Goal: Task Accomplishment & Management: Use online tool/utility

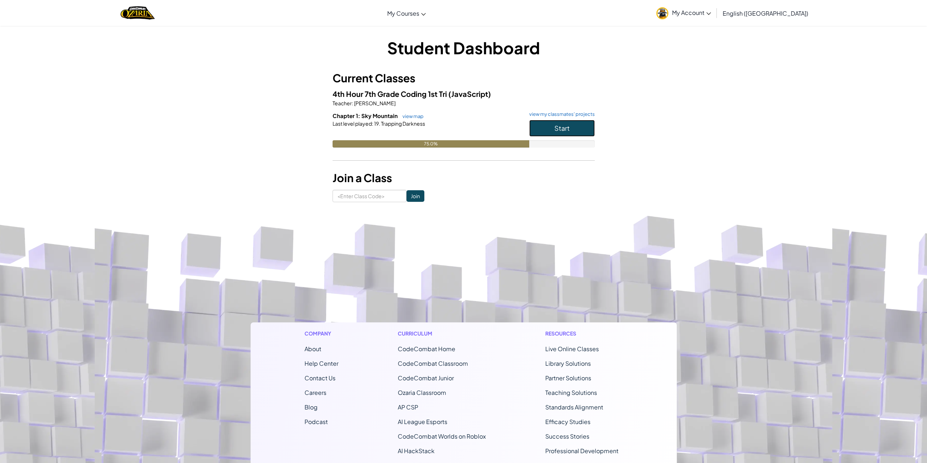
click at [581, 129] on button "Start" at bounding box center [562, 128] width 66 height 17
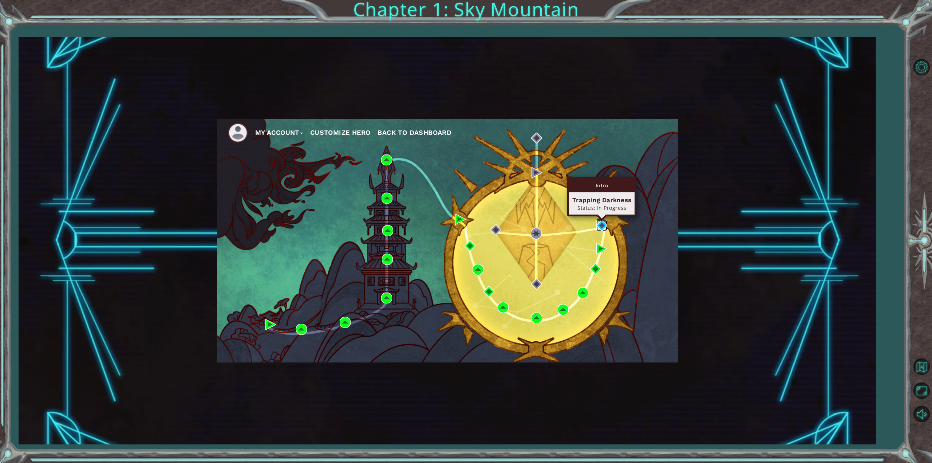
click at [603, 228] on img at bounding box center [602, 225] width 11 height 11
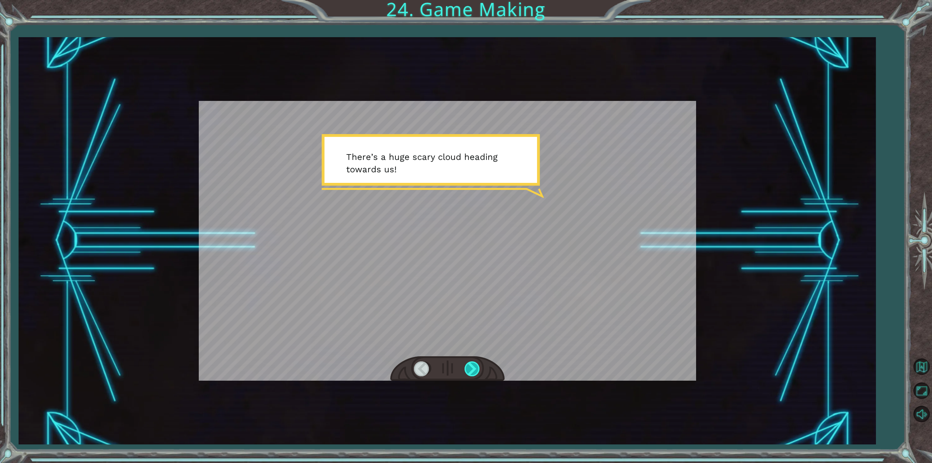
click at [477, 364] on div at bounding box center [473, 368] width 16 height 15
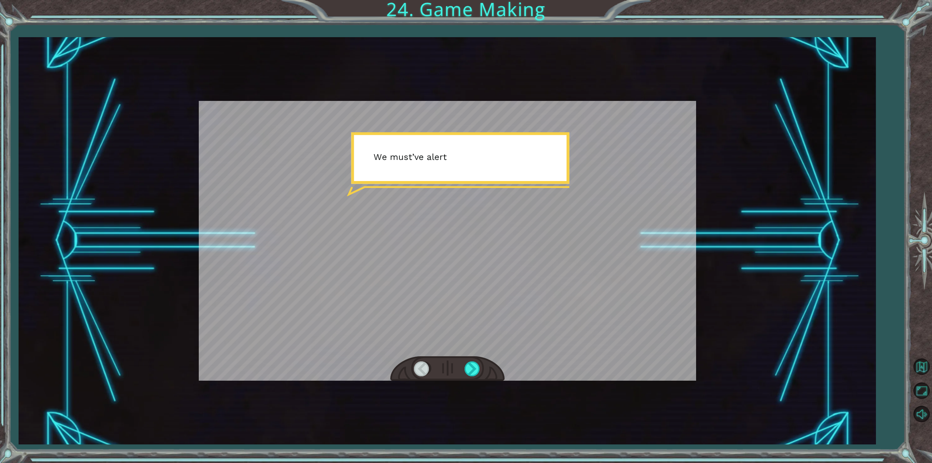
click at [475, 357] on div at bounding box center [447, 368] width 114 height 25
click at [476, 365] on div at bounding box center [473, 368] width 16 height 15
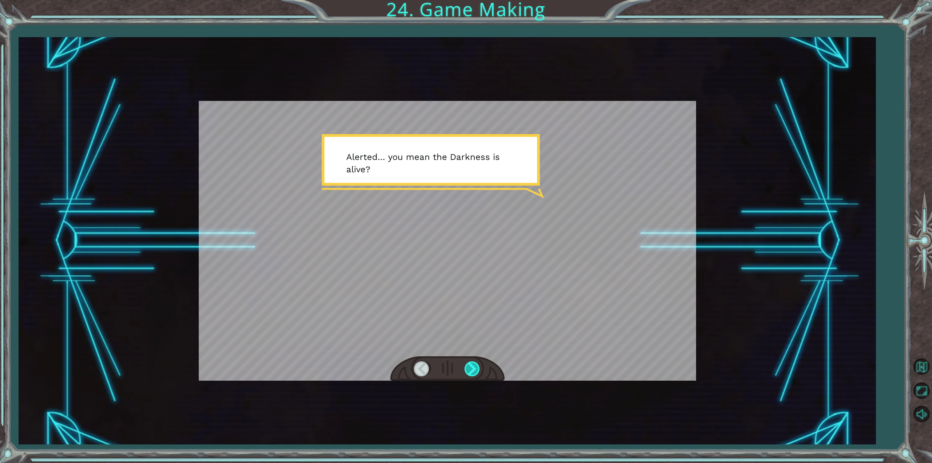
click at [476, 365] on div at bounding box center [473, 368] width 16 height 15
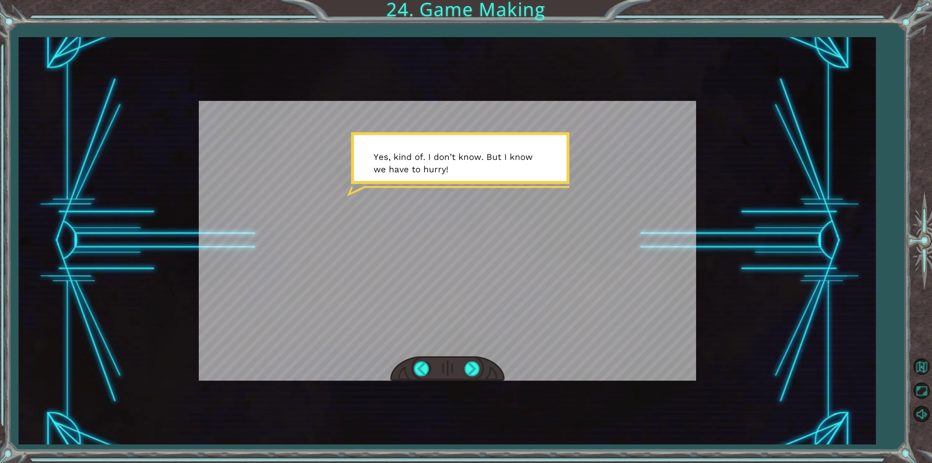
click at [462, 368] on div at bounding box center [447, 368] width 114 height 25
click at [468, 373] on div at bounding box center [473, 368] width 16 height 15
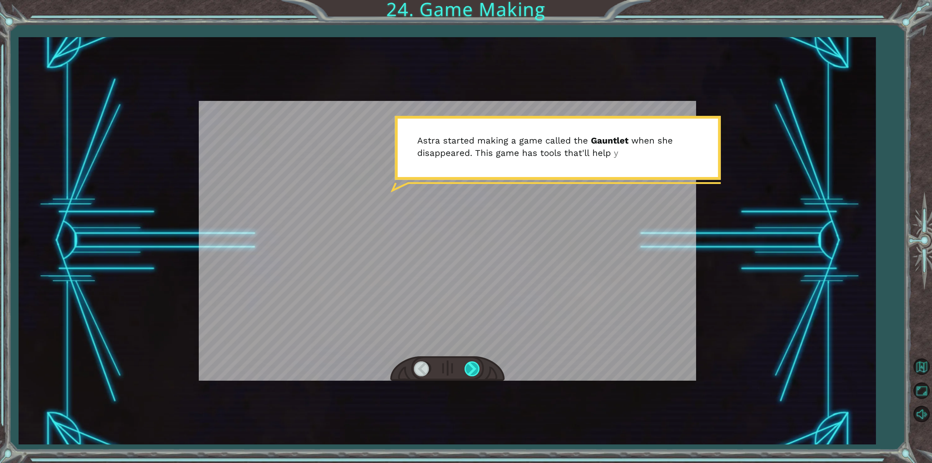
click at [468, 373] on div at bounding box center [473, 368] width 16 height 15
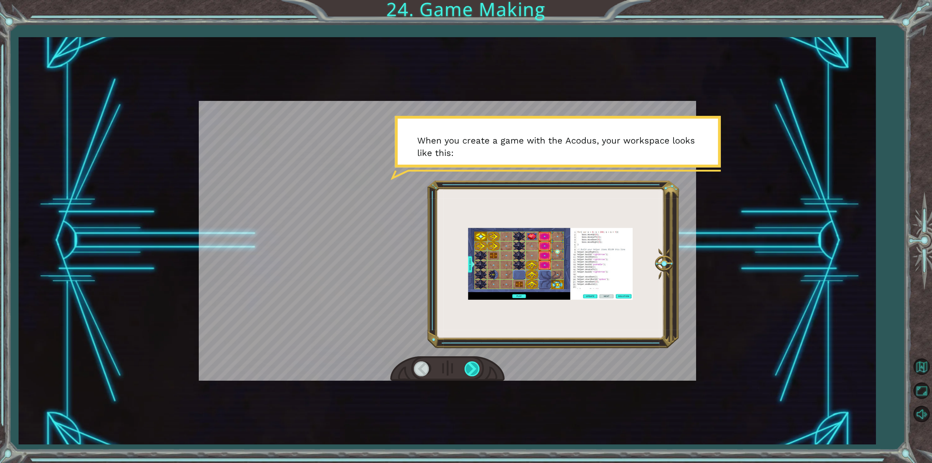
click at [468, 373] on div at bounding box center [473, 368] width 16 height 15
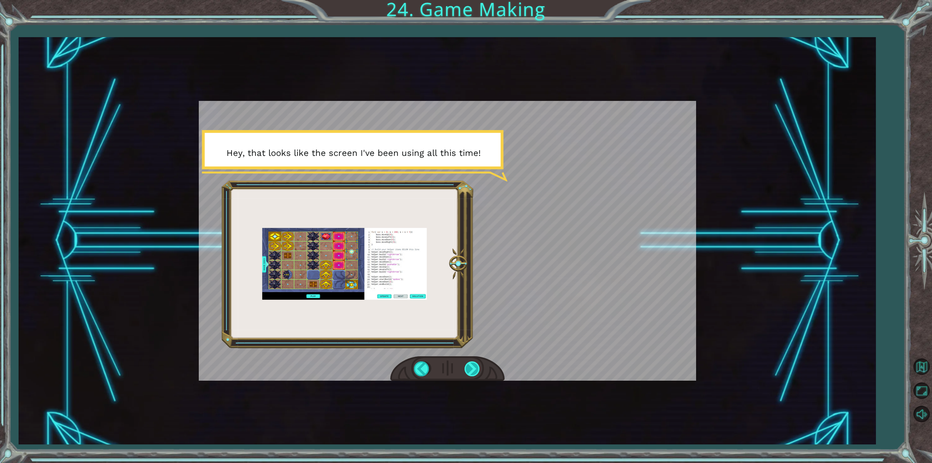
click at [467, 366] on div at bounding box center [473, 368] width 16 height 15
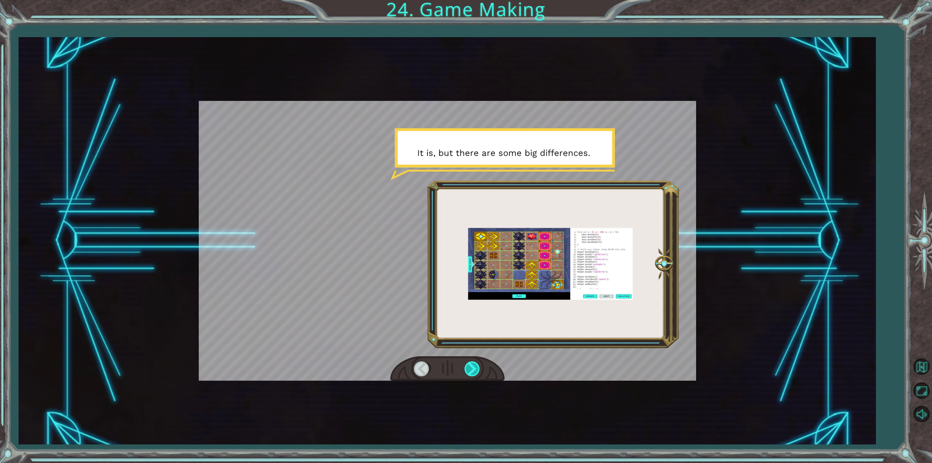
drag, startPoint x: 467, startPoint y: 366, endPoint x: 470, endPoint y: 368, distance: 3.9
click at [470, 368] on div at bounding box center [473, 368] width 16 height 15
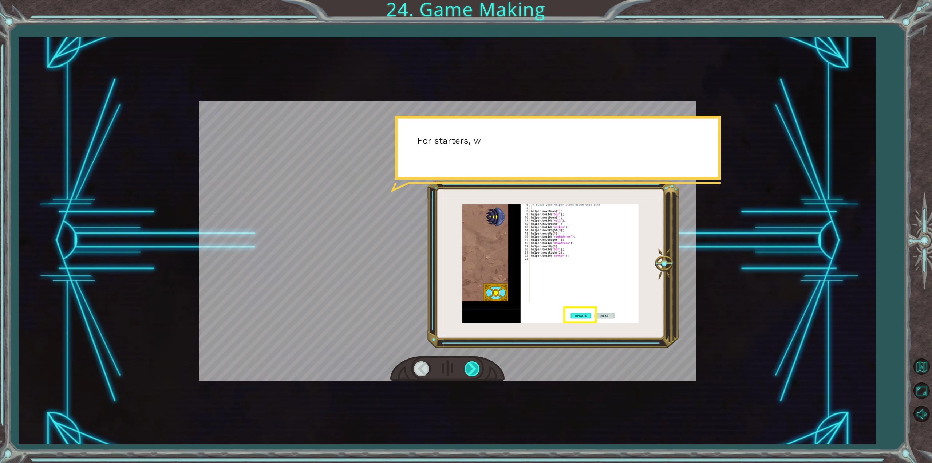
click at [470, 367] on div at bounding box center [473, 368] width 16 height 15
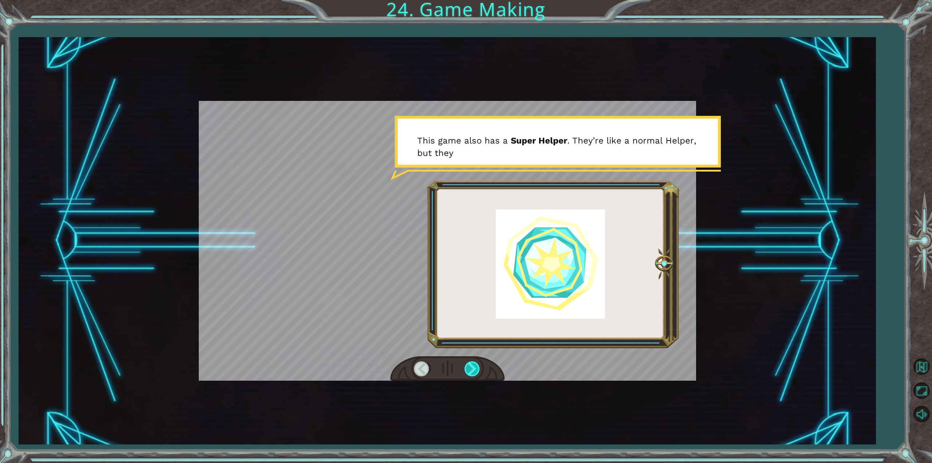
click at [469, 367] on div at bounding box center [473, 368] width 16 height 15
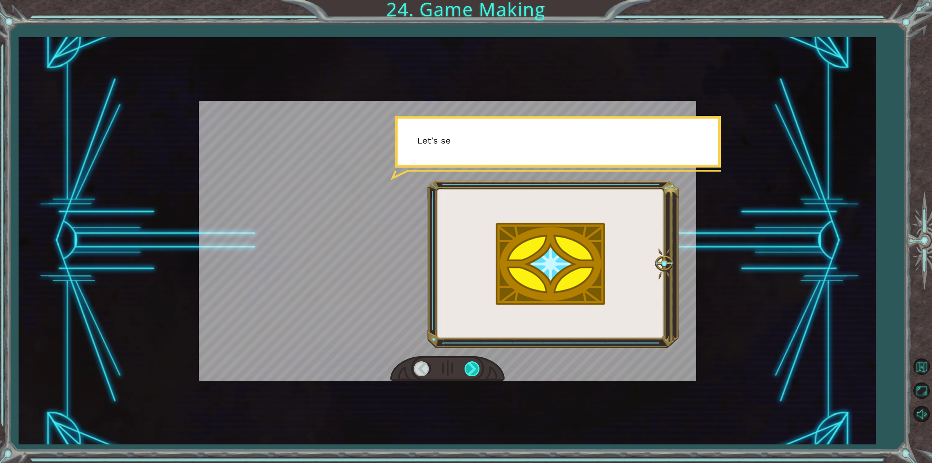
click at [469, 367] on div at bounding box center [473, 368] width 16 height 15
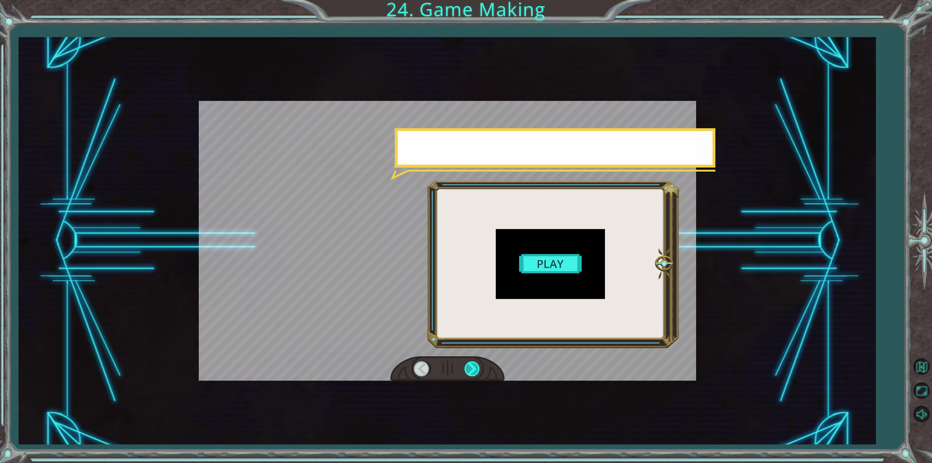
click at [469, 367] on div at bounding box center [473, 368] width 16 height 15
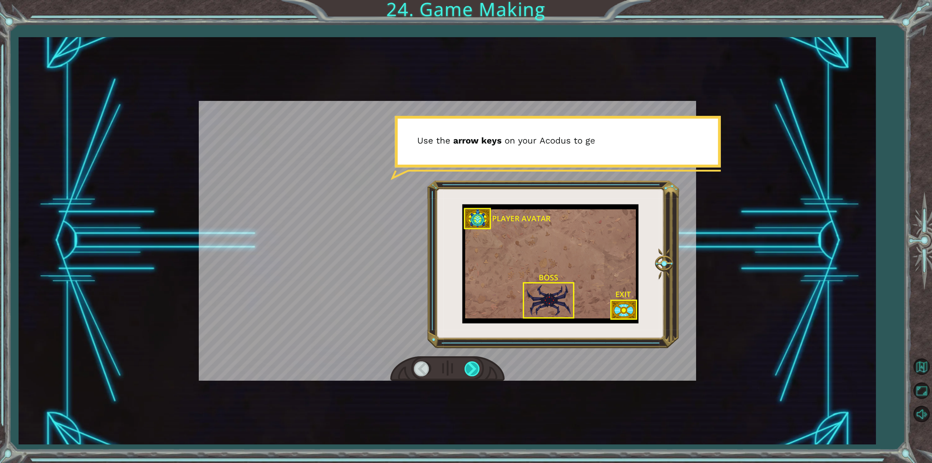
click at [476, 368] on div at bounding box center [473, 368] width 16 height 15
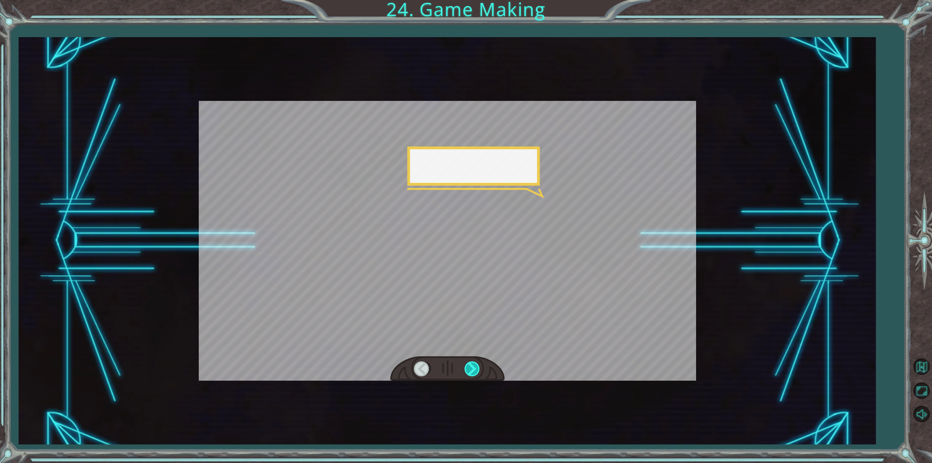
click at [476, 368] on div at bounding box center [473, 368] width 16 height 15
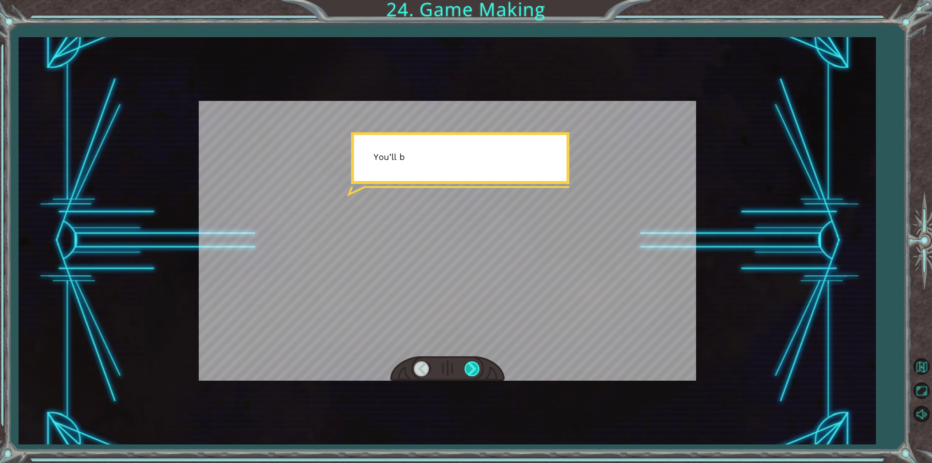
click at [476, 368] on div at bounding box center [473, 368] width 16 height 15
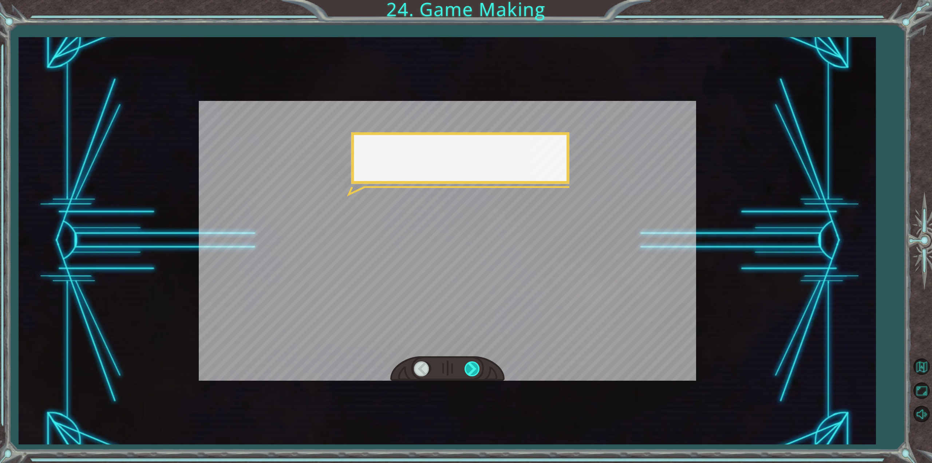
click at [476, 368] on div at bounding box center [473, 368] width 16 height 15
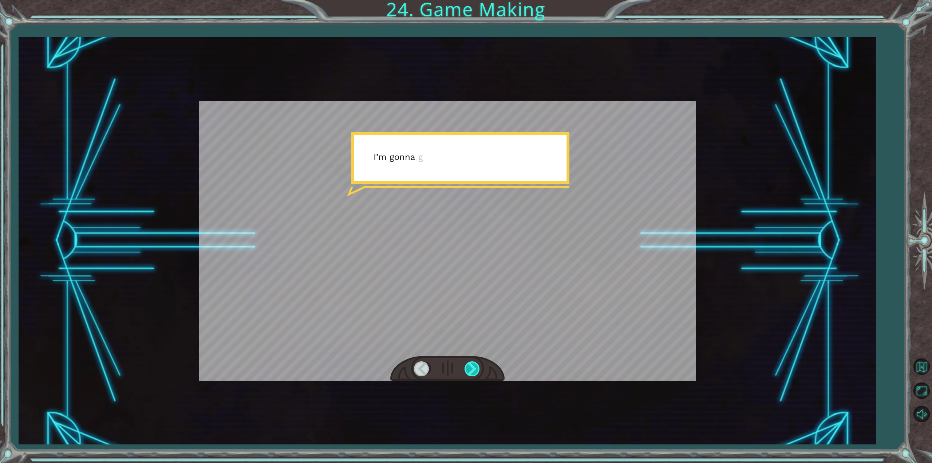
click at [476, 368] on div at bounding box center [473, 368] width 16 height 15
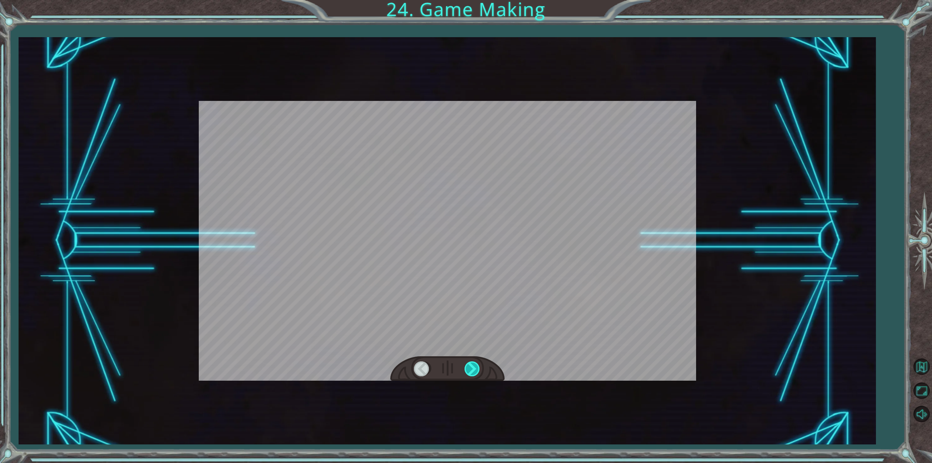
click at [476, 368] on div at bounding box center [473, 368] width 16 height 15
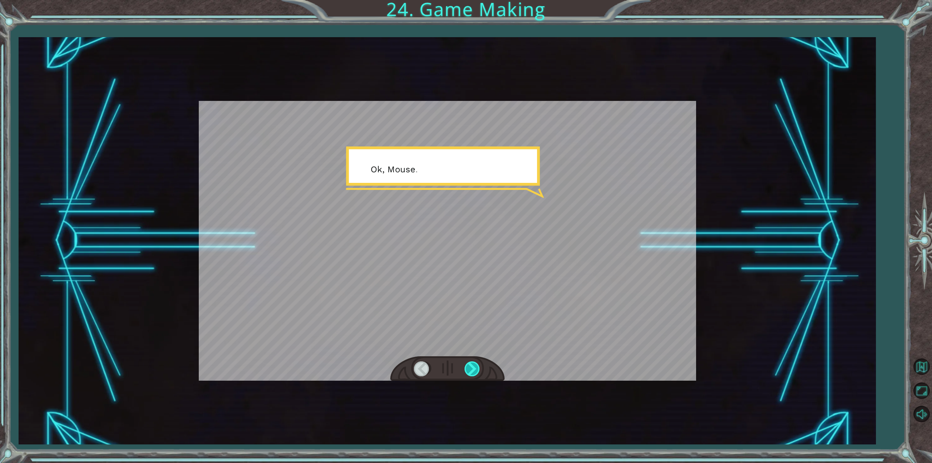
click at [476, 366] on div at bounding box center [473, 368] width 16 height 15
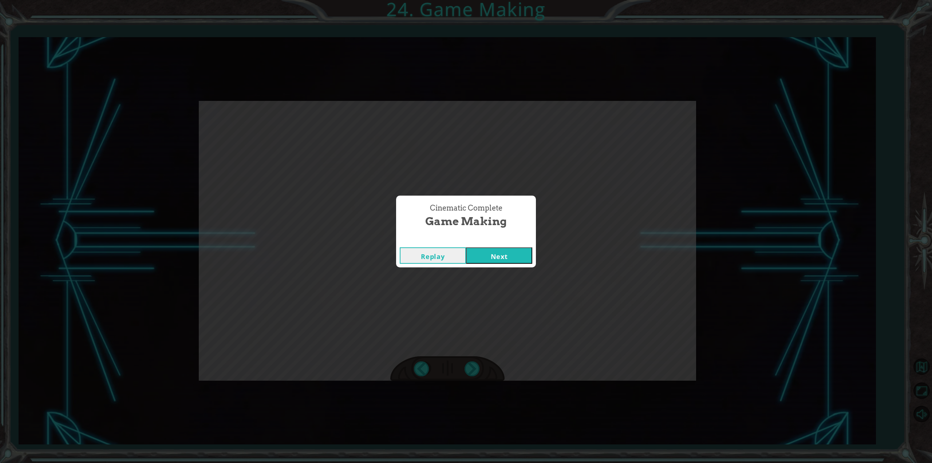
click at [475, 370] on div "Cinematic Complete Game Making Replay Next" at bounding box center [466, 231] width 932 height 463
click at [496, 251] on button "Next" at bounding box center [499, 255] width 66 height 16
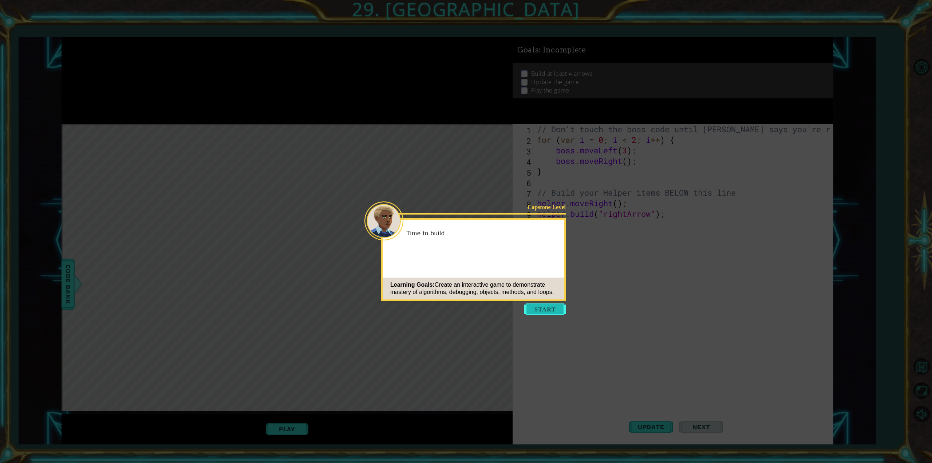
click at [533, 305] on button "Start" at bounding box center [545, 309] width 42 height 12
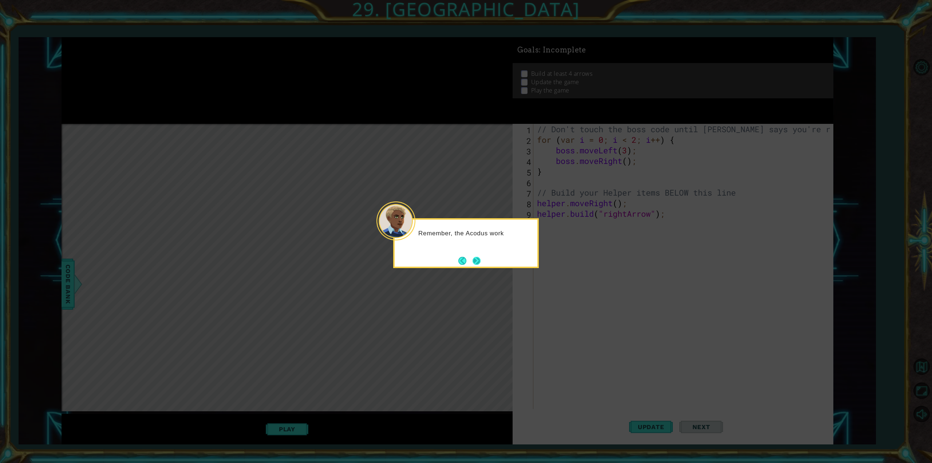
click at [473, 257] on button "Next" at bounding box center [477, 261] width 8 height 8
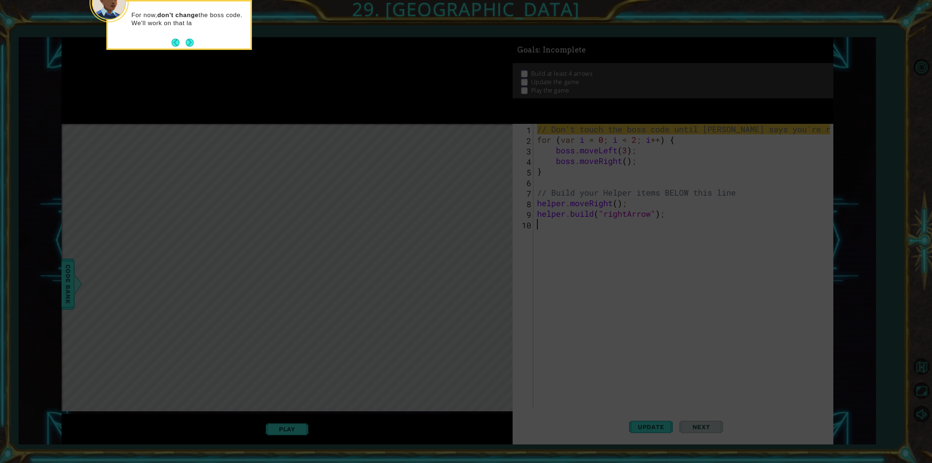
click at [184, 41] on button "Back" at bounding box center [179, 43] width 14 height 8
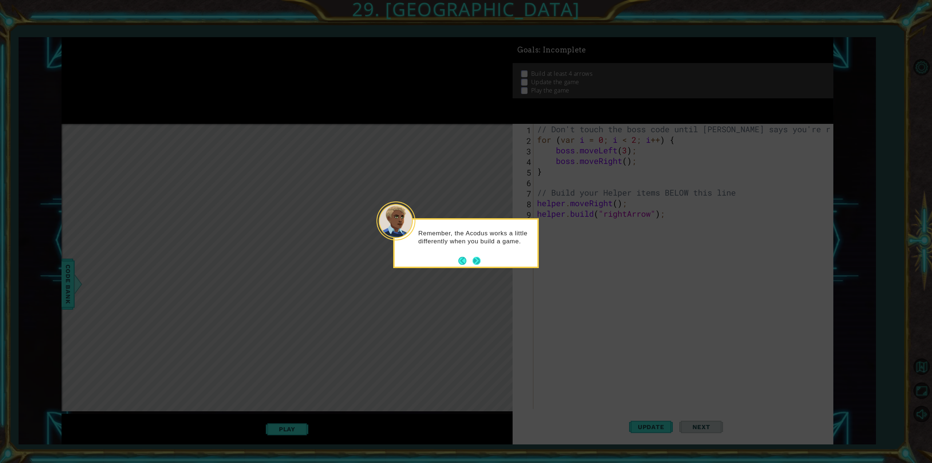
click at [481, 257] on button "Next" at bounding box center [477, 261] width 8 height 8
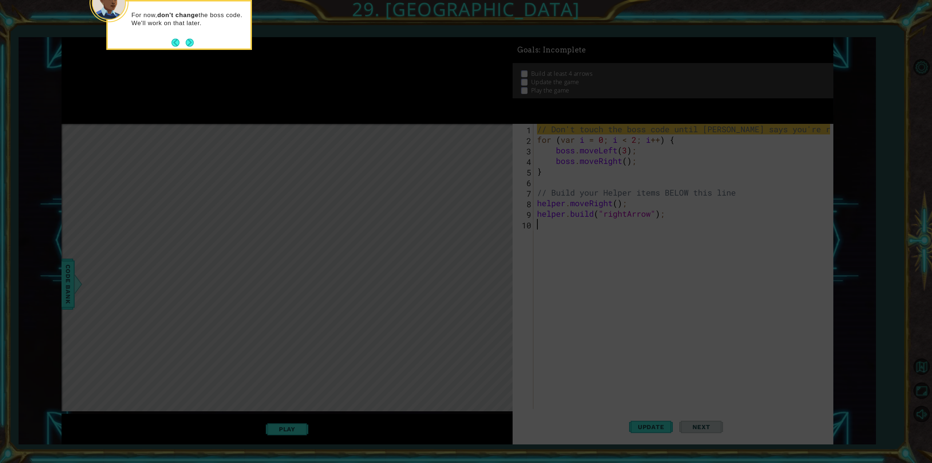
click at [177, 34] on div "For now, don't change the boss code. We'll work on that later." at bounding box center [179, 22] width 143 height 37
click at [181, 45] on button "Back" at bounding box center [179, 43] width 14 height 8
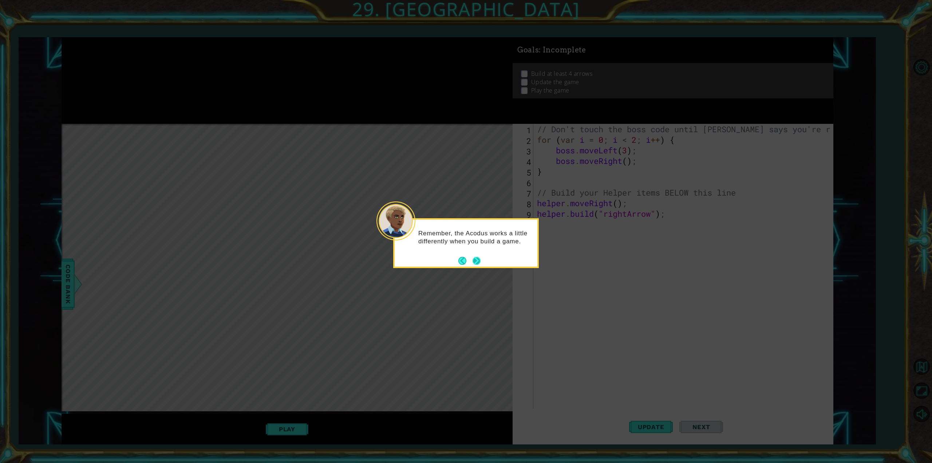
click at [477, 258] on button "Next" at bounding box center [477, 261] width 8 height 8
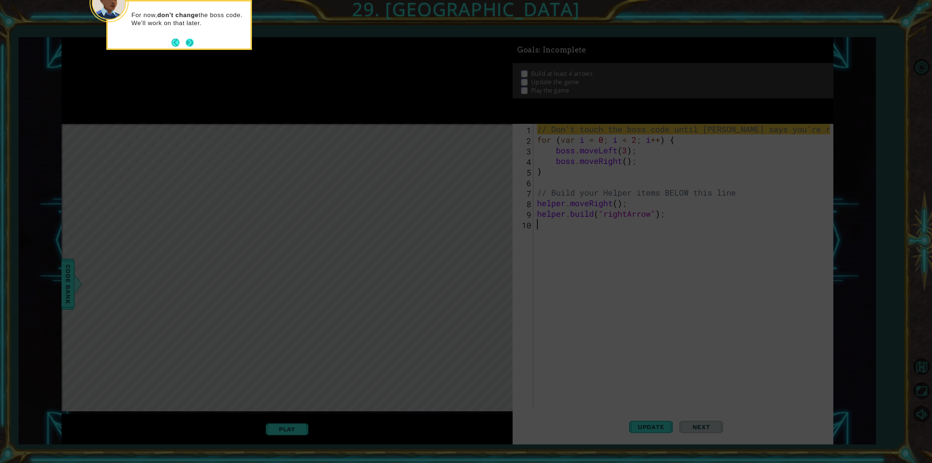
click at [189, 42] on button "Next" at bounding box center [190, 43] width 8 height 8
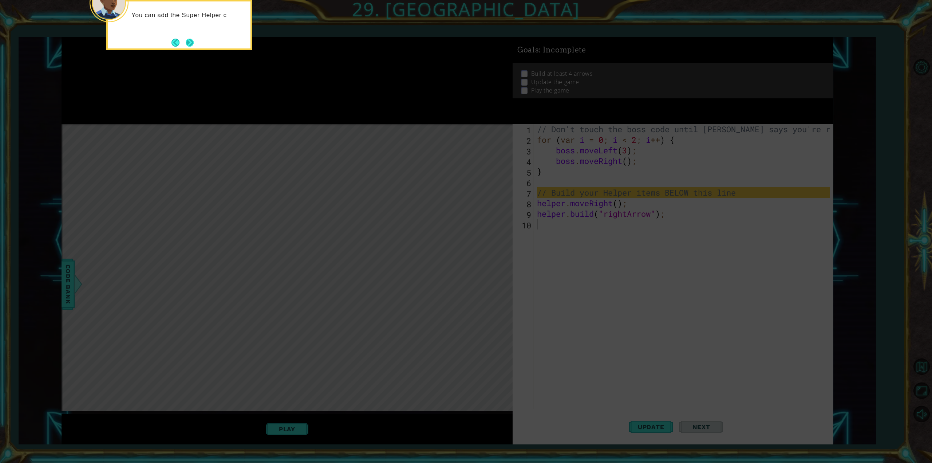
click at [186, 42] on button "Next" at bounding box center [190, 43] width 8 height 8
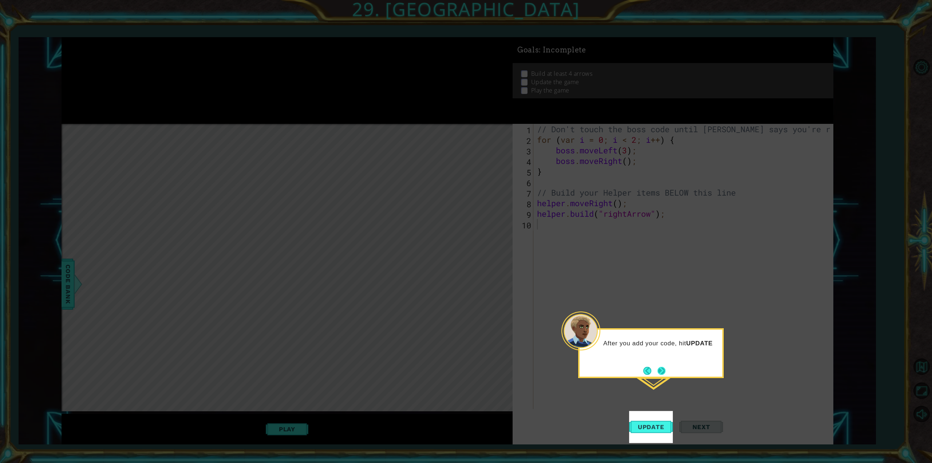
click at [666, 368] on button "Next" at bounding box center [662, 371] width 8 height 8
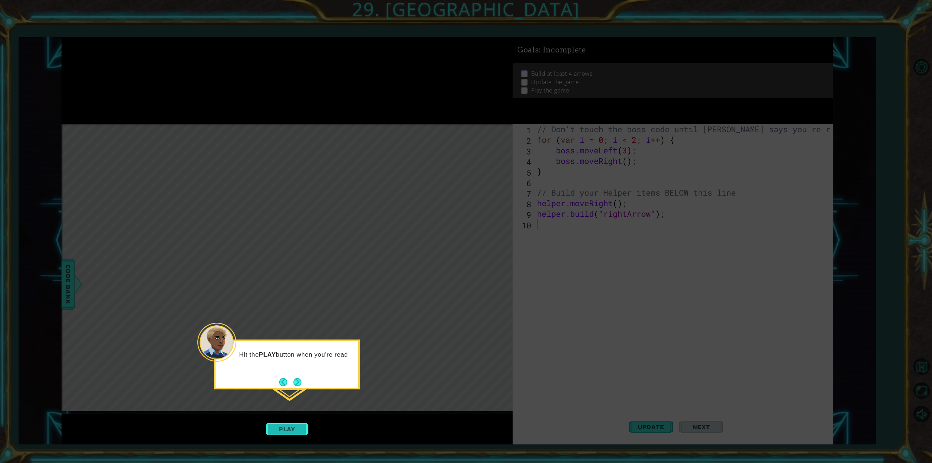
click at [290, 429] on button "Play" at bounding box center [287, 429] width 43 height 14
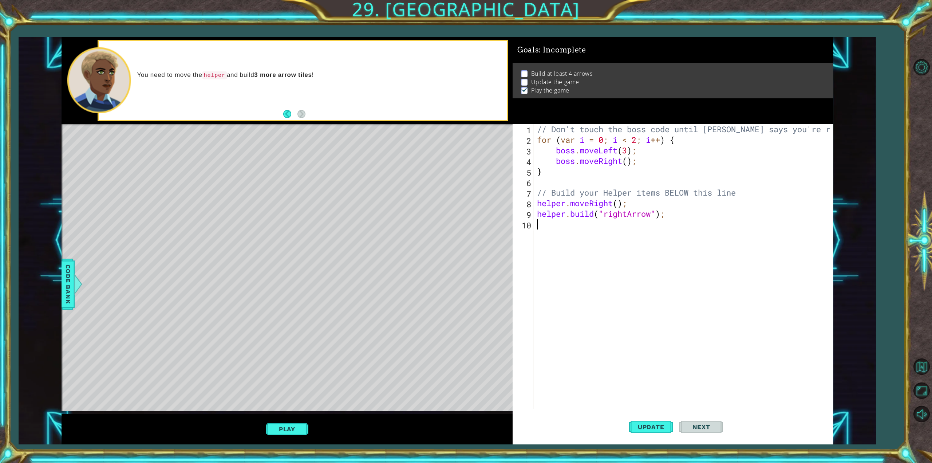
type textarea "h"
type textarea "[DOMAIN_NAME]("rightArrow")"
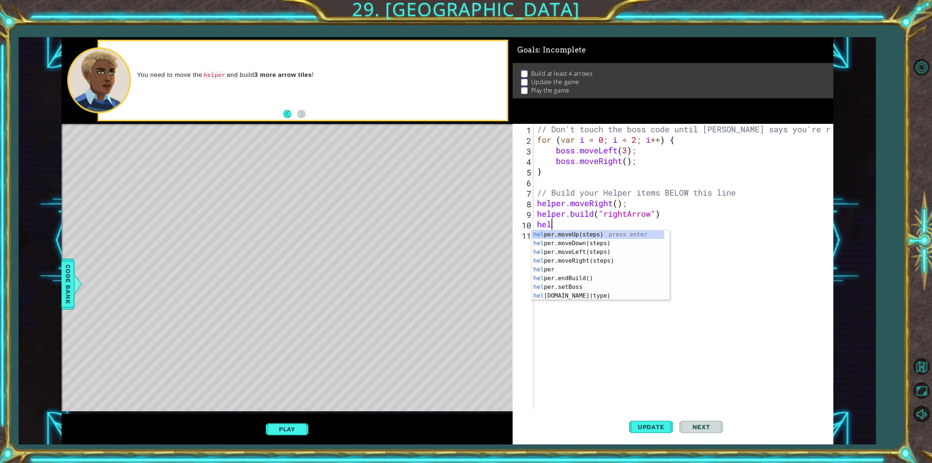
scroll to position [0, 0]
type textarea "help"
click at [276, 425] on button "Play" at bounding box center [287, 429] width 43 height 14
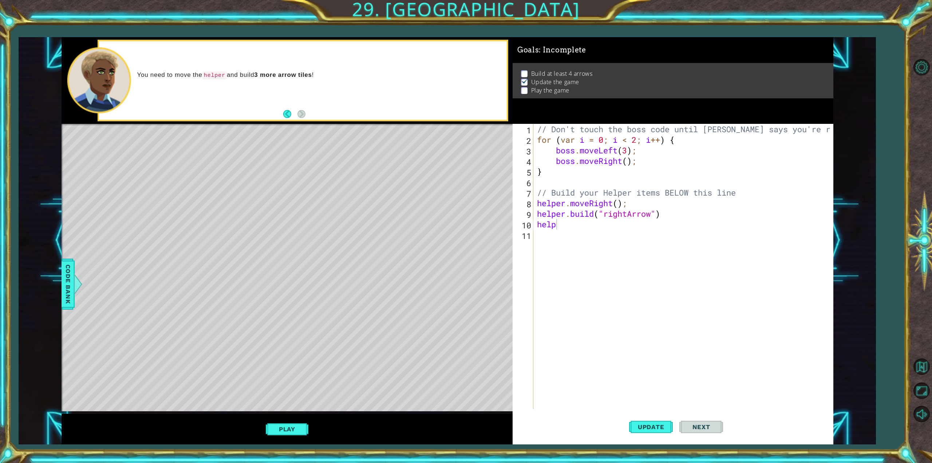
click at [202, 157] on div "Level Map" at bounding box center [230, 231] width 336 height 214
click at [232, 161] on div "Level Map" at bounding box center [230, 231] width 336 height 214
click at [570, 238] on div "// Don't touch the boss code until [PERSON_NAME] says you're ready! for ( var i…" at bounding box center [685, 277] width 298 height 306
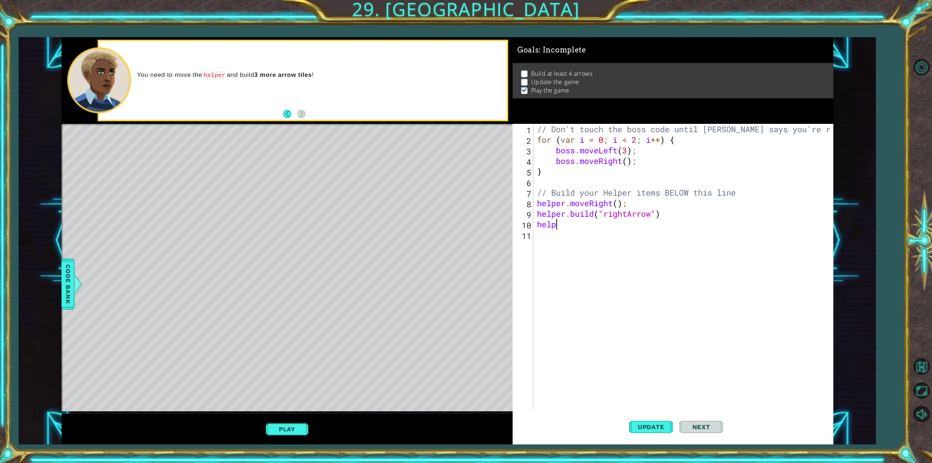
click at [576, 228] on div "// Don't touch the boss code until [PERSON_NAME] says you're ready! for ( var i…" at bounding box center [685, 277] width 298 height 306
type textarea "helper.move"
click at [583, 259] on div "helper.move Up(steps) press enter helper.move Down(steps) press enter helper.mo…" at bounding box center [601, 256] width 138 height 52
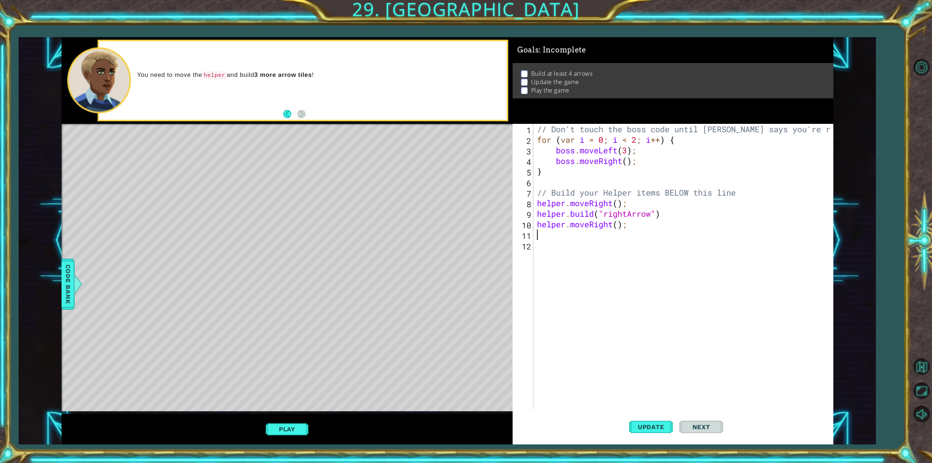
click at [631, 226] on div "// Don't touch the boss code until [PERSON_NAME] says you're ready! for ( var i…" at bounding box center [685, 277] width 298 height 306
type textarea "helper.moveRight();"
click at [618, 246] on div "[DOMAIN_NAME] (type) press enter helper. end Build () press enter helper. start…" at bounding box center [601, 263] width 138 height 44
click at [618, 246] on div "" rightArrow" press enter" at bounding box center [664, 254] width 138 height 26
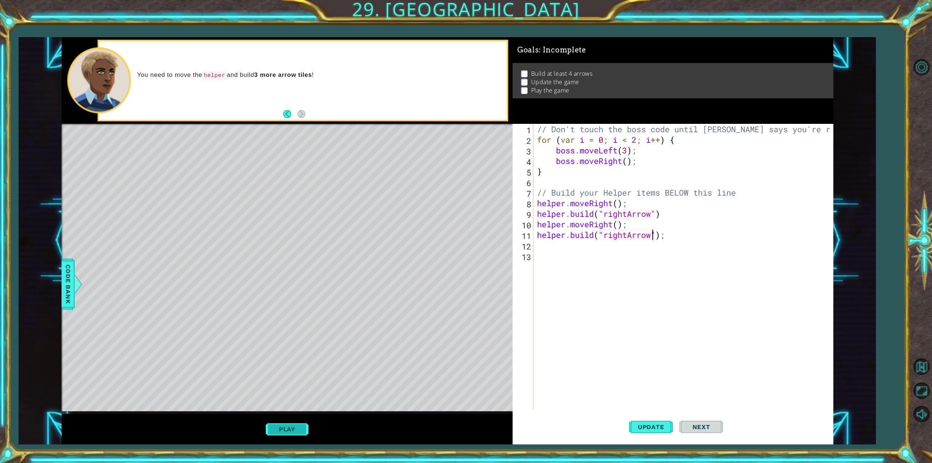
click at [307, 425] on div "Play" at bounding box center [287, 429] width 451 height 31
click at [302, 424] on button "Play" at bounding box center [287, 429] width 43 height 14
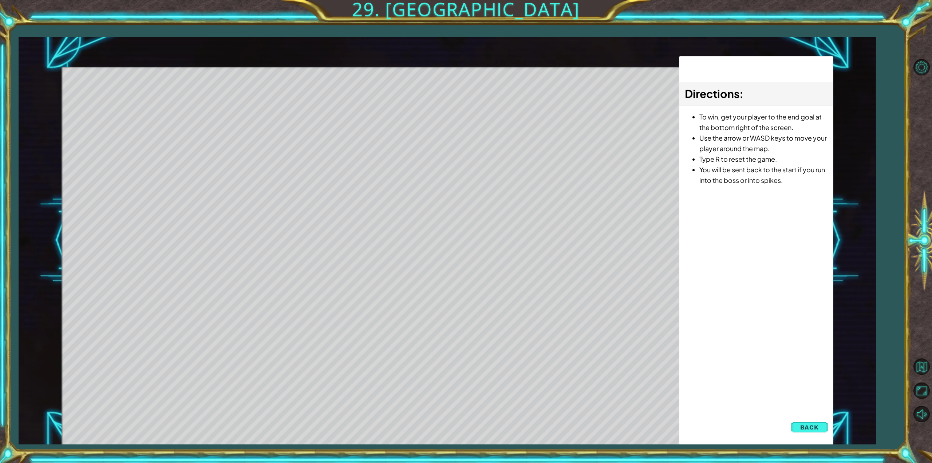
drag, startPoint x: 154, startPoint y: 122, endPoint x: 299, endPoint y: 112, distance: 144.9
click at [291, 111] on div "Level Map" at bounding box center [230, 174] width 336 height 214
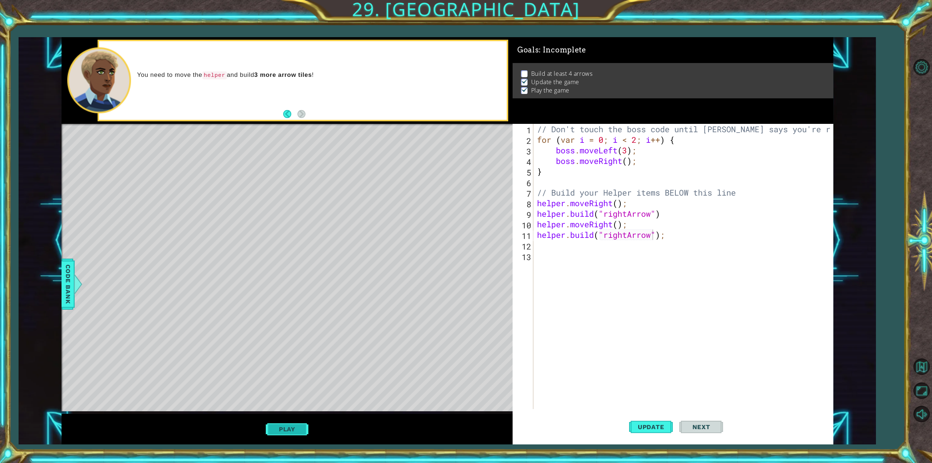
click at [273, 425] on button "Play" at bounding box center [287, 429] width 43 height 14
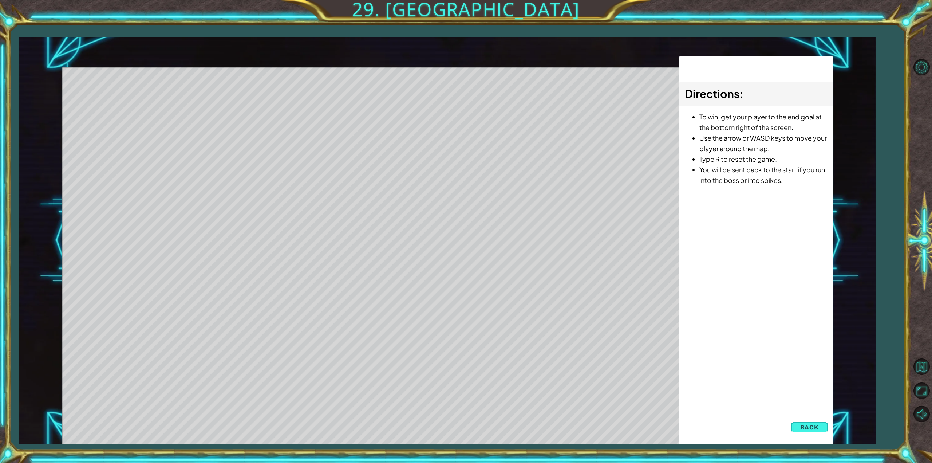
click at [162, 151] on div "Level Map" at bounding box center [230, 174] width 336 height 214
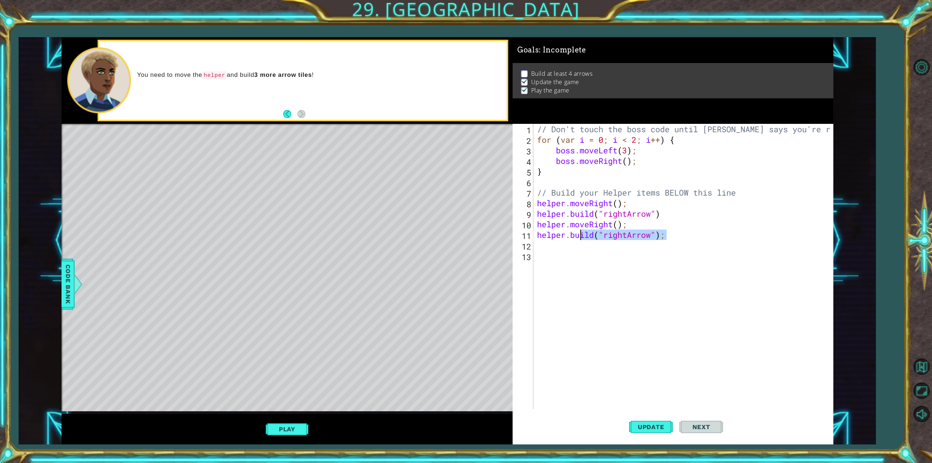
drag, startPoint x: 665, startPoint y: 239, endPoint x: 544, endPoint y: 221, distance: 121.8
click at [548, 226] on div "// Don't touch the boss code until [PERSON_NAME] says you're ready! for ( var i…" at bounding box center [685, 277] width 298 height 306
click at [655, 236] on div "// Don't touch the boss code until [PERSON_NAME] says you're ready! for ( var i…" at bounding box center [683, 266] width 295 height 285
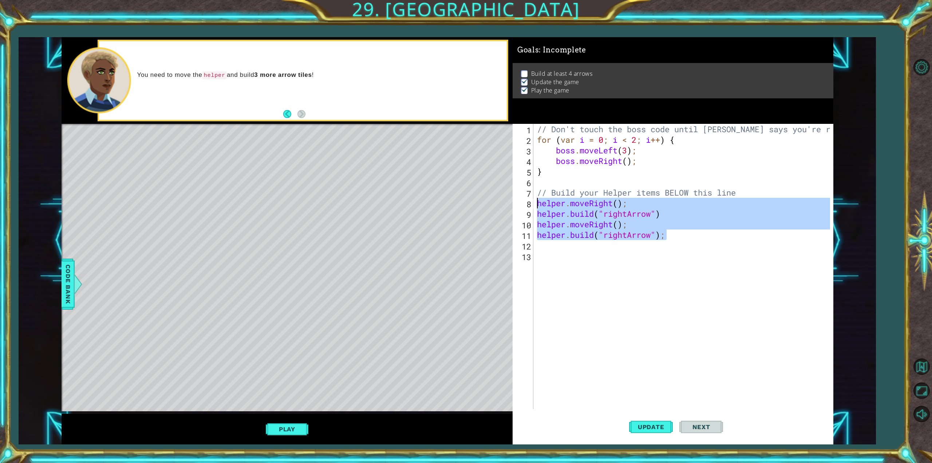
drag, startPoint x: 673, startPoint y: 239, endPoint x: 531, endPoint y: 205, distance: 146.3
click at [531, 205] on div "[DOMAIN_NAME]("rightArrow"); 1 2 3 4 5 6 7 8 9 10 11 12 13 // Don't touch the b…" at bounding box center [672, 266] width 318 height 285
type textarea "helper.moveRight(); [DOMAIN_NAME]("rightArrow")"
click at [559, 256] on div "// Don't touch the boss code until [PERSON_NAME] says you're ready! for ( var i…" at bounding box center [685, 277] width 298 height 306
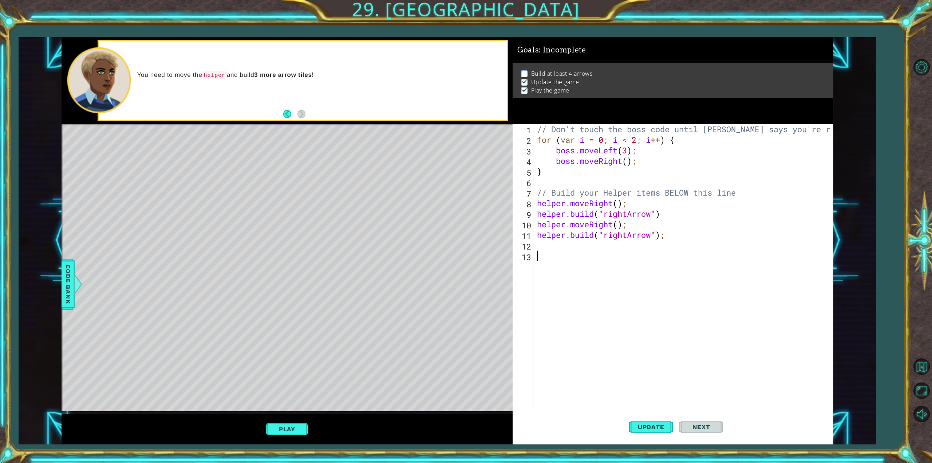
scroll to position [0, 0]
click at [553, 243] on div "// Don't touch the boss code until [PERSON_NAME] says you're ready! for ( var i…" at bounding box center [685, 277] width 298 height 306
paste textarea "[DOMAIN_NAME]("rightArrow");"
type textarea "[DOMAIN_NAME]("rightArrow");"
click at [295, 434] on button "Play" at bounding box center [287, 429] width 43 height 14
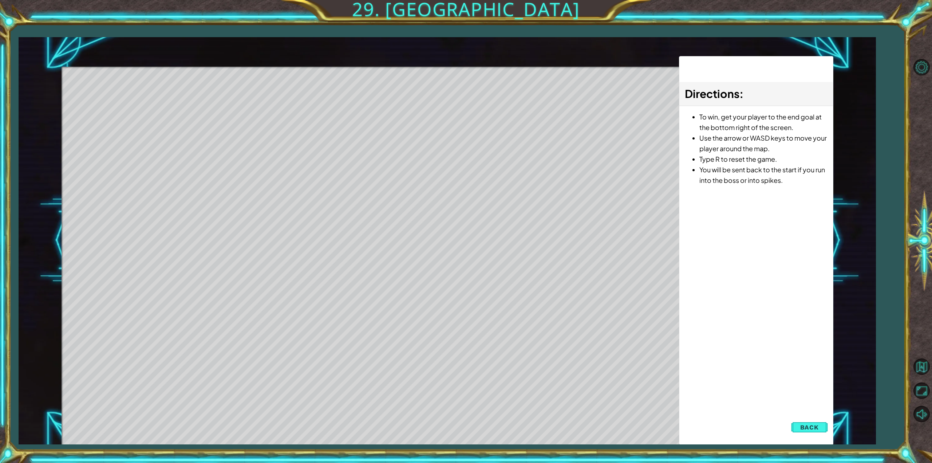
click at [292, 157] on div "Level Map" at bounding box center [230, 174] width 336 height 214
click at [803, 426] on span "Back" at bounding box center [809, 427] width 19 height 7
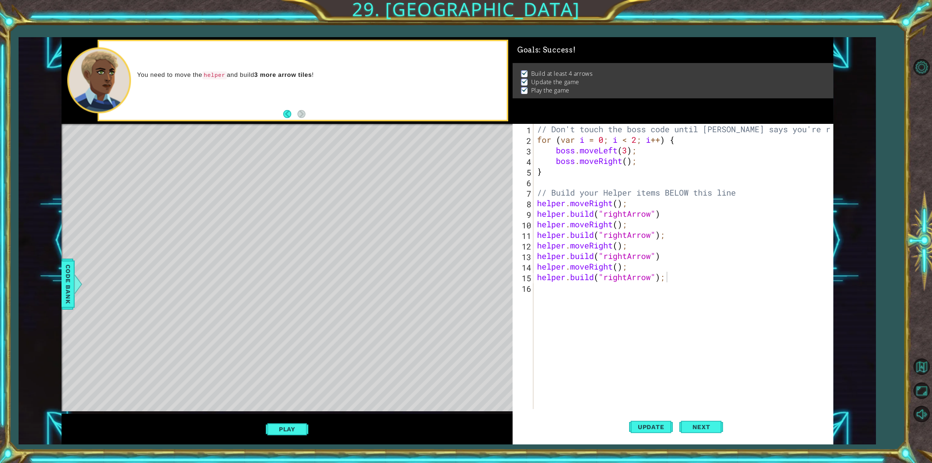
click at [570, 282] on div "// Don't touch the boss code until [PERSON_NAME] says you're ready! for ( var i…" at bounding box center [685, 277] width 298 height 306
paste textarea "[DOMAIN_NAME]("rightArrow");"
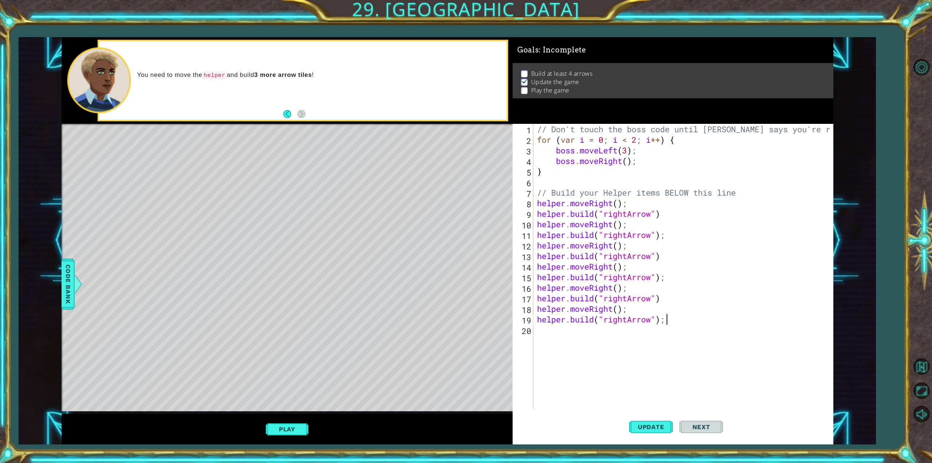
click at [610, 313] on div "// Don't touch the boss code until [PERSON_NAME] says you're ready! for ( var i…" at bounding box center [685, 277] width 298 height 306
click at [626, 321] on div "// Don't touch the boss code until [PERSON_NAME] says you're ready! for ( var i…" at bounding box center [685, 277] width 298 height 306
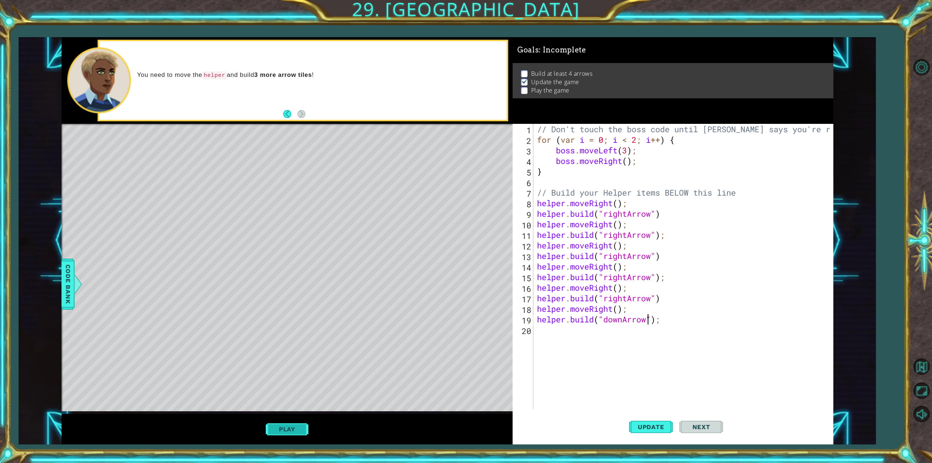
type textarea "[DOMAIN_NAME]("downArrow");"
click at [287, 434] on button "Play" at bounding box center [287, 429] width 43 height 14
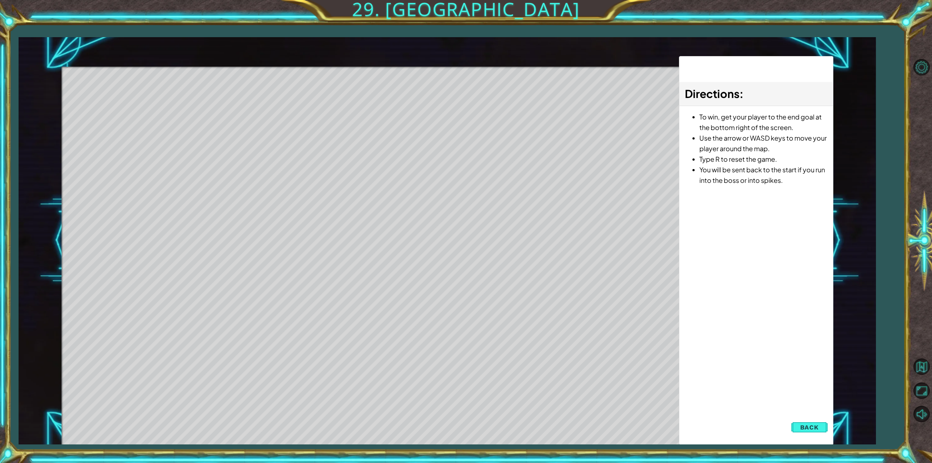
click at [394, 210] on div "Level Map" at bounding box center [230, 174] width 336 height 214
drag, startPoint x: 350, startPoint y: 216, endPoint x: 351, endPoint y: 256, distance: 39.7
click at [347, 225] on div "Level Map" at bounding box center [230, 174] width 336 height 214
click at [361, 276] on div "Level Map" at bounding box center [230, 174] width 336 height 214
click at [804, 425] on span "Back" at bounding box center [809, 427] width 19 height 7
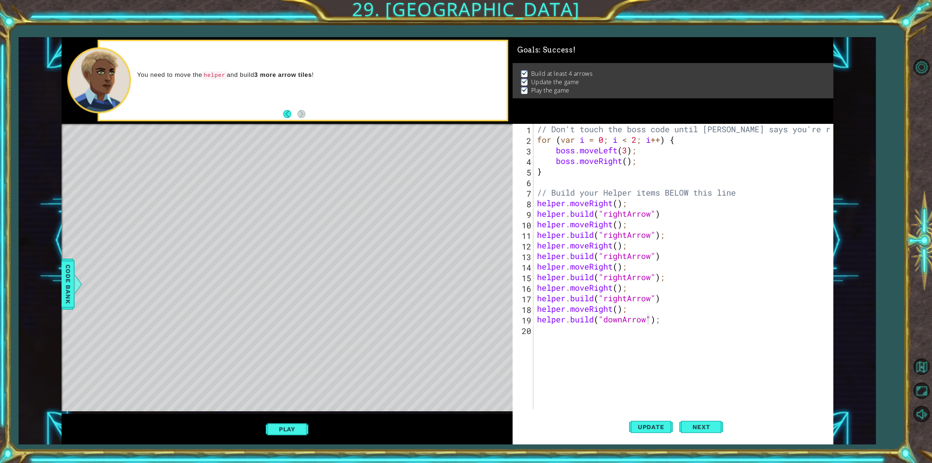
click at [564, 330] on div "// Don't touch the boss code until [PERSON_NAME] says you're ready! for ( var i…" at bounding box center [685, 277] width 298 height 306
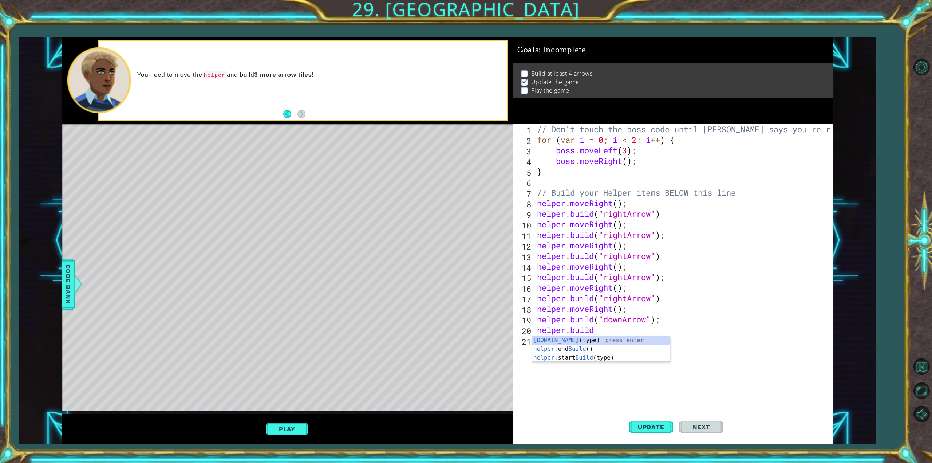
scroll to position [0, 2]
click at [579, 337] on div "[DOMAIN_NAME] (type) press enter helper. end Build () press enter helper. start…" at bounding box center [601, 358] width 138 height 44
click at [583, 330] on div "// Don't touch the boss code until [PERSON_NAME] says you're ready! for ( var i…" at bounding box center [685, 277] width 298 height 306
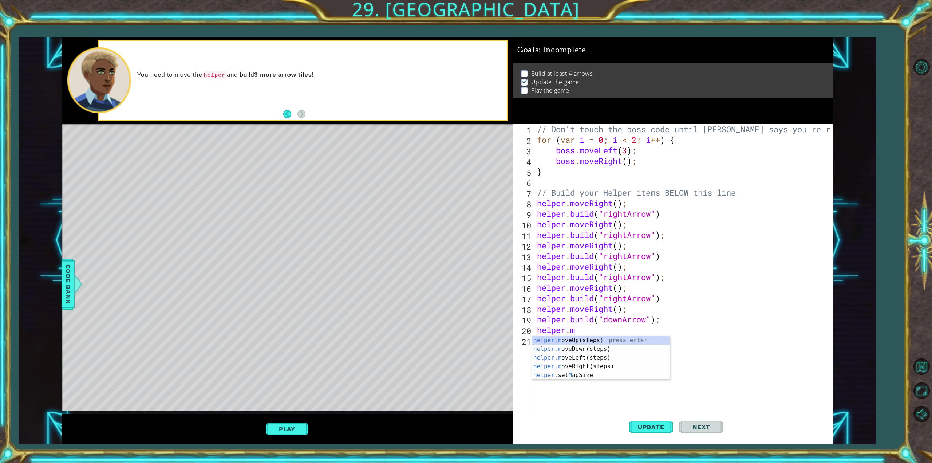
type textarea "helper.mov"
click at [588, 350] on div "helper.mov eUp(steps) press enter helper.mov eDown(steps) press enter helper.mo…" at bounding box center [601, 362] width 138 height 52
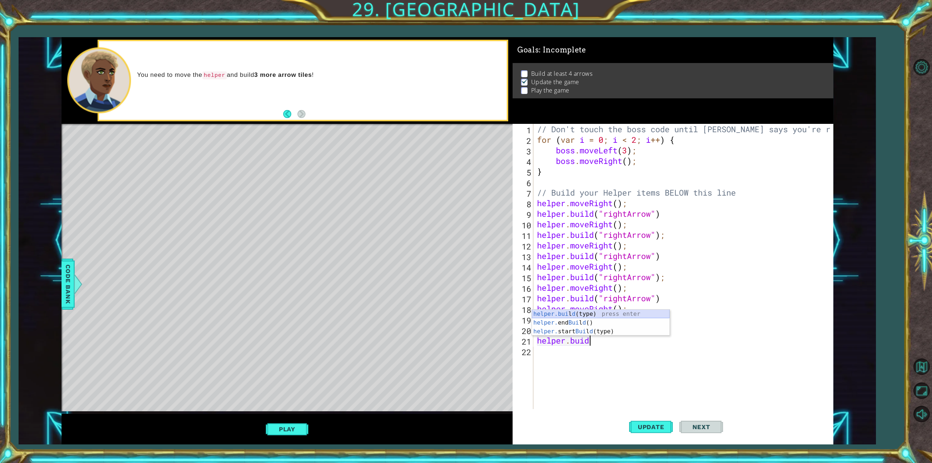
click at [602, 313] on div "helper.[PERSON_NAME] (type) press enter helper. end [PERSON_NAME] () press ente…" at bounding box center [601, 332] width 138 height 44
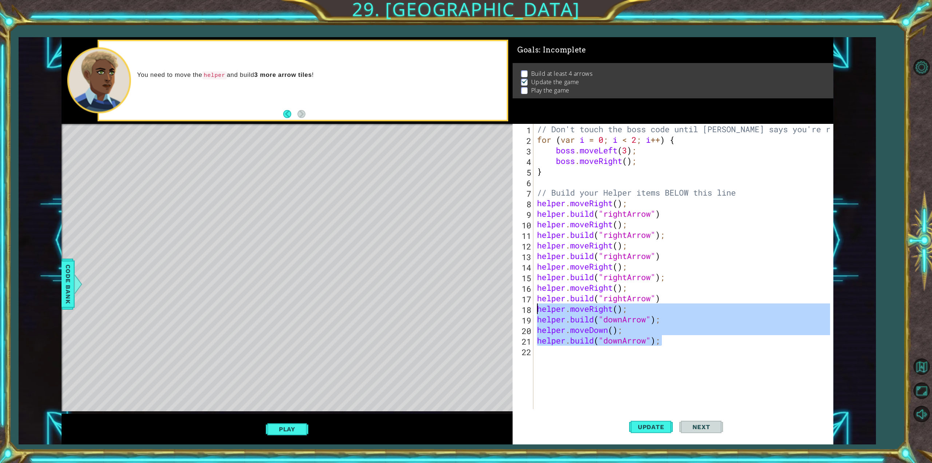
drag, startPoint x: 662, startPoint y: 340, endPoint x: 534, endPoint y: 312, distance: 131.0
click at [534, 312] on div "[DOMAIN_NAME]("downArrow"); 1 2 3 4 5 6 7 8 9 10 11 12 13 14 15 16 17 18 19 20 …" at bounding box center [672, 266] width 318 height 285
type textarea "helper.moveRight(); [DOMAIN_NAME]("downArrow");"
click at [549, 355] on div "// Don't touch the boss code until [PERSON_NAME] says you're ready! for ( var i…" at bounding box center [685, 277] width 298 height 306
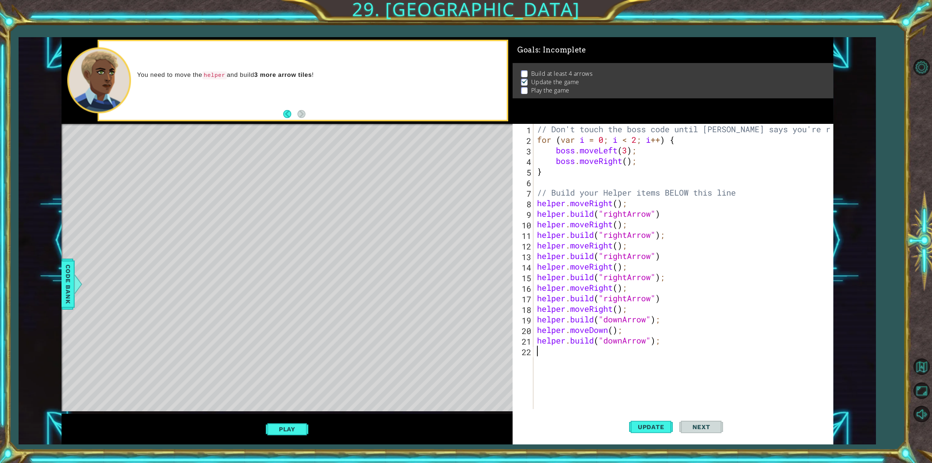
scroll to position [0, 0]
paste textarea "[DOMAIN_NAME]("downArrow");"
type textarea "[DOMAIN_NAME]("downArrow");"
click at [292, 425] on button "Play" at bounding box center [287, 429] width 43 height 14
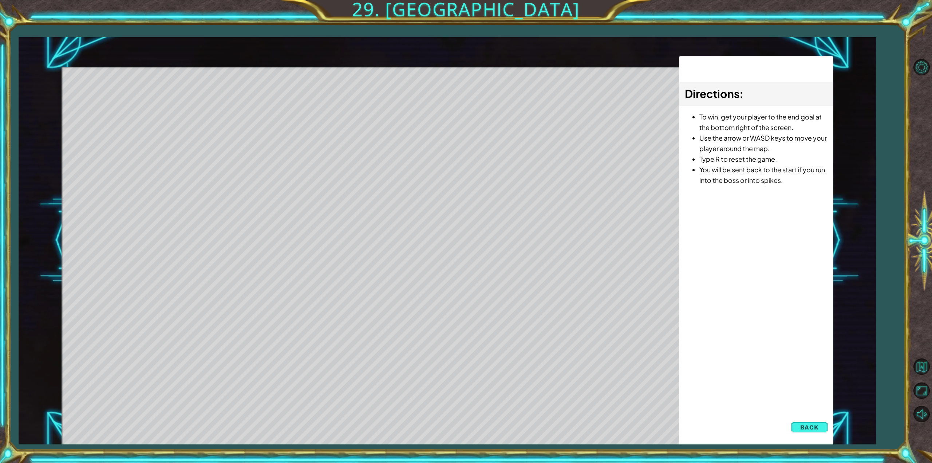
drag, startPoint x: 765, startPoint y: 184, endPoint x: 764, endPoint y: 242, distance: 57.6
click at [765, 185] on li "You will be sent back to the start if you run into the boss or into spikes." at bounding box center [764, 174] width 128 height 21
click at [806, 430] on span "Back" at bounding box center [809, 427] width 19 height 7
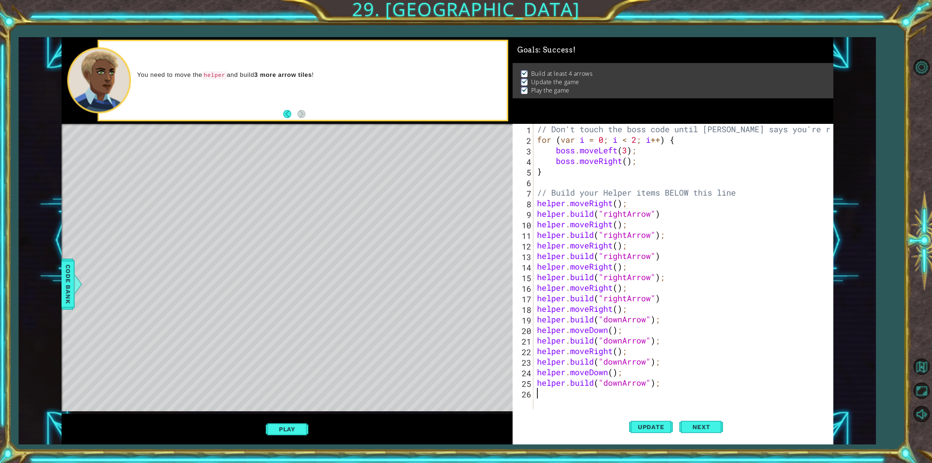
click at [554, 392] on div "// Don't touch the boss code until [PERSON_NAME] says you're ready! for ( var i…" at bounding box center [685, 277] width 298 height 306
paste textarea "[DOMAIN_NAME]("downArrow");"
type textarea "[DOMAIN_NAME]("downArrow");"
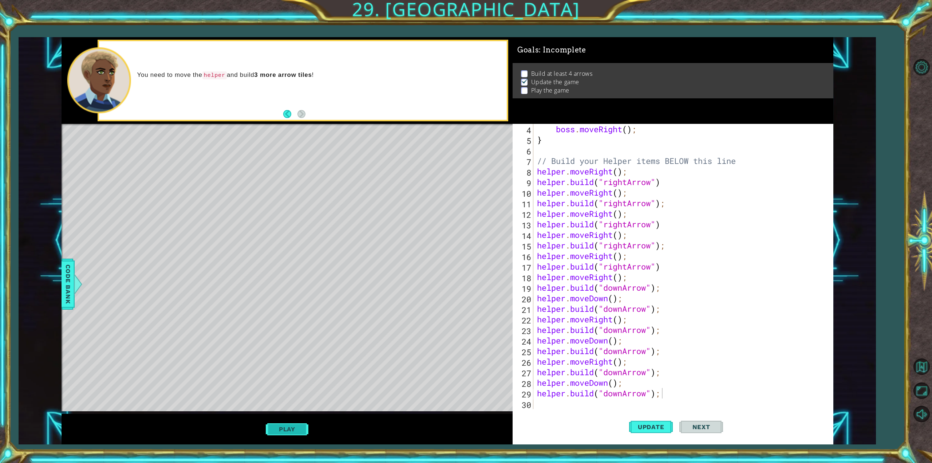
click at [285, 432] on button "Play" at bounding box center [287, 429] width 43 height 14
click at [610, 403] on div "boss . moveRight ( ) ; } // Build your Helper items BELOW this line helper . mo…" at bounding box center [682, 277] width 293 height 306
paste textarea "[DOMAIN_NAME]("downArrow");"
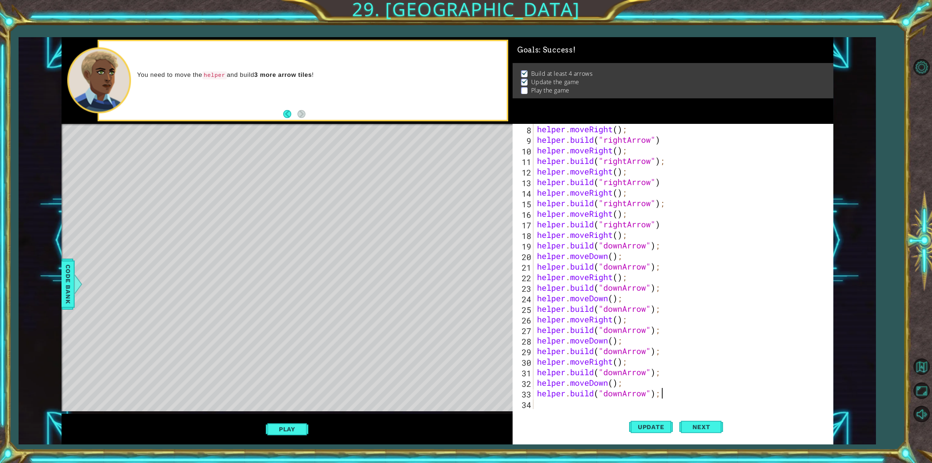
scroll to position [74, 0]
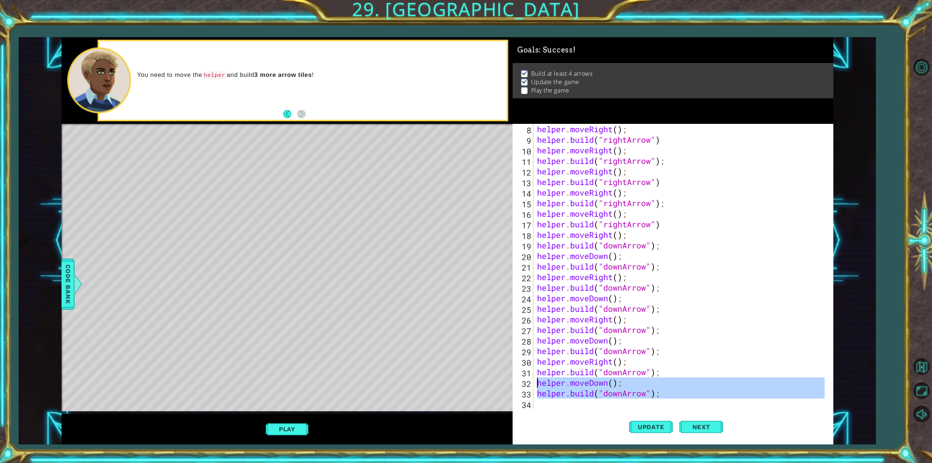
drag, startPoint x: 677, startPoint y: 400, endPoint x: 538, endPoint y: 385, distance: 139.2
click at [538, 385] on div "helper . moveRight ( ) ; helper . build ( "rightArrow" ) helper . moveRight ( )…" at bounding box center [682, 277] width 293 height 306
type textarea "helper.moveDown(); [DOMAIN_NAME]("downArrow");"
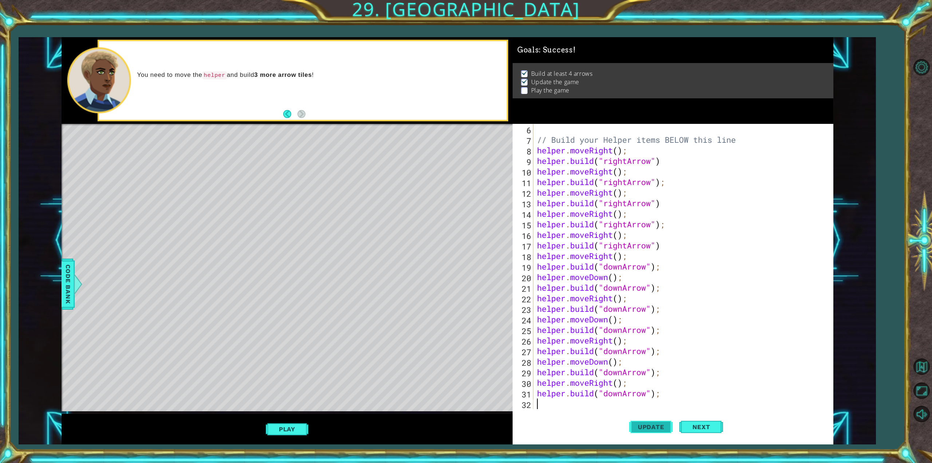
scroll to position [53, 0]
click at [299, 430] on button "Play" at bounding box center [287, 429] width 43 height 14
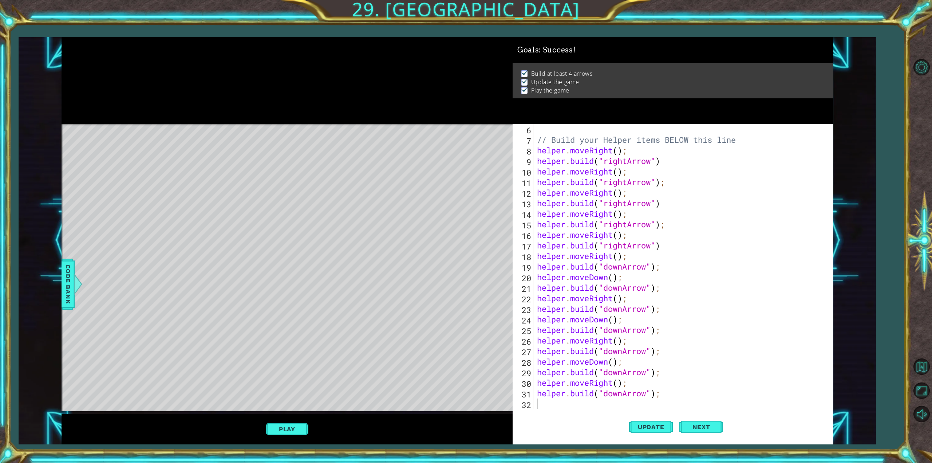
type textarea "[DOMAIN_NAME]("downArrow");"
drag, startPoint x: 666, startPoint y: 394, endPoint x: 521, endPoint y: 389, distance: 145.0
click at [521, 389] on div "[DOMAIN_NAME]("downArrow"); 6 7 8 9 10 11 12 13 14 15 16 17 18 19 20 21 22 23 2…" at bounding box center [672, 266] width 318 height 285
click at [691, 393] on div "// Build your Helper items BELOW this line helper . moveRight ( ) ; helper . bu…" at bounding box center [680, 266] width 289 height 285
click at [660, 418] on button "Update" at bounding box center [651, 427] width 44 height 32
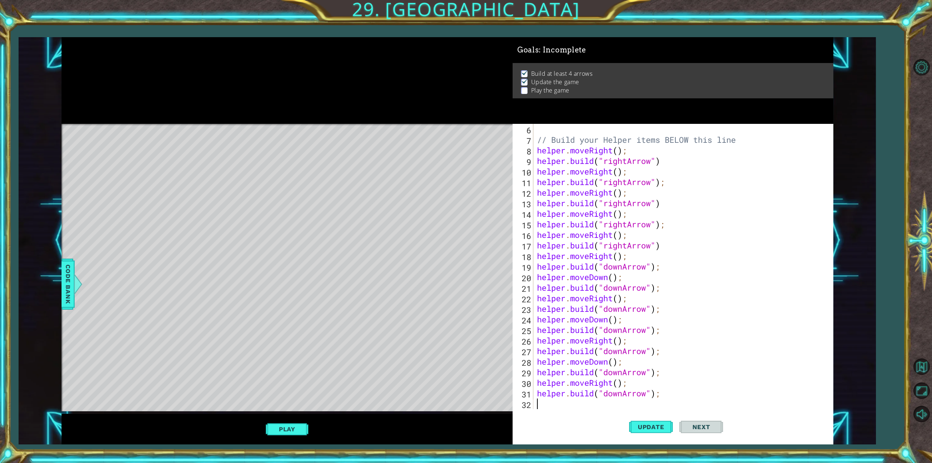
click at [567, 401] on div "// Build your Helper items BELOW this line helper . moveRight ( ) ; helper . bu…" at bounding box center [682, 277] width 293 height 306
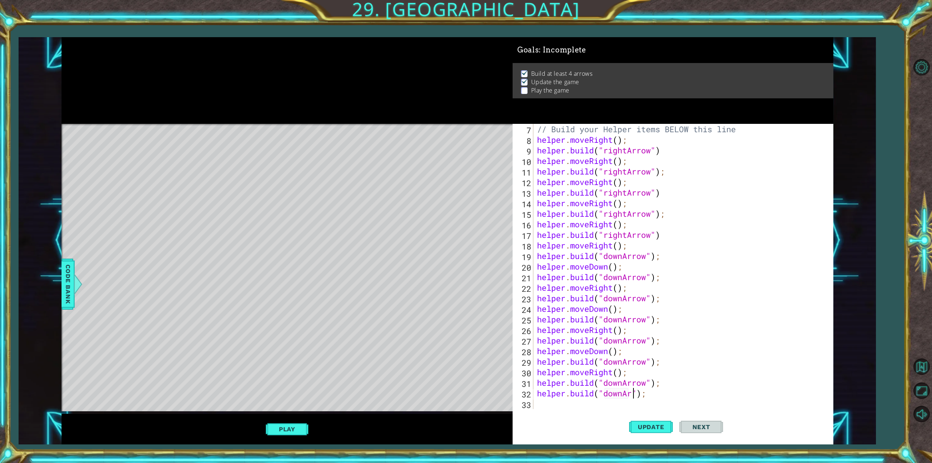
scroll to position [0, 5]
click at [299, 433] on button "Play" at bounding box center [287, 429] width 43 height 14
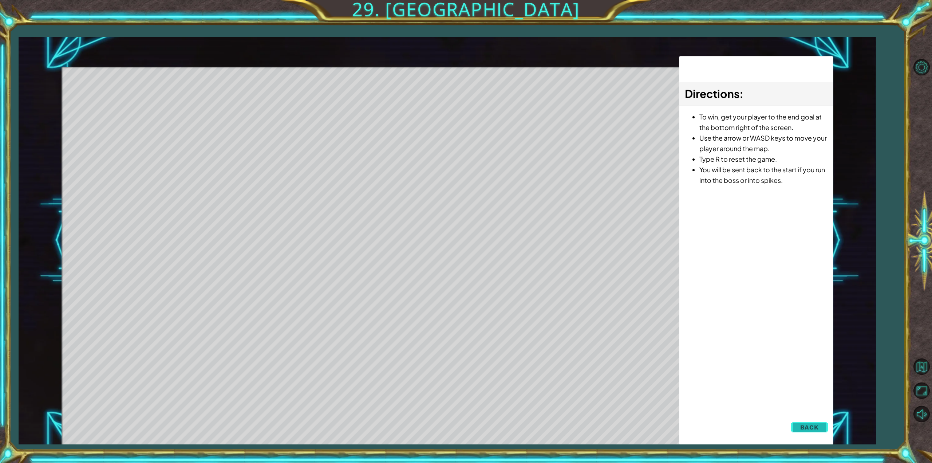
click at [815, 424] on span "Back" at bounding box center [809, 427] width 19 height 7
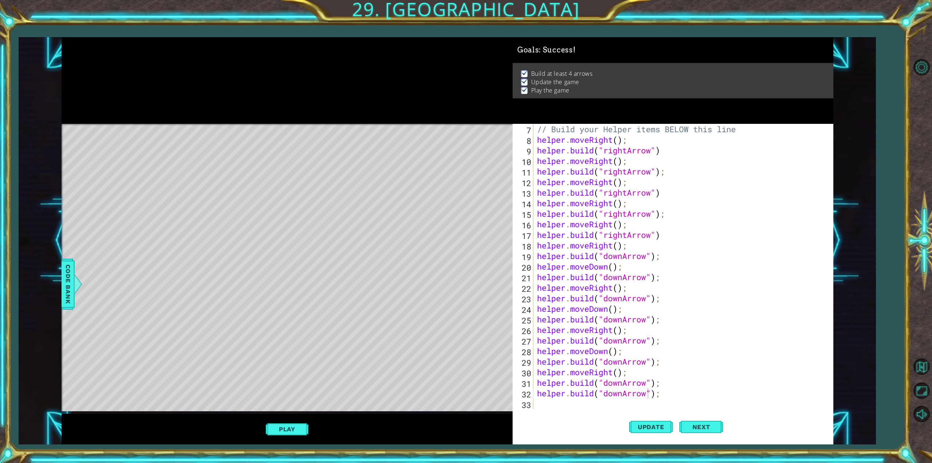
click at [635, 397] on div "// Build your Helper items BELOW this line helper . moveRight ( ) ; helper . bu…" at bounding box center [682, 277] width 293 height 306
type textarea "[DOMAIN_NAME]("downArrow");"
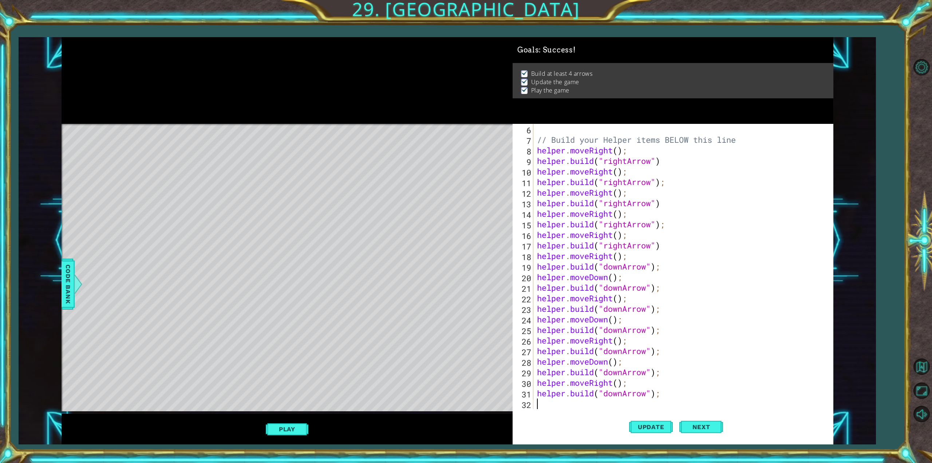
scroll to position [53, 0]
click at [609, 385] on div "// Build your Helper items BELOW this line helper . moveRight ( ) ; helper . bu…" at bounding box center [682, 277] width 293 height 306
click at [609, 384] on div "// Build your Helper items BELOW this line helper . moveRight ( ) ; helper . bu…" at bounding box center [680, 266] width 289 height 285
drag, startPoint x: 591, startPoint y: 383, endPoint x: 615, endPoint y: 385, distance: 23.7
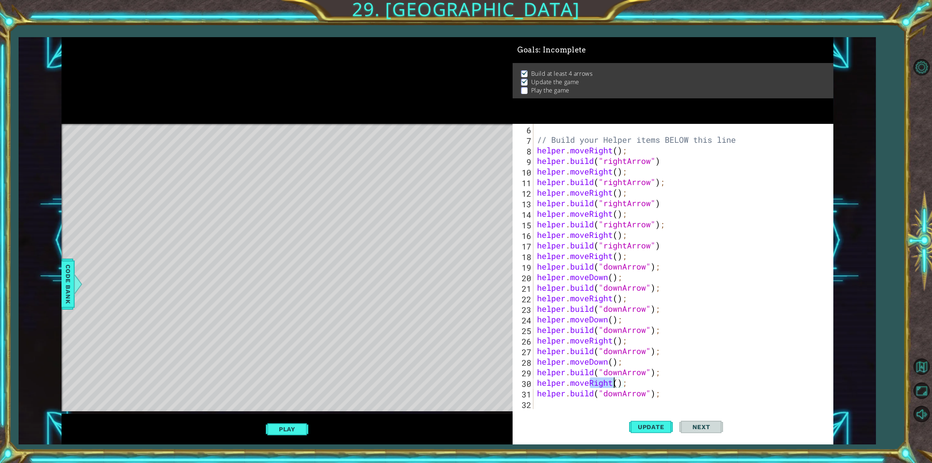
click at [615, 385] on div "// Build your Helper items BELOW this line helper . moveRight ( ) ; helper . bu…" at bounding box center [682, 277] width 293 height 306
click at [617, 373] on div "helper.moveD own(steps) press enter" at bounding box center [601, 382] width 138 height 26
type textarea "helper.moveDown();"
click at [293, 439] on div "Play" at bounding box center [287, 429] width 451 height 31
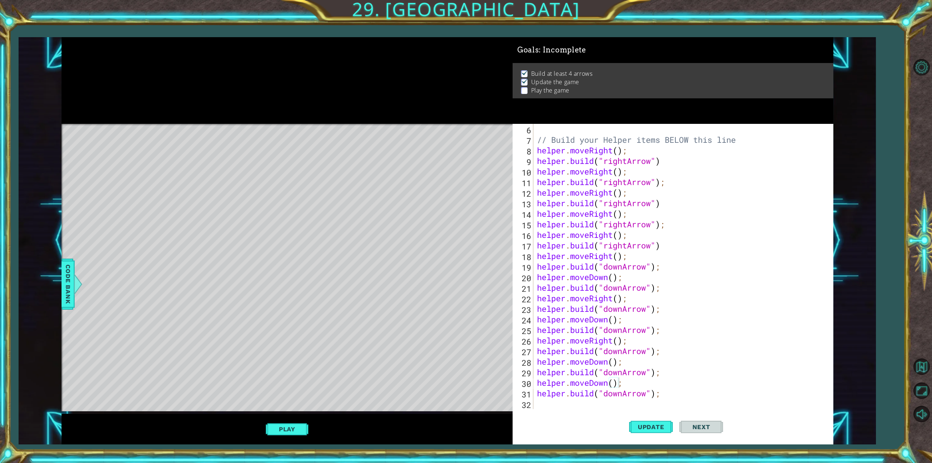
click at [293, 430] on button "Play" at bounding box center [287, 429] width 43 height 14
click at [698, 420] on button "Next" at bounding box center [702, 427] width 44 height 32
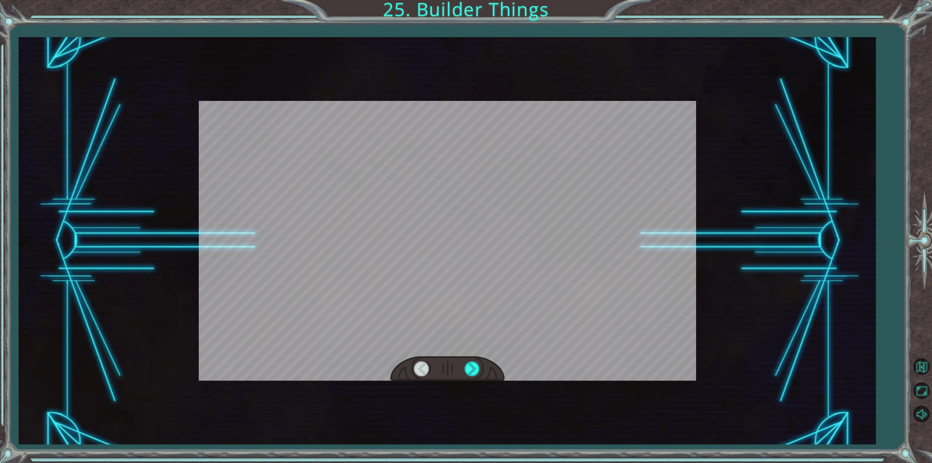
click at [475, 370] on div at bounding box center [473, 368] width 16 height 15
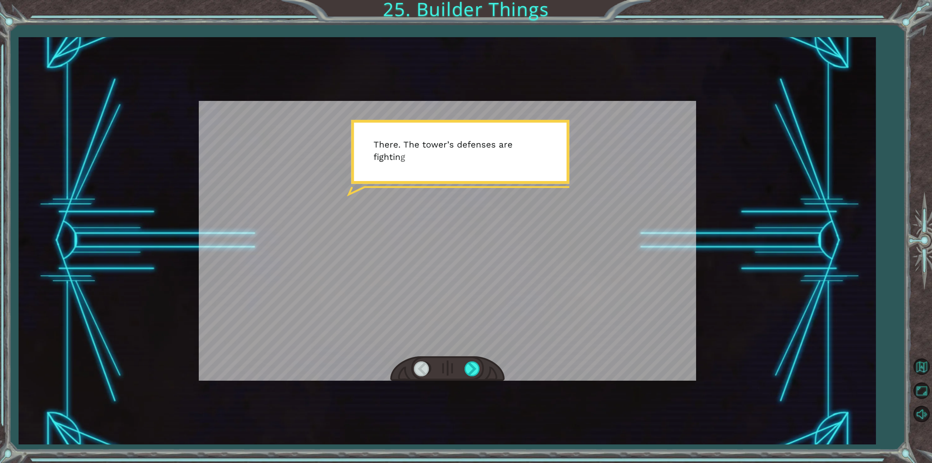
click at [489, 298] on div at bounding box center [447, 241] width 497 height 280
drag, startPoint x: 471, startPoint y: 311, endPoint x: 475, endPoint y: 366, distance: 55.9
click at [474, 330] on div at bounding box center [447, 241] width 497 height 280
click at [470, 373] on div at bounding box center [473, 368] width 16 height 15
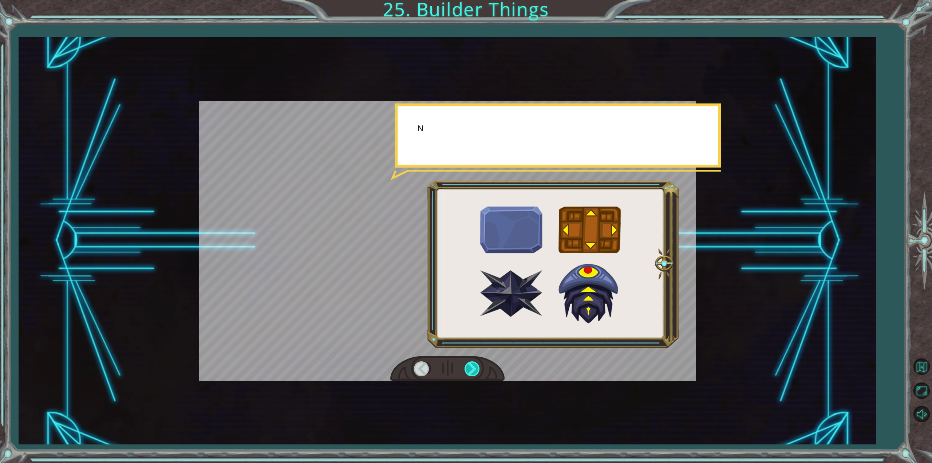
click at [470, 374] on div at bounding box center [473, 368] width 16 height 15
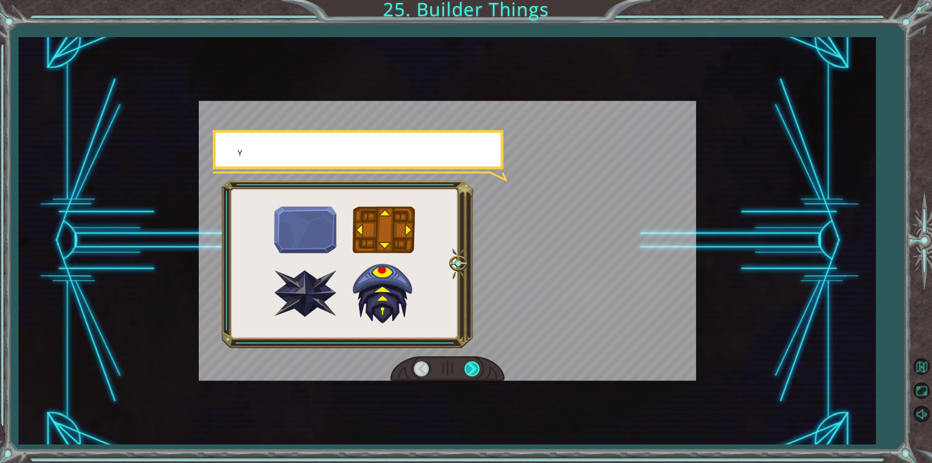
click at [470, 374] on div at bounding box center [473, 368] width 16 height 15
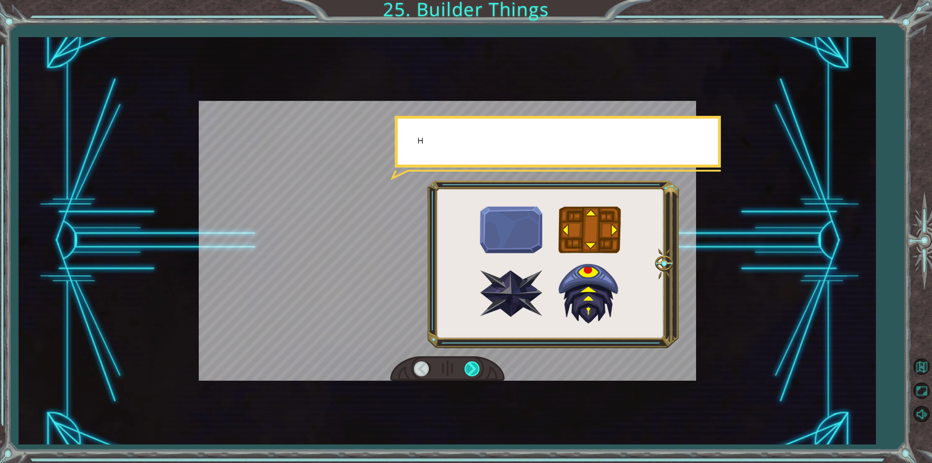
click at [470, 374] on div at bounding box center [473, 368] width 16 height 15
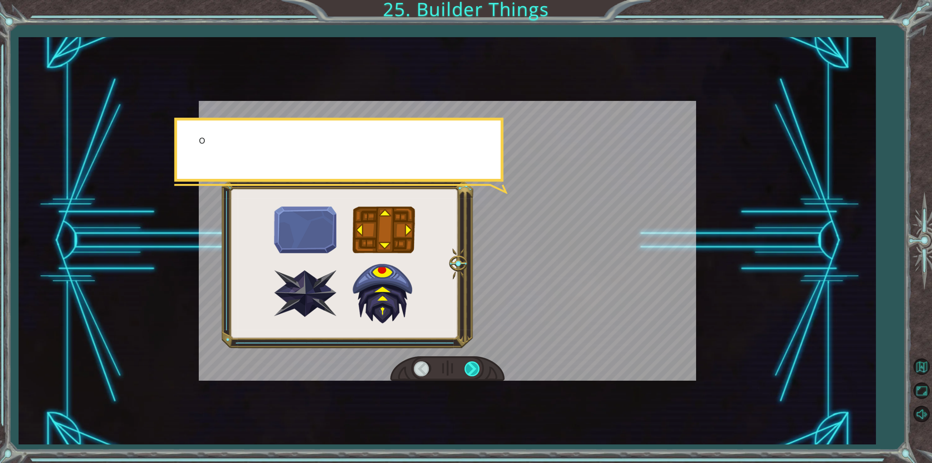
click at [470, 374] on div at bounding box center [473, 368] width 16 height 15
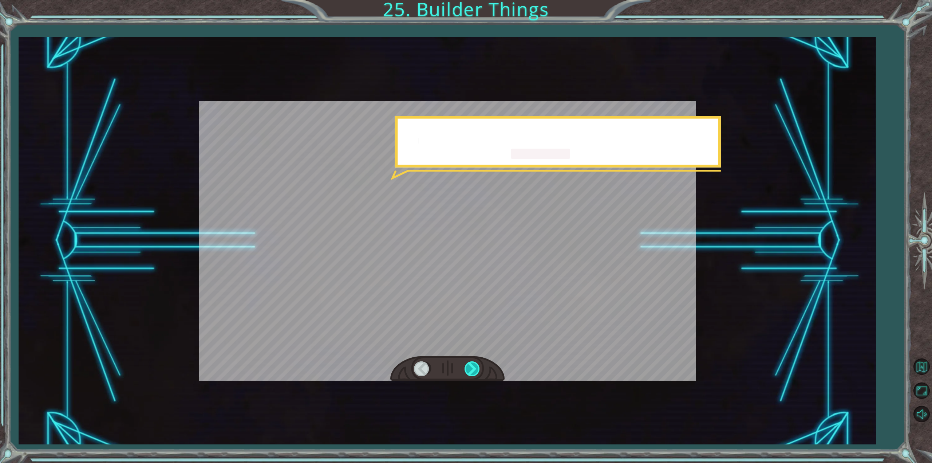
click at [470, 374] on div at bounding box center [473, 368] width 16 height 15
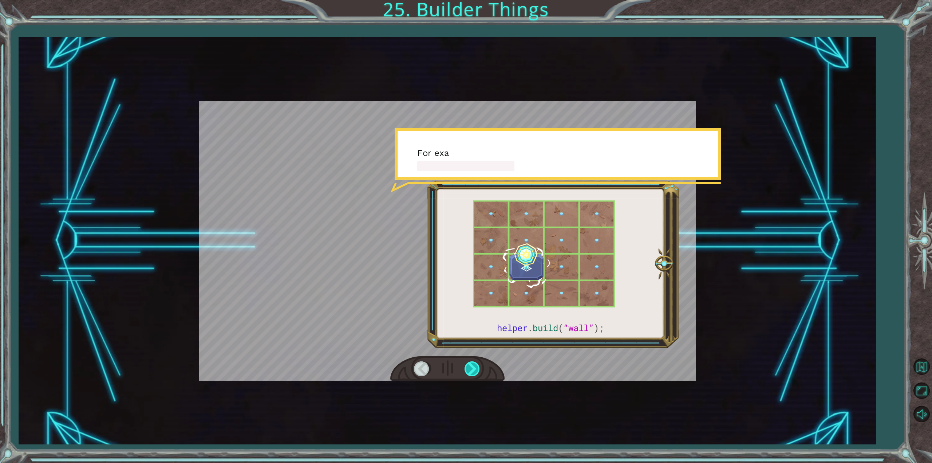
click at [470, 374] on div at bounding box center [473, 368] width 16 height 15
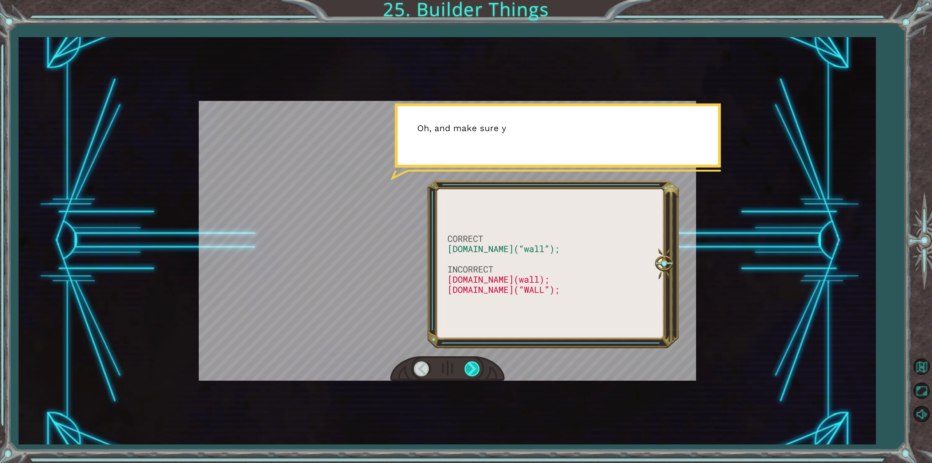
click at [467, 367] on div at bounding box center [473, 368] width 16 height 15
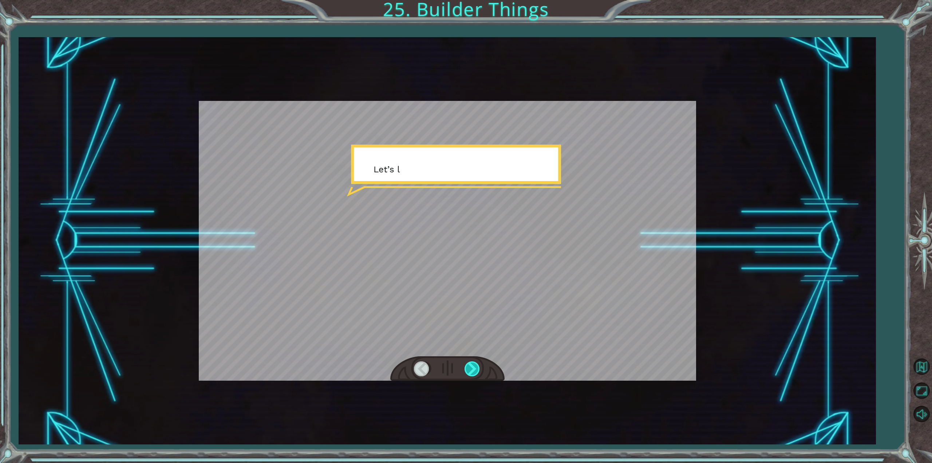
click at [468, 367] on div at bounding box center [473, 368] width 16 height 15
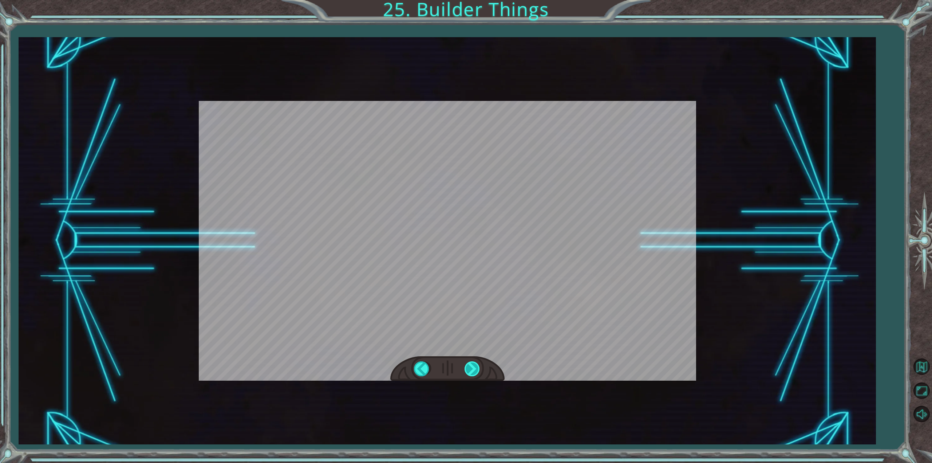
click at [468, 0] on div "CORRECT [DOMAIN_NAME](“wall”); INCORRECT [DOMAIN_NAME](wall); [DOMAIN_NAME](“WA…" at bounding box center [466, 0] width 932 height 0
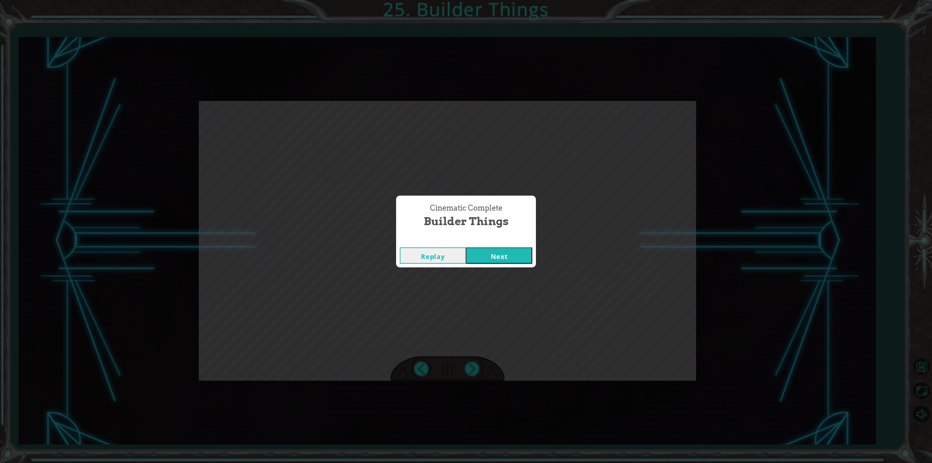
click at [524, 259] on button "Next" at bounding box center [499, 255] width 66 height 16
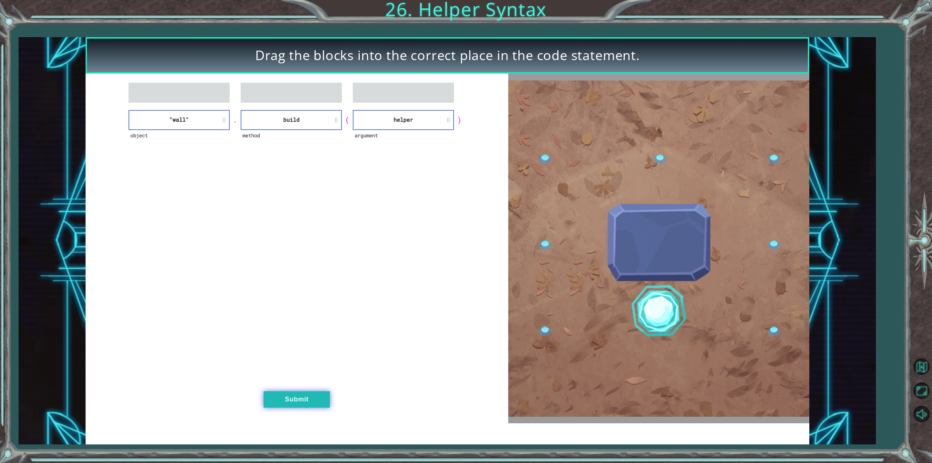
drag, startPoint x: 301, startPoint y: 385, endPoint x: 301, endPoint y: 391, distance: 6.6
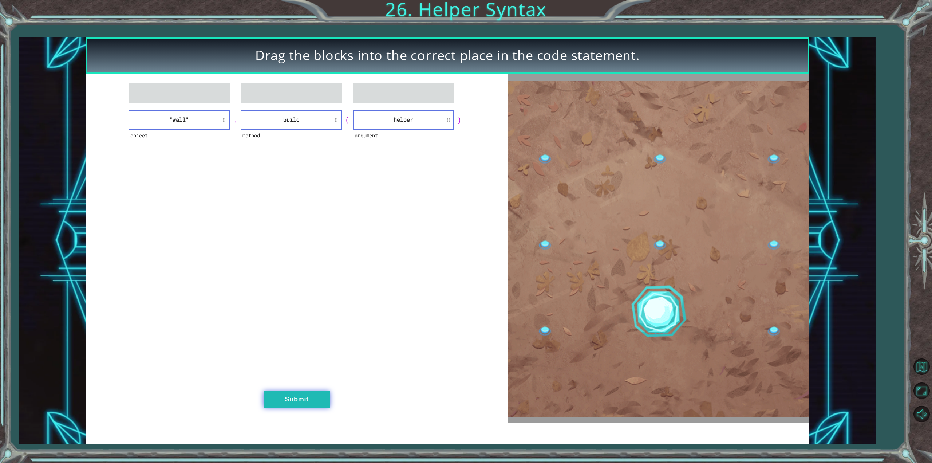
click at [301, 388] on div "object "wall" . method build ( argument helper ) Submit" at bounding box center [297, 249] width 423 height 350
click at [301, 391] on button "Submit" at bounding box center [297, 399] width 66 height 16
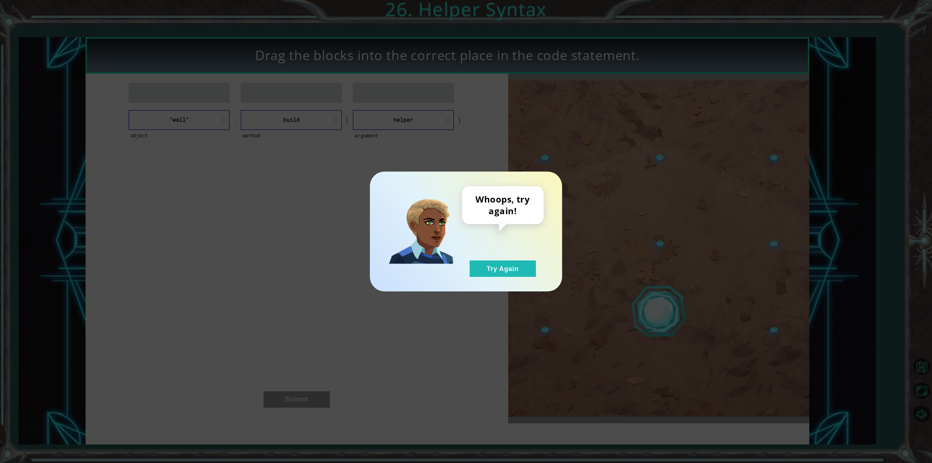
click at [483, 283] on div "Whoops, try again! Try Again" at bounding box center [466, 232] width 192 height 120
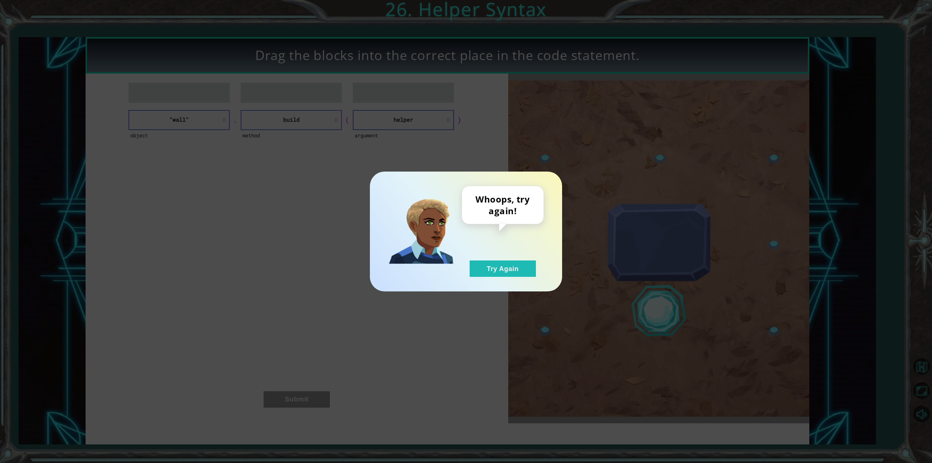
click at [487, 278] on div "Whoops, try again! Try Again" at bounding box center [466, 232] width 192 height 120
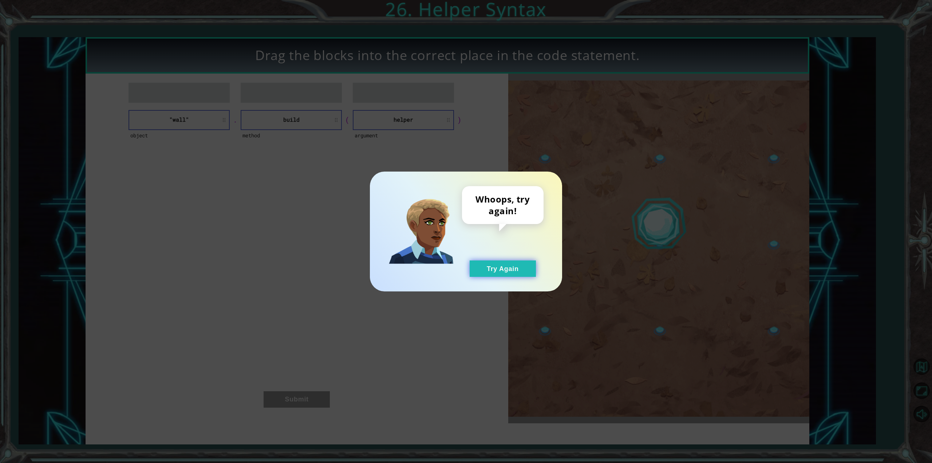
click at [489, 272] on button "Try Again" at bounding box center [503, 268] width 66 height 16
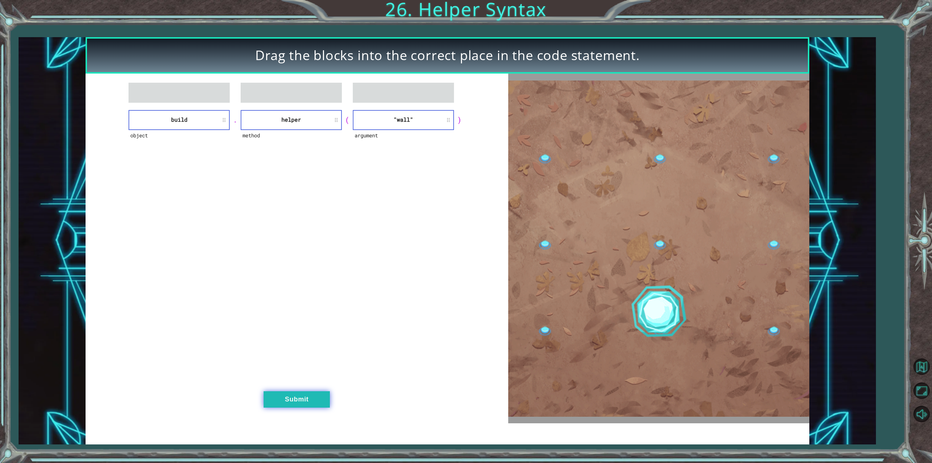
click at [318, 401] on button "Submit" at bounding box center [297, 399] width 66 height 16
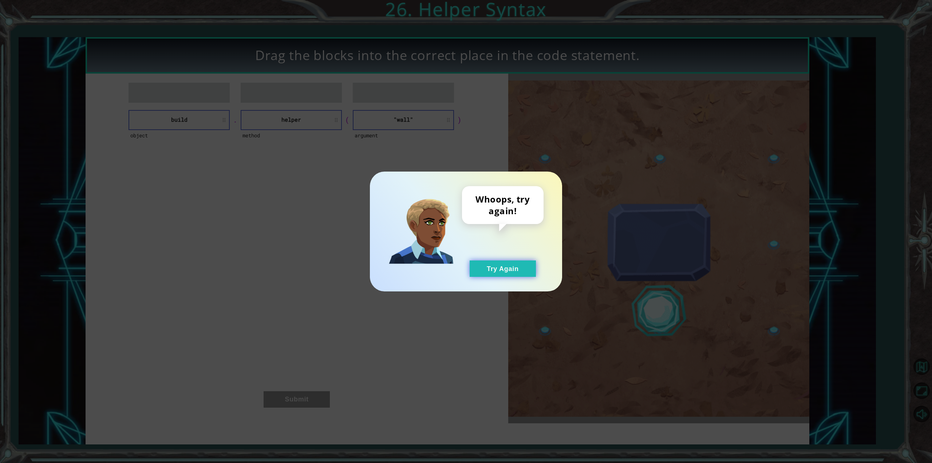
click at [512, 273] on button "Try Again" at bounding box center [503, 268] width 66 height 16
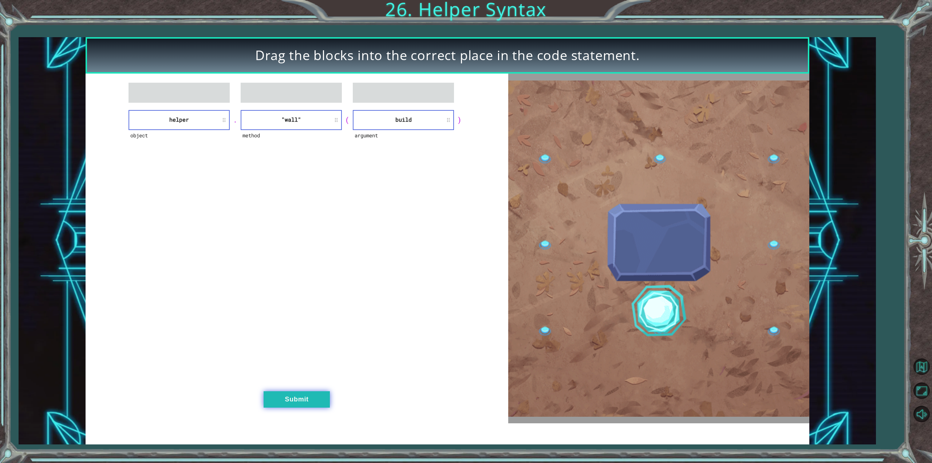
click at [314, 395] on button "Submit" at bounding box center [297, 399] width 66 height 16
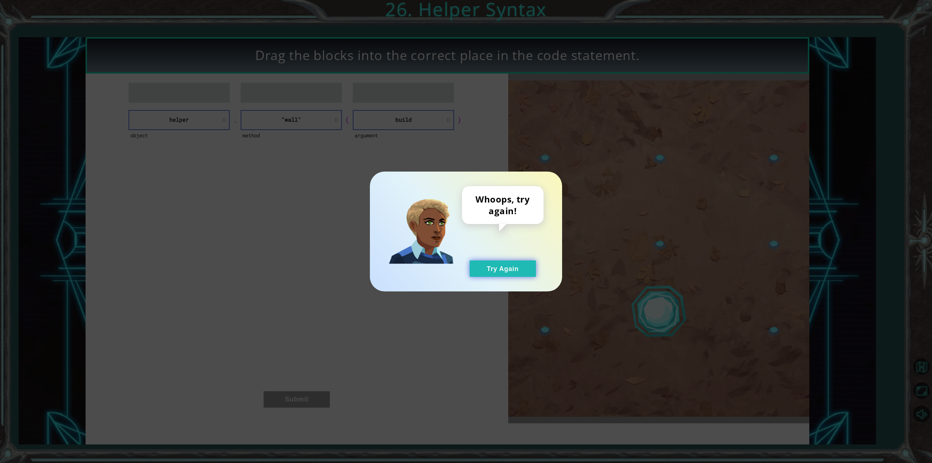
click at [504, 266] on button "Try Again" at bounding box center [503, 268] width 66 height 16
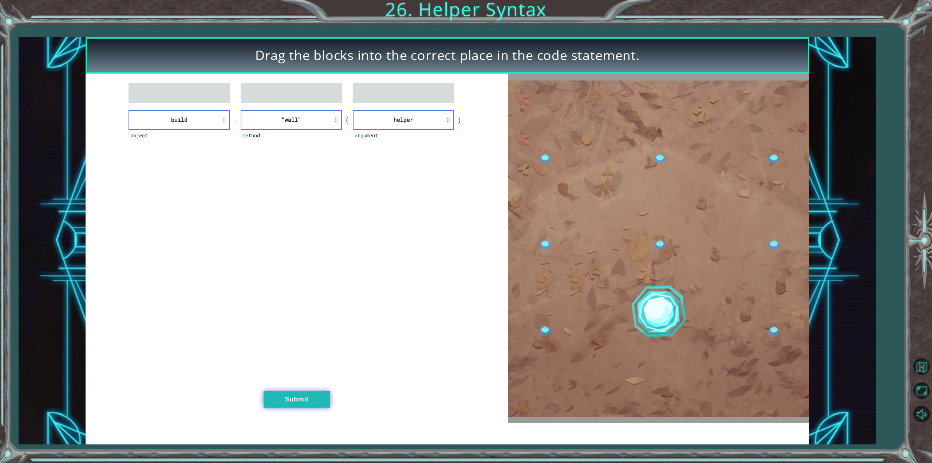
click at [283, 400] on button "Submit" at bounding box center [297, 399] width 66 height 16
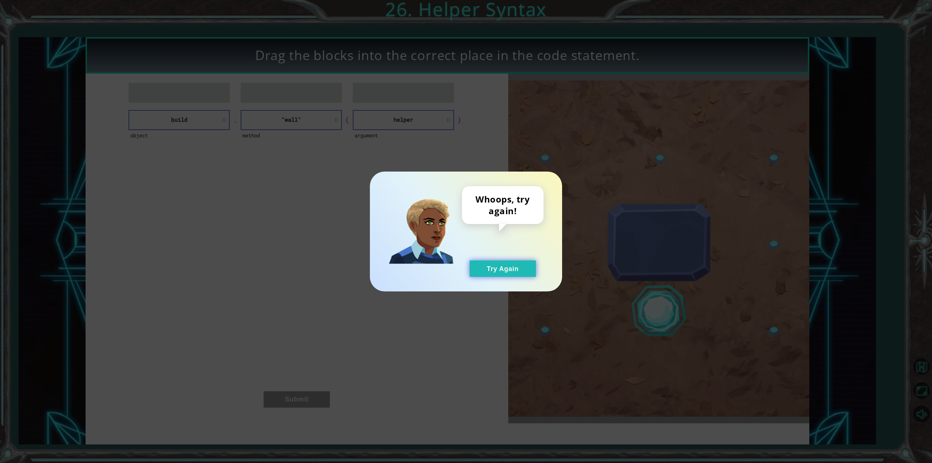
click at [526, 263] on button "Try Again" at bounding box center [503, 268] width 66 height 16
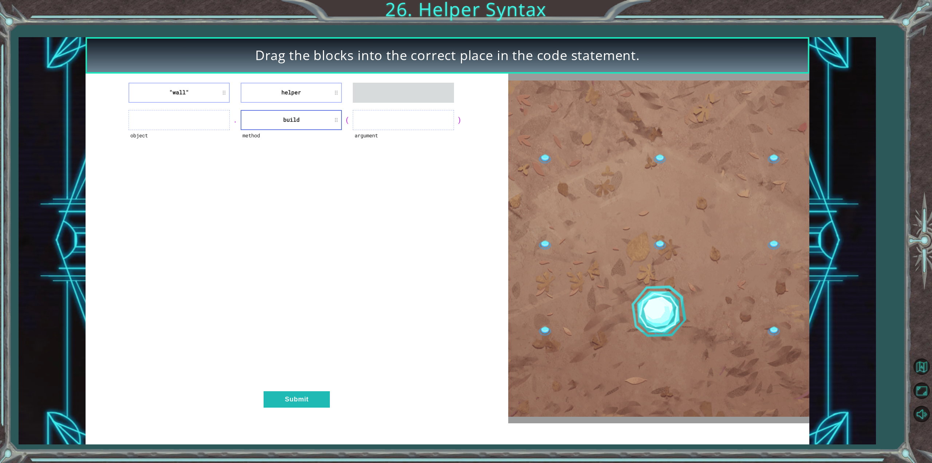
drag, startPoint x: 289, startPoint y: 104, endPoint x: 395, endPoint y: 121, distance: 107.3
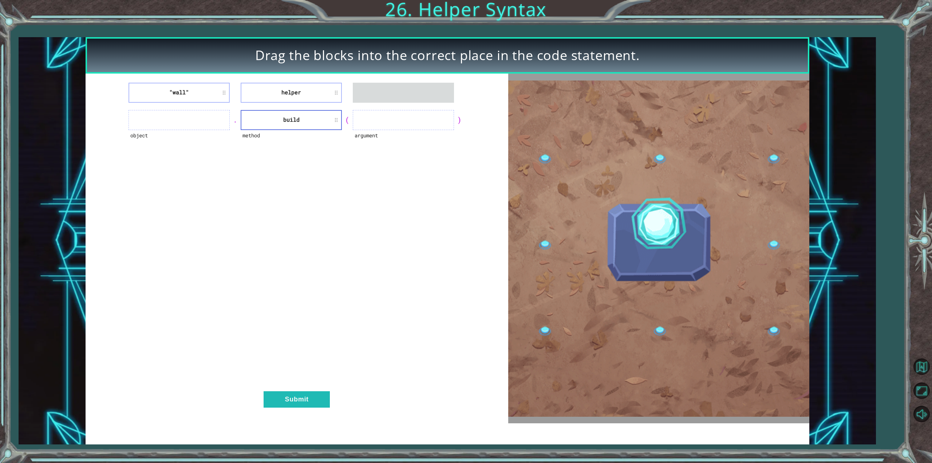
click at [395, 121] on div ""wall" helper object . method build ( argument ) Submit" at bounding box center [297, 249] width 423 height 350
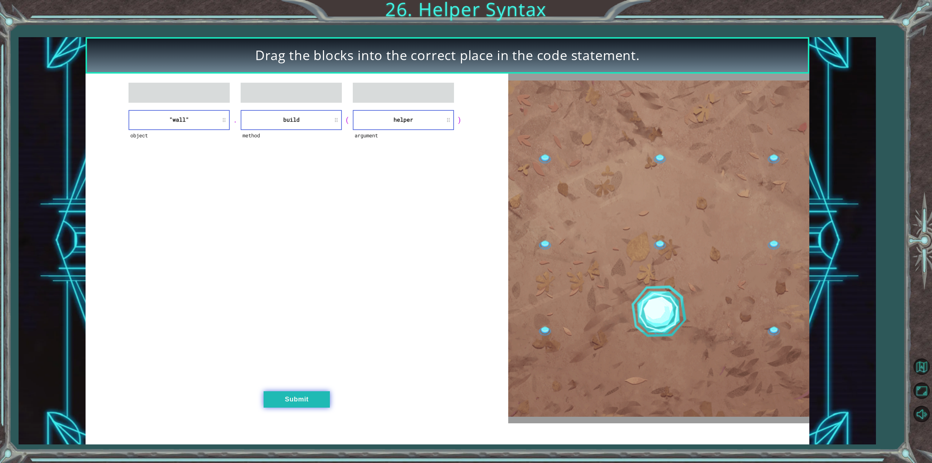
click at [302, 398] on button "Submit" at bounding box center [297, 399] width 66 height 16
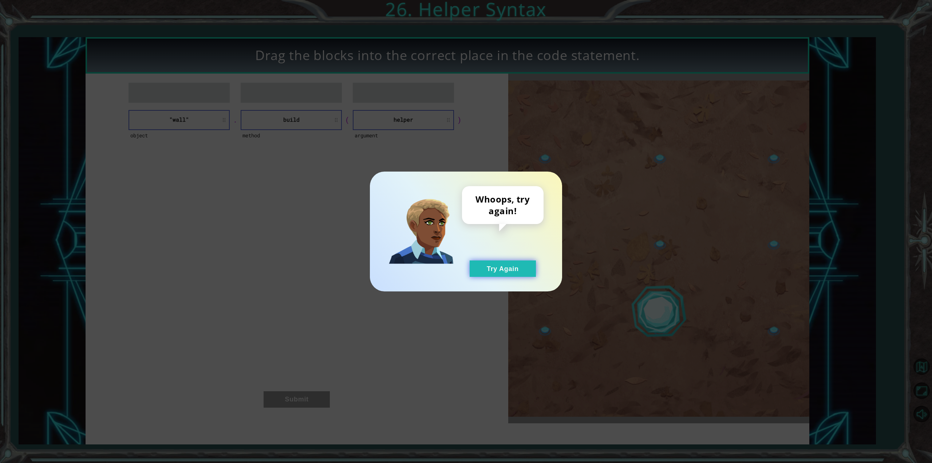
click at [515, 266] on button "Try Again" at bounding box center [503, 268] width 66 height 16
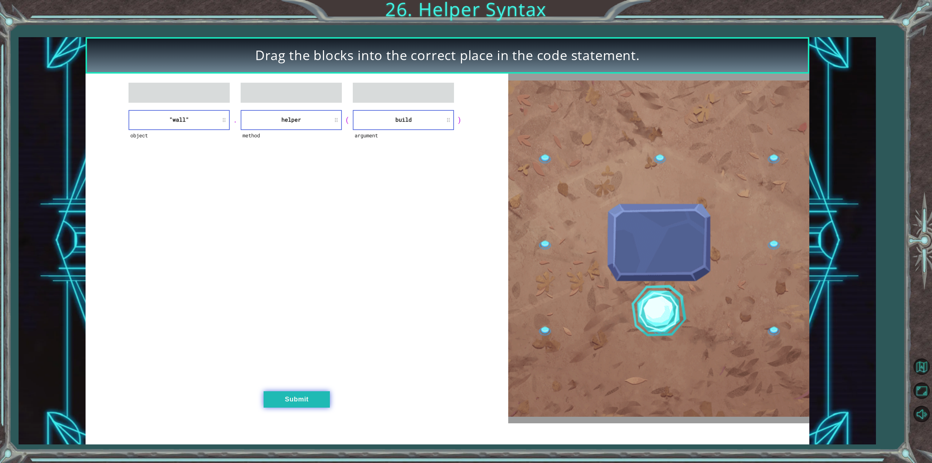
click at [287, 399] on button "Submit" at bounding box center [297, 399] width 66 height 16
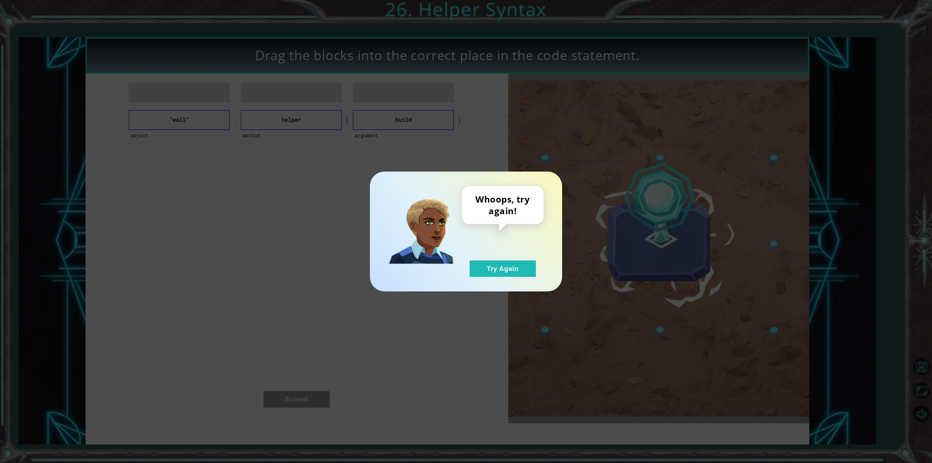
drag, startPoint x: 529, startPoint y: 276, endPoint x: 505, endPoint y: 254, distance: 32.5
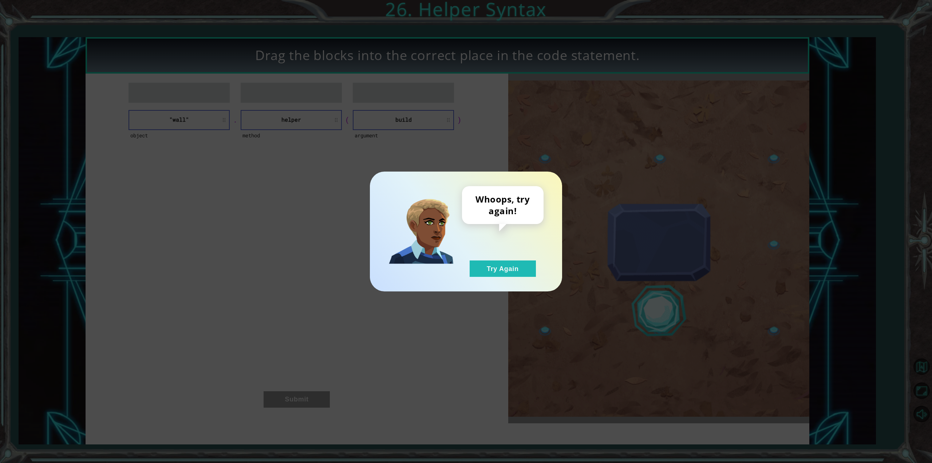
click at [528, 276] on button "Try Again" at bounding box center [503, 268] width 66 height 16
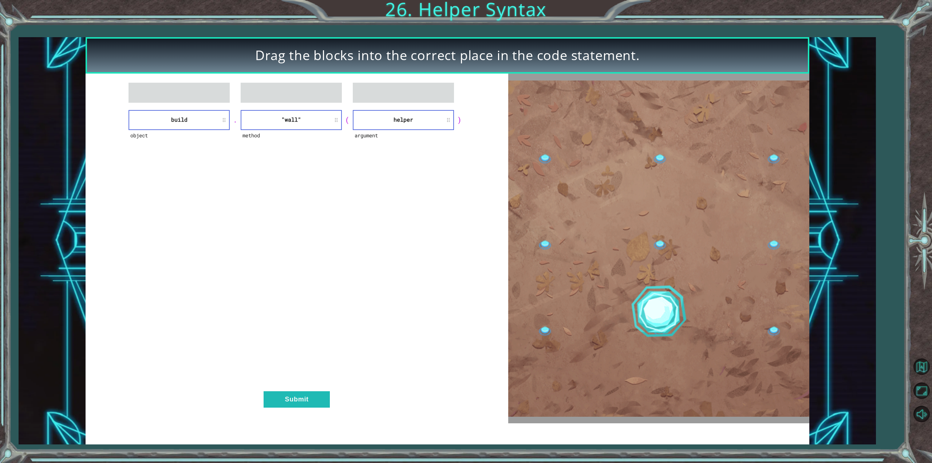
click at [305, 409] on div "object build . method "wall" ( argument helper ) Submit" at bounding box center [297, 249] width 423 height 350
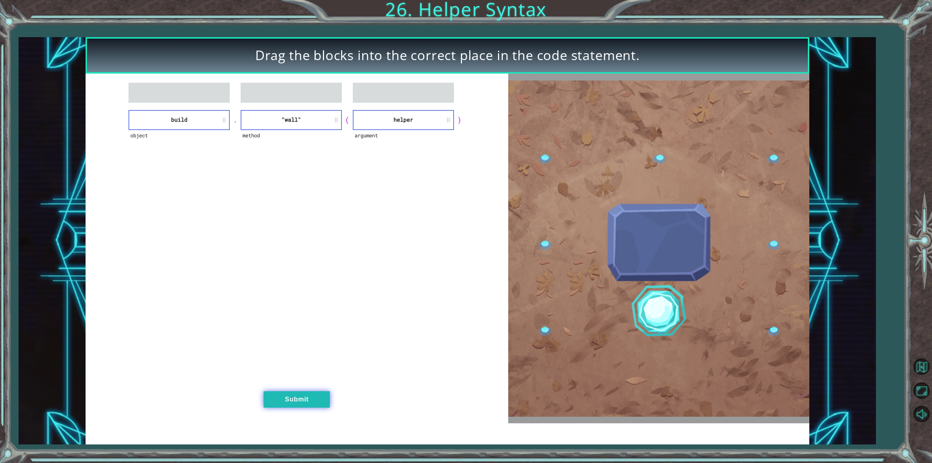
click at [306, 400] on button "Submit" at bounding box center [297, 399] width 66 height 16
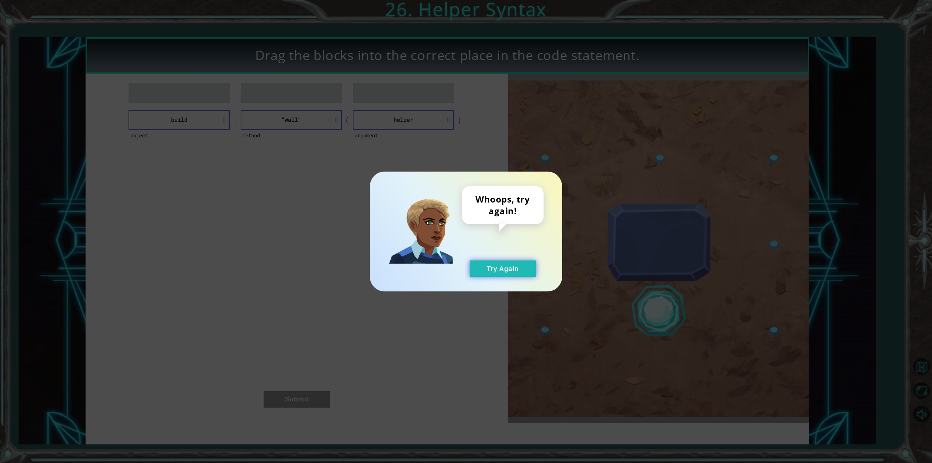
click at [510, 267] on button "Try Again" at bounding box center [503, 268] width 66 height 16
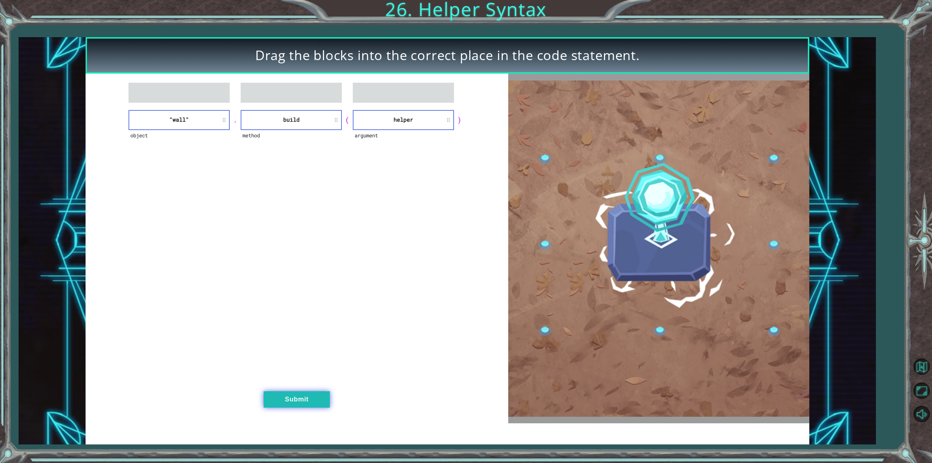
click at [312, 398] on button "Submit" at bounding box center [297, 399] width 66 height 16
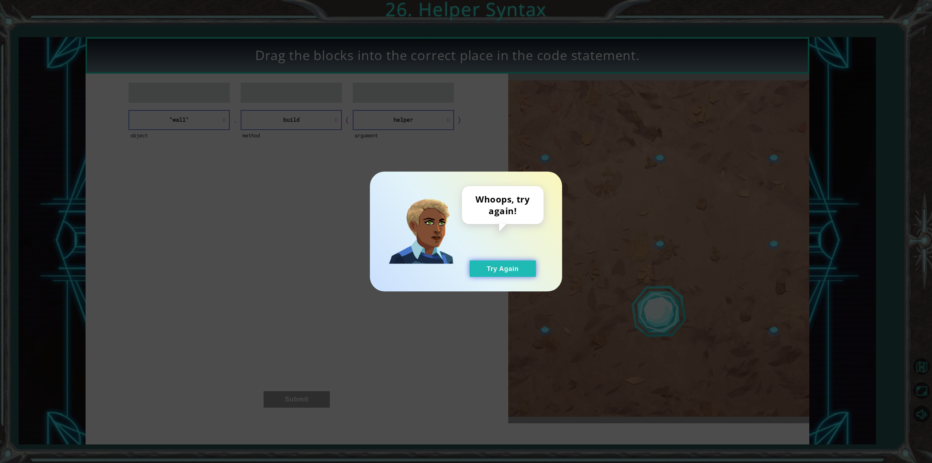
click at [499, 276] on button "Try Again" at bounding box center [503, 268] width 66 height 16
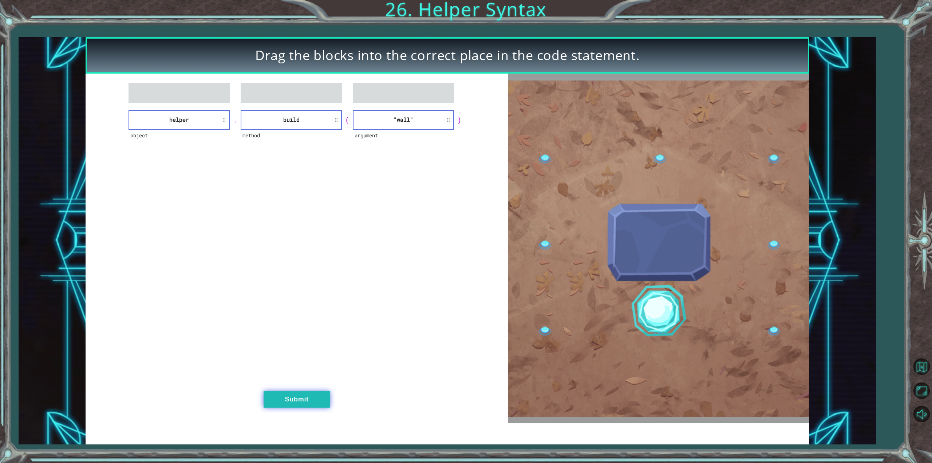
click at [296, 404] on button "Submit" at bounding box center [297, 399] width 66 height 16
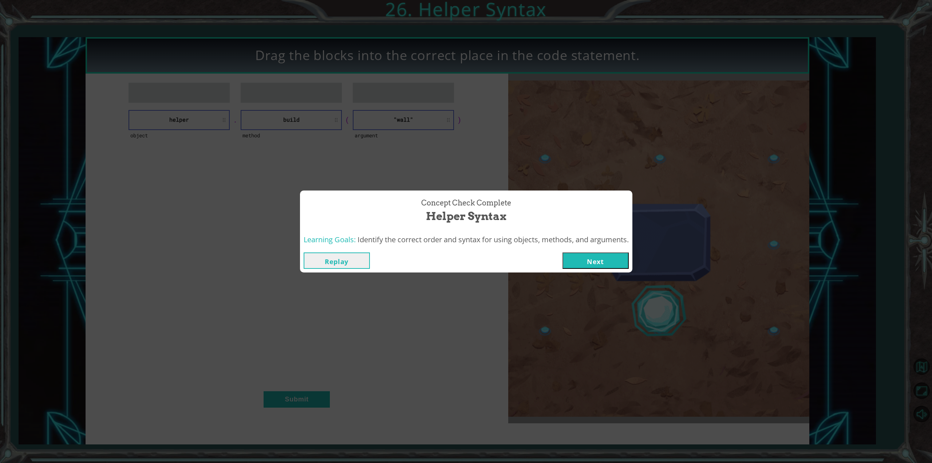
click at [606, 265] on button "Next" at bounding box center [596, 260] width 66 height 16
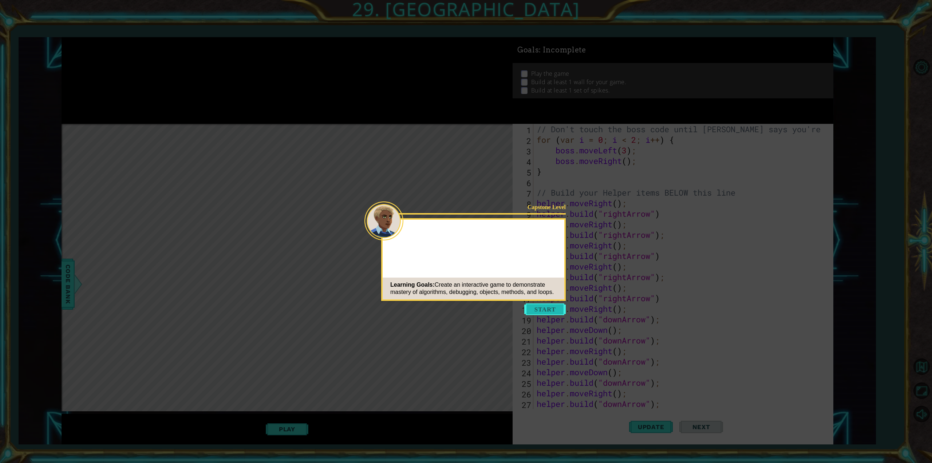
click at [528, 307] on button "Start" at bounding box center [545, 309] width 42 height 12
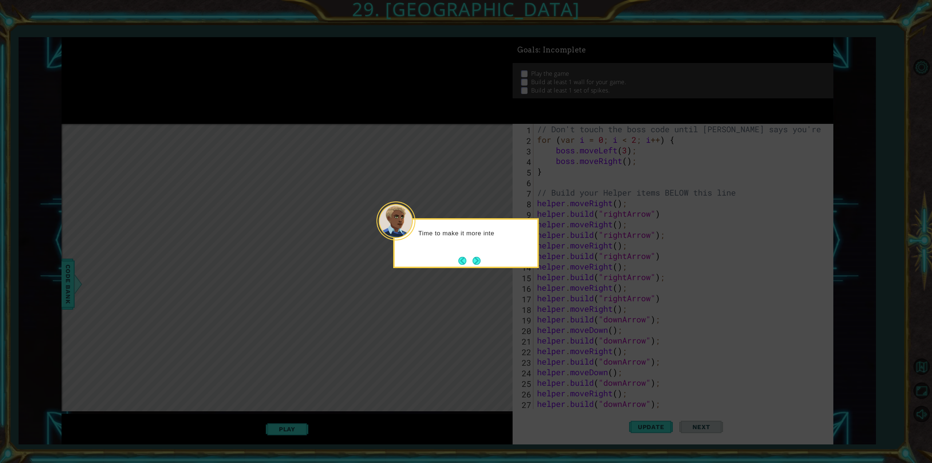
click at [475, 257] on button "Next" at bounding box center [477, 261] width 8 height 8
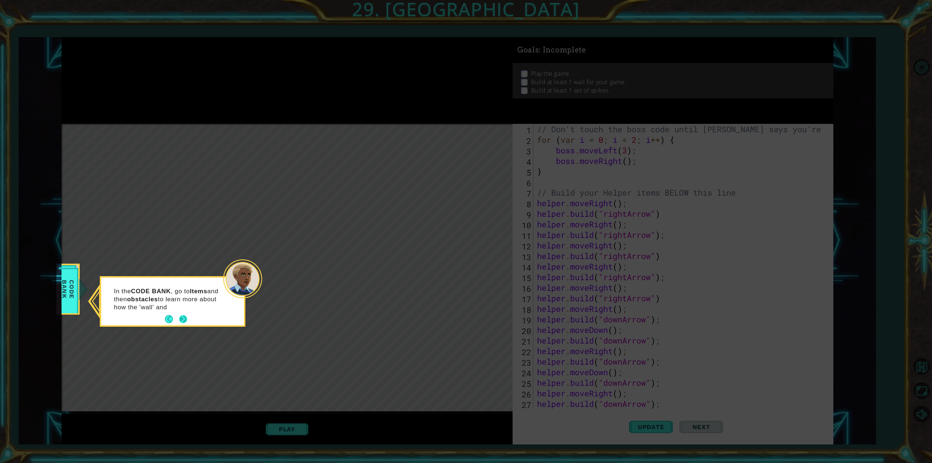
click at [185, 318] on button "Next" at bounding box center [183, 319] width 8 height 8
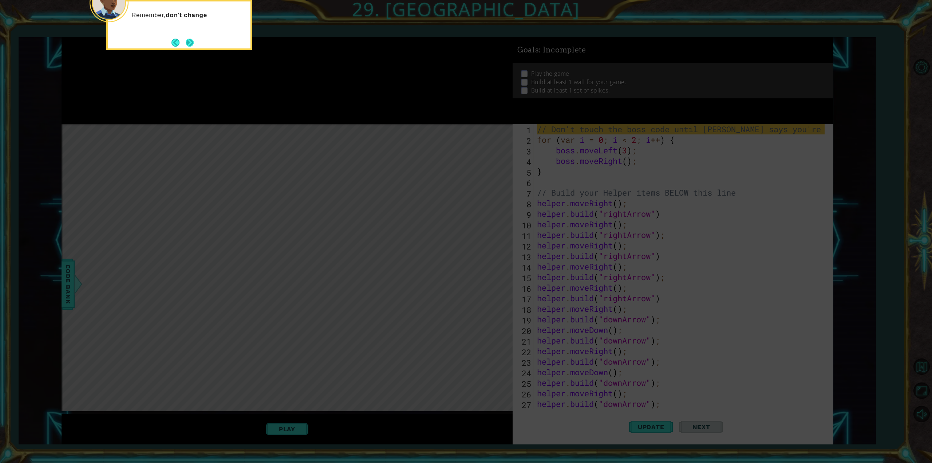
click at [186, 42] on button "Next" at bounding box center [190, 43] width 8 height 8
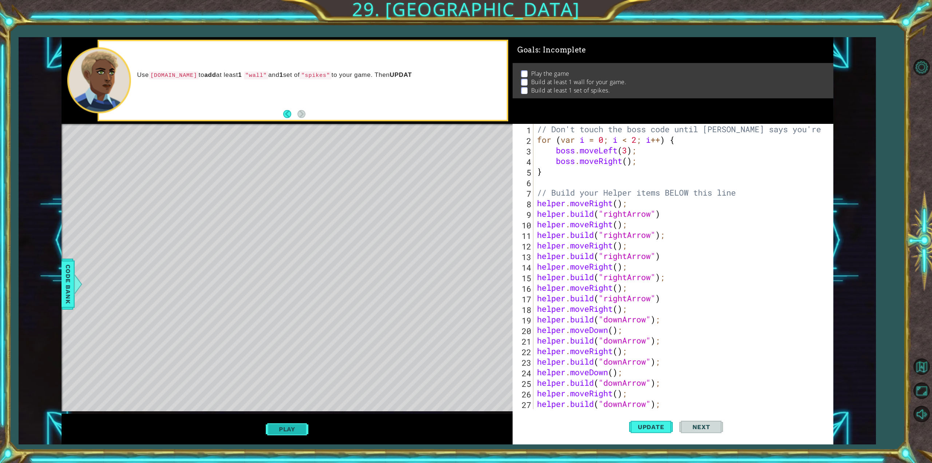
click at [288, 425] on button "Play" at bounding box center [287, 429] width 43 height 14
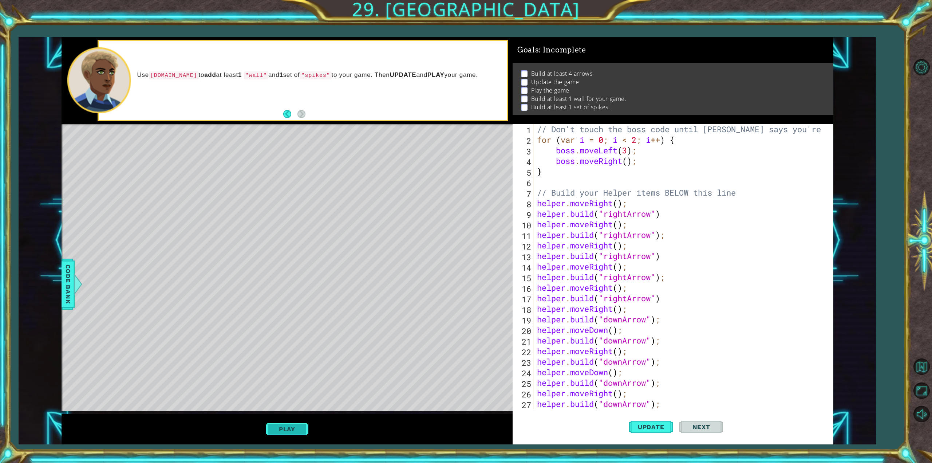
click at [283, 427] on button "Play" at bounding box center [287, 429] width 43 height 14
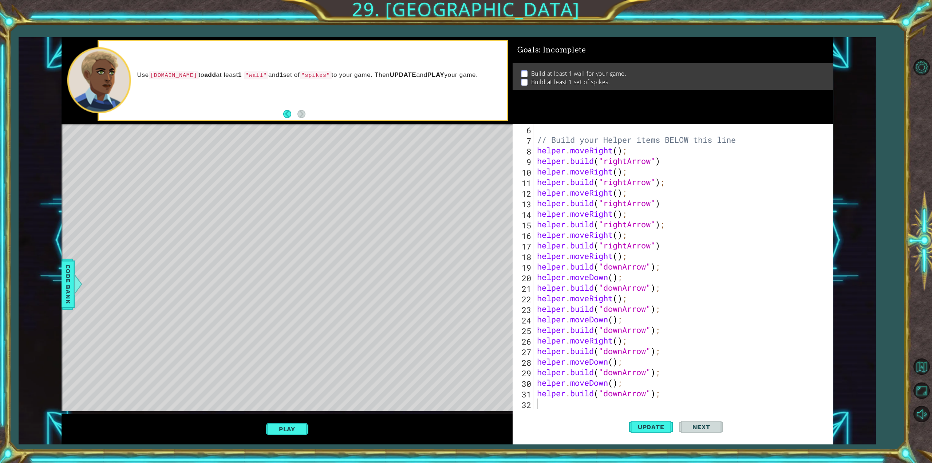
scroll to position [53, 0]
click at [586, 403] on div "// Build your Helper items BELOW this line helper . moveRight ( ) ; helper . bu…" at bounding box center [682, 277] width 293 height 306
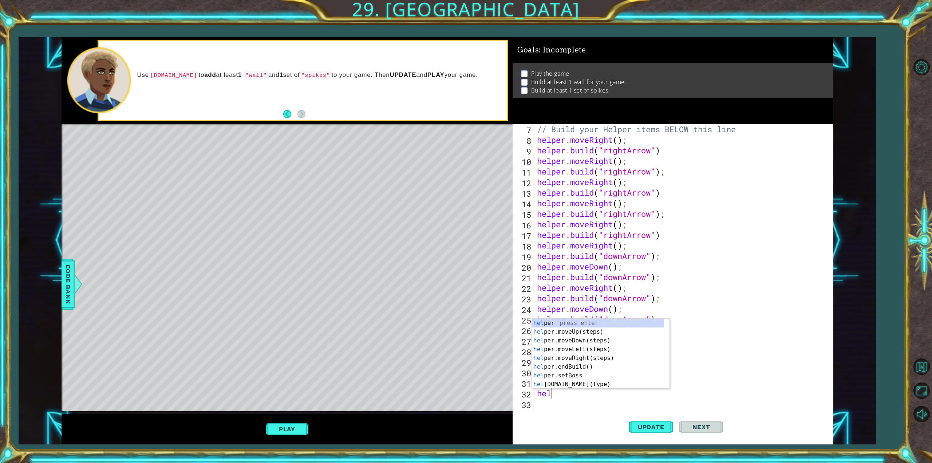
scroll to position [0, 0]
type textarea "h"
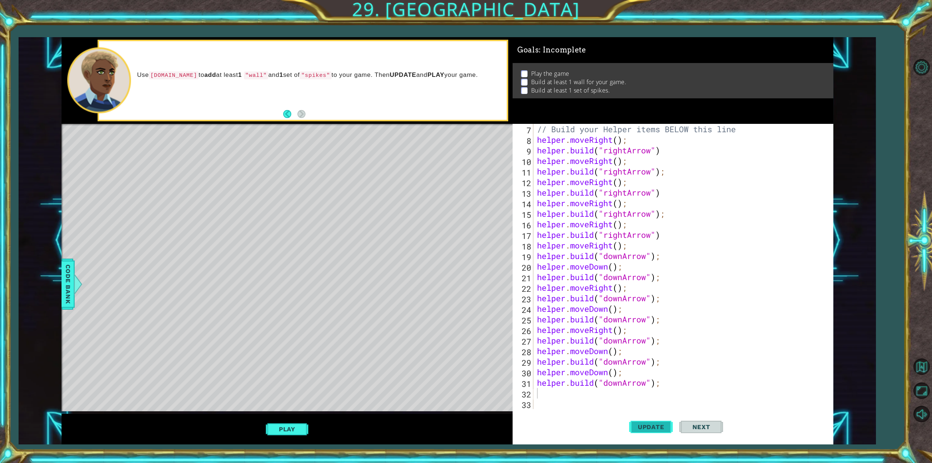
click at [658, 428] on span "Update" at bounding box center [651, 426] width 41 height 7
type textarea "h"
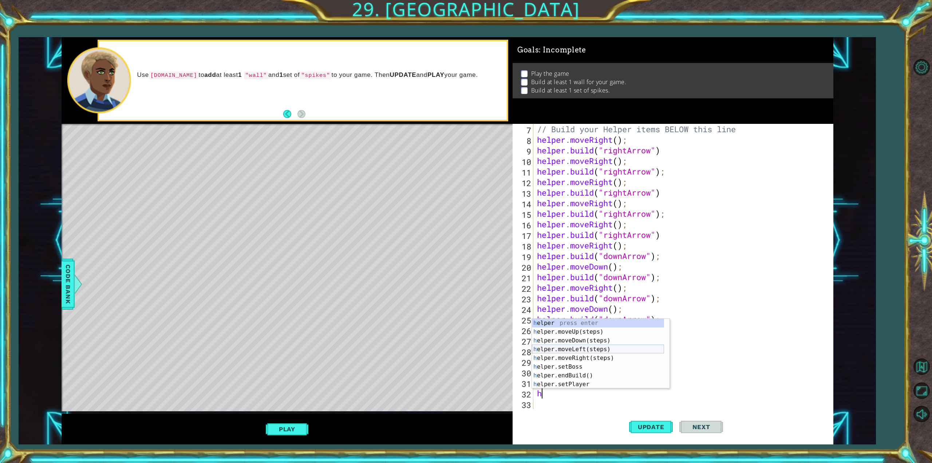
click at [559, 346] on div "h elper press enter h elper.moveUp(steps) press enter h elper.moveDown(steps) p…" at bounding box center [598, 362] width 132 height 87
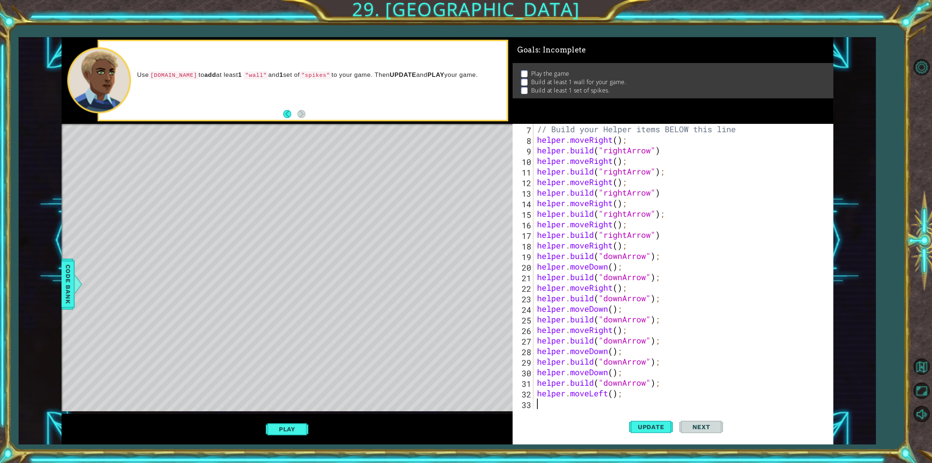
scroll to position [74, 0]
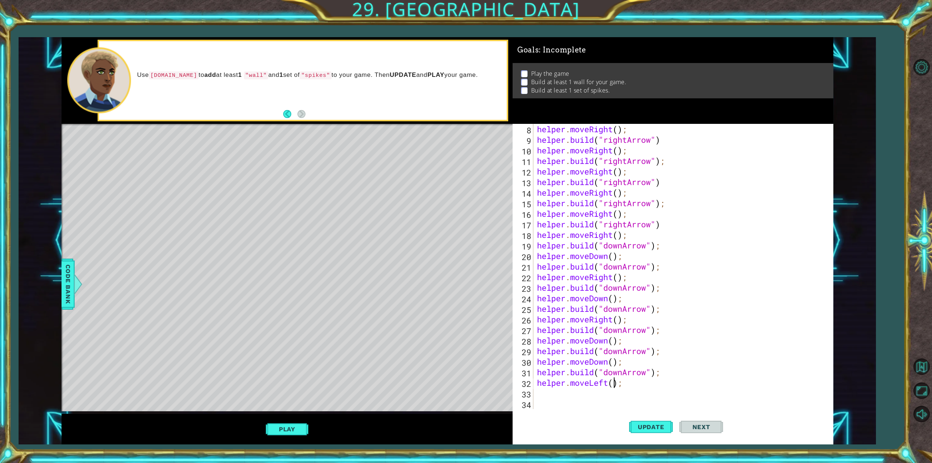
click at [615, 383] on div "helper . moveRight ( ) ; helper . build ( "rightArrow" ) helper . moveRight ( )…" at bounding box center [682, 277] width 293 height 306
click at [642, 421] on button "Update" at bounding box center [651, 427] width 44 height 32
drag, startPoint x: 593, startPoint y: 391, endPoint x: 590, endPoint y: 382, distance: 9.4
click at [590, 382] on div "helper . moveRight ( ) ; helper . build ( "rightArrow" ) helper . moveRight ( )…" at bounding box center [682, 277] width 293 height 306
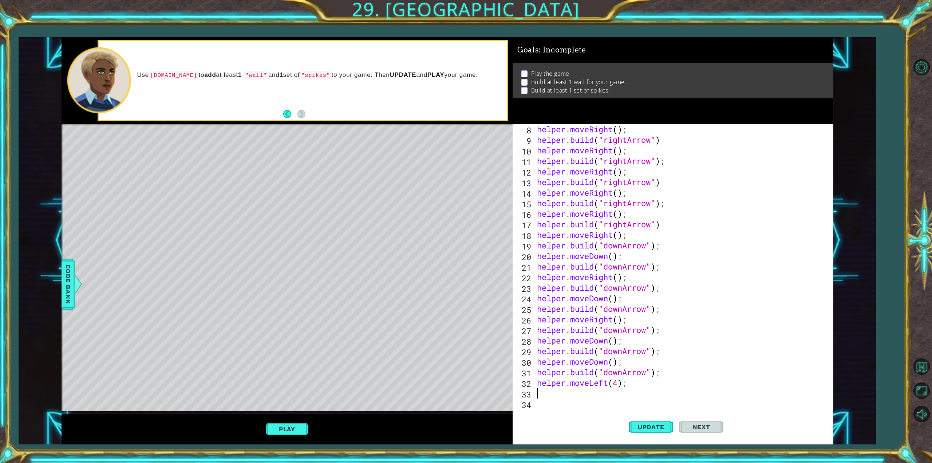
type textarea "helper.moveLeft(4);"
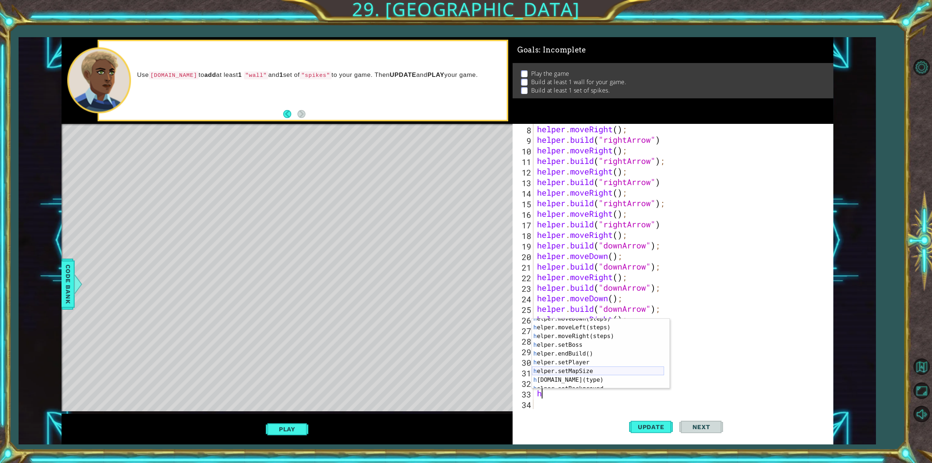
scroll to position [52, 0]
click at [597, 363] on div "h elper.endBuild() press enter h elper.setPlayer press enter h elper.setMapSize…" at bounding box center [598, 362] width 132 height 87
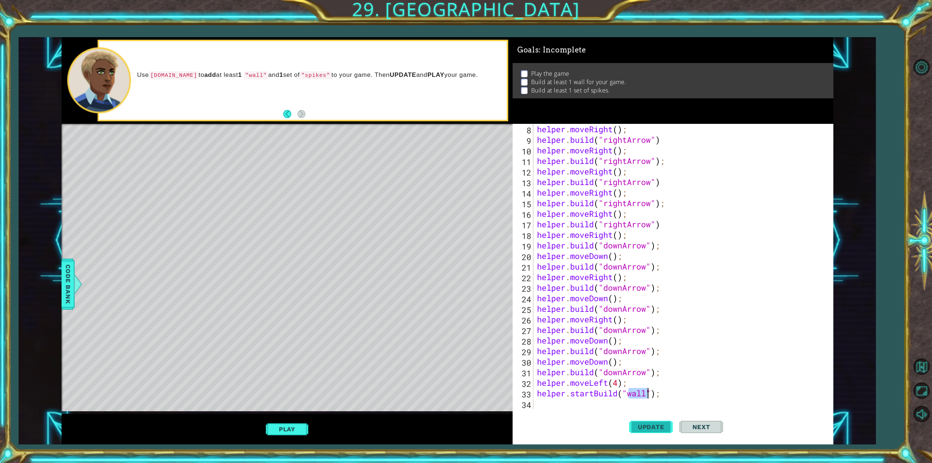
type textarea "helper.startBuild("wall");"
click at [633, 425] on span "Update" at bounding box center [651, 426] width 41 height 7
click at [586, 406] on div "helper . moveRight ( ) ; helper . build ( "rightArrow" ) helper . moveRight ( )…" at bounding box center [682, 277] width 293 height 306
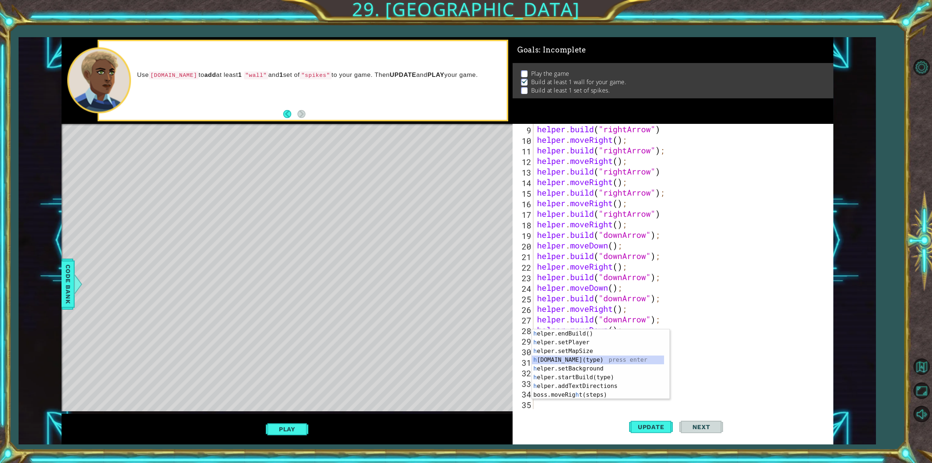
click at [580, 359] on div "h elper.endBuild() press enter h elper.setPlayer press enter h elper.setMapSize…" at bounding box center [598, 372] width 132 height 87
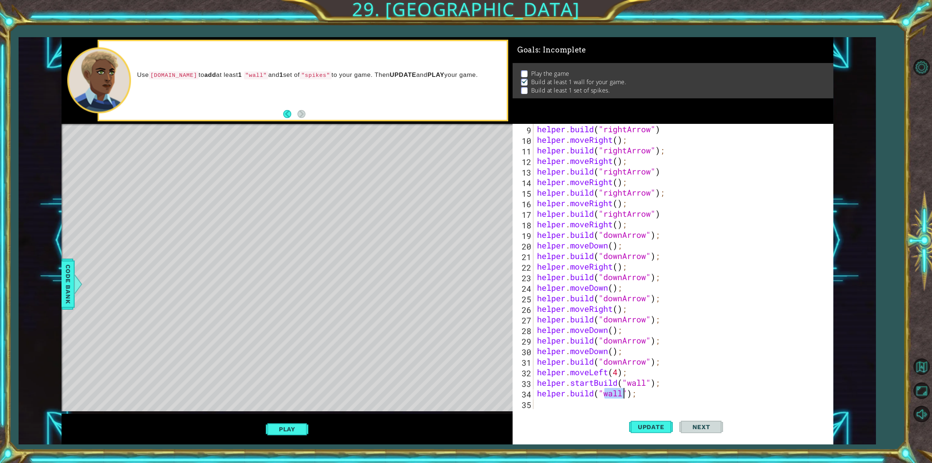
click at [614, 394] on div "helper . build ( "rightArrow" ) helper . moveRight ( ) ; helper . build ( "righ…" at bounding box center [680, 266] width 289 height 285
click at [614, 394] on div "helper . build ( "rightArrow" ) helper . moveRight ( ) ; helper . build ( "righ…" at bounding box center [682, 277] width 293 height 306
type textarea "[DOMAIN_NAME]("\spikes");"
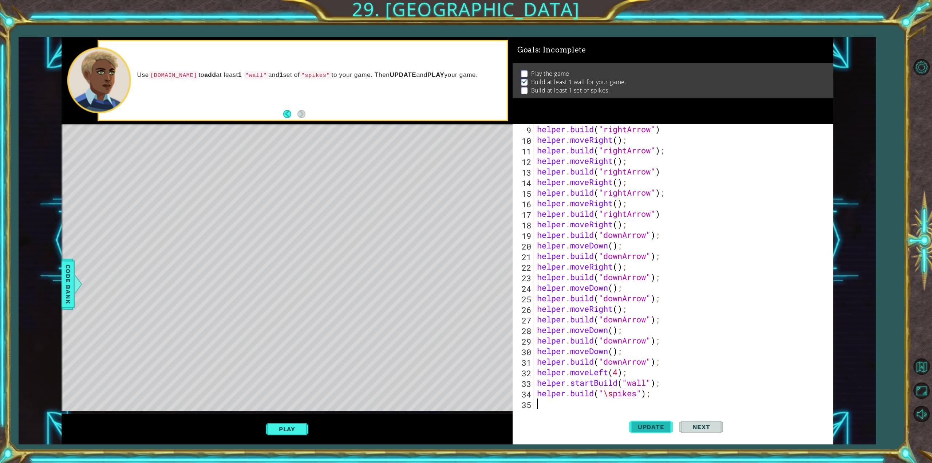
scroll to position [95, 0]
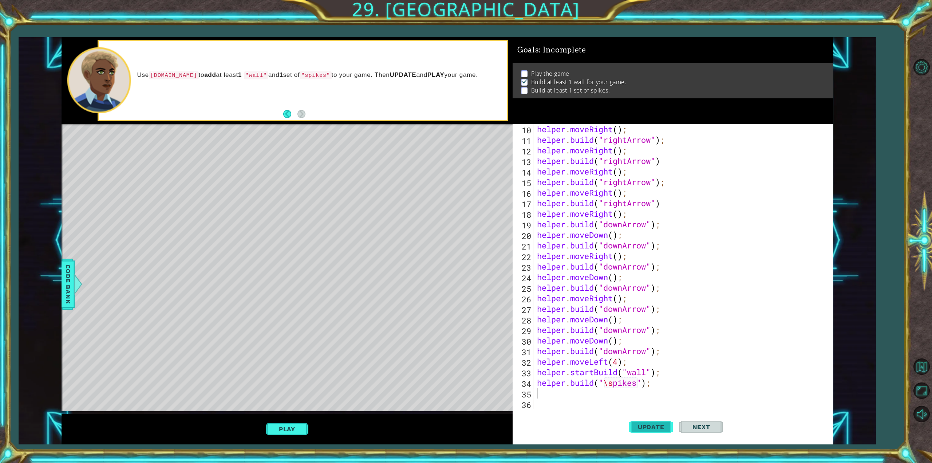
click at [654, 424] on span "Update" at bounding box center [651, 426] width 41 height 7
click at [608, 381] on div "helper . moveRight ( ) ; helper . build ( "rightArrow" ) ; helper . moveRight (…" at bounding box center [682, 277] width 293 height 306
click at [656, 433] on button "Update" at bounding box center [651, 427] width 44 height 32
click at [291, 432] on button "Play" at bounding box center [287, 429] width 43 height 14
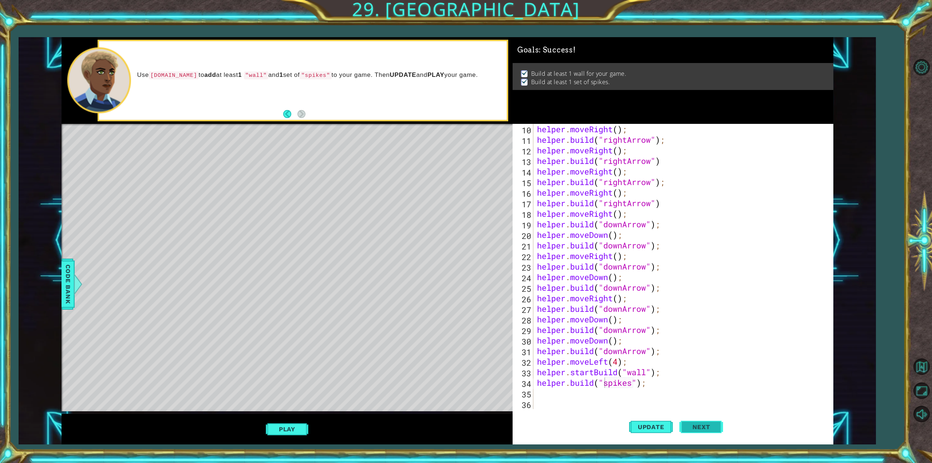
click at [692, 423] on button "Next" at bounding box center [702, 427] width 44 height 32
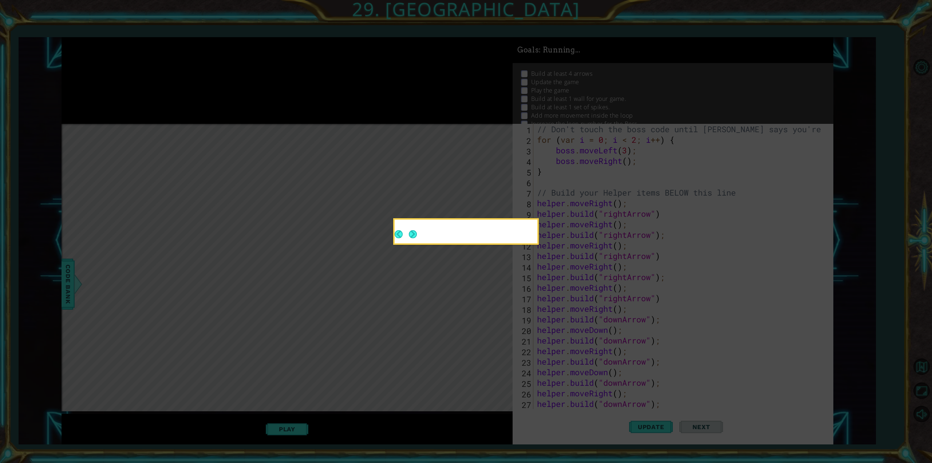
scroll to position [0, 0]
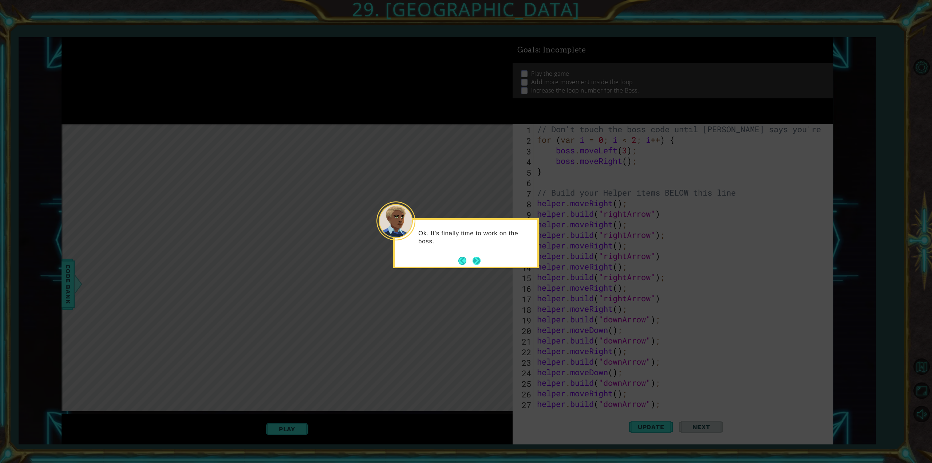
click at [481, 257] on button "Next" at bounding box center [477, 261] width 8 height 8
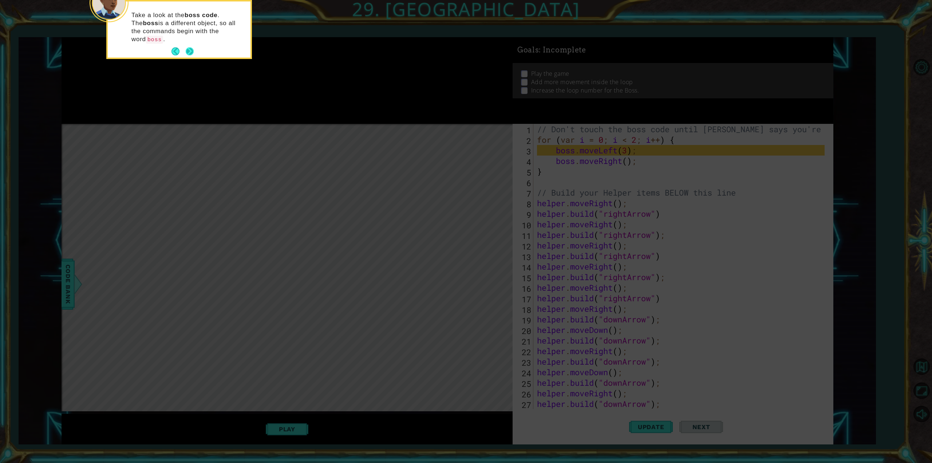
click at [189, 47] on button "Next" at bounding box center [190, 51] width 8 height 8
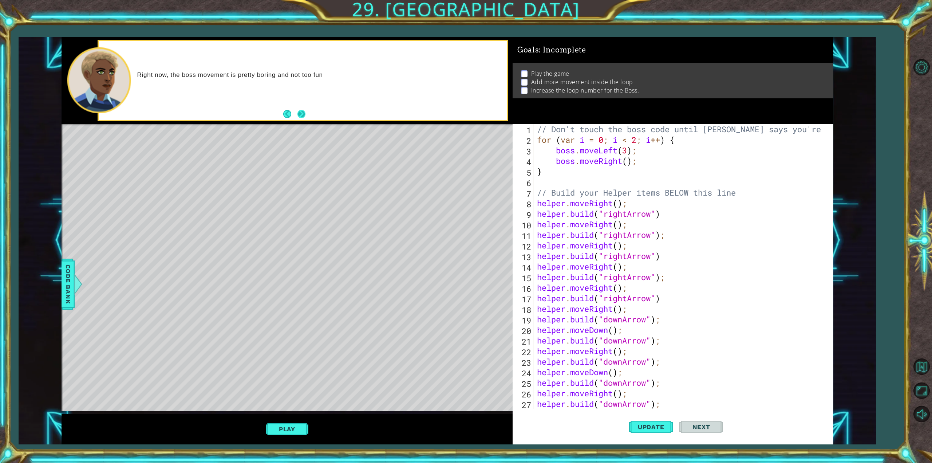
click at [298, 115] on button "Next" at bounding box center [302, 114] width 8 height 8
click at [296, 422] on button "Play" at bounding box center [287, 429] width 43 height 14
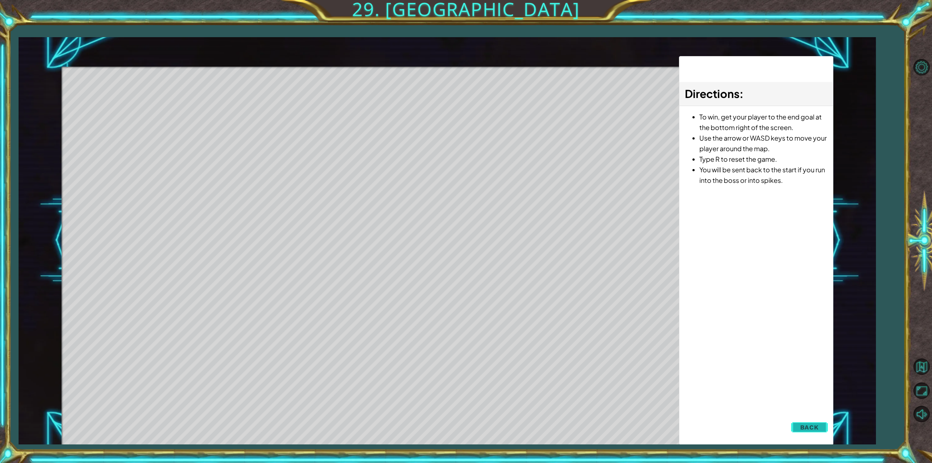
click at [819, 421] on button "Back" at bounding box center [809, 427] width 37 height 15
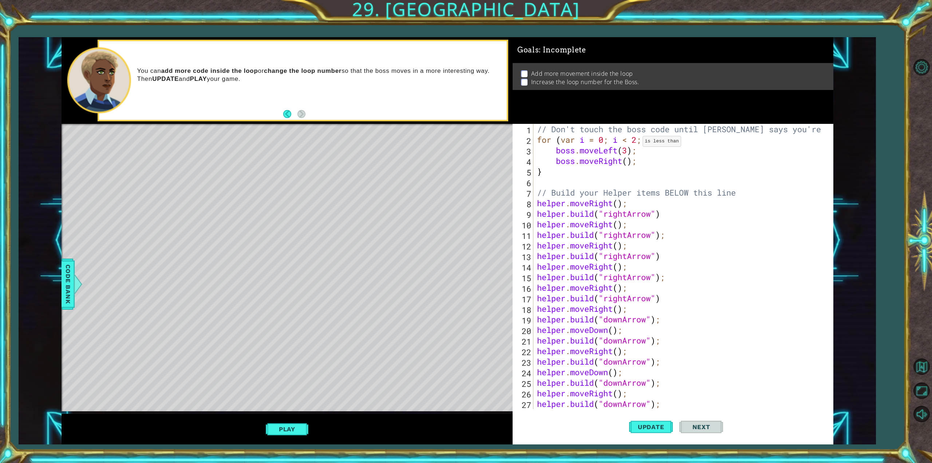
click at [638, 141] on div "// Don't touch the boss code until [PERSON_NAME] says you're ready! for ( var i…" at bounding box center [682, 277] width 293 height 306
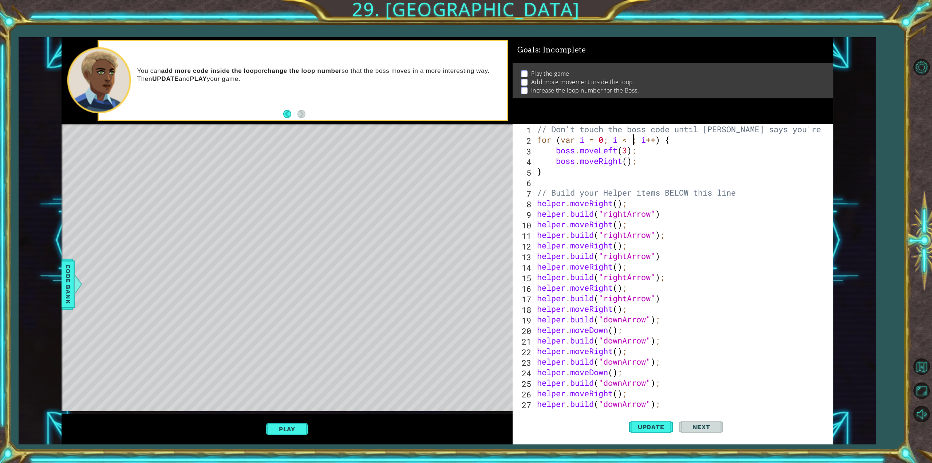
scroll to position [0, 4]
click at [645, 426] on span "Update" at bounding box center [651, 426] width 41 height 7
click at [575, 170] on div "// Don't touch the boss code until [PERSON_NAME] says you're ready! for ( var i…" at bounding box center [682, 277] width 293 height 306
type textarea "}"
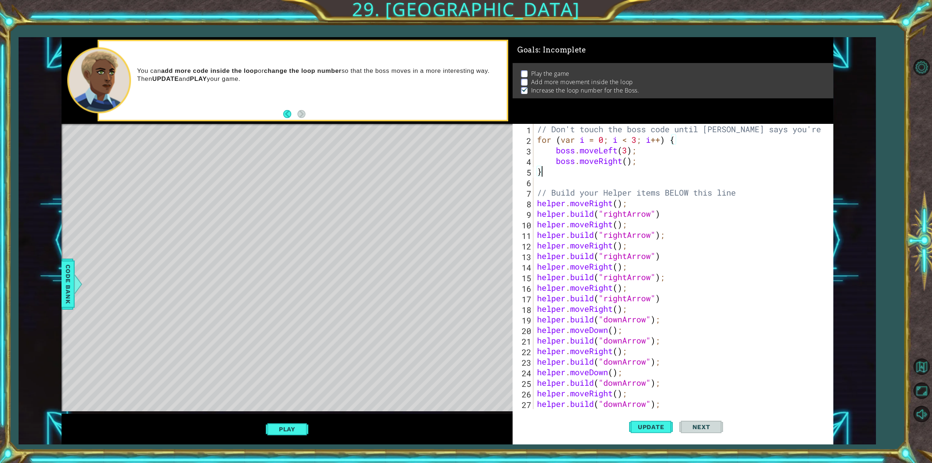
click at [537, 166] on div "// Don't touch the boss code until [PERSON_NAME] says you're ready! for ( var i…" at bounding box center [682, 277] width 293 height 306
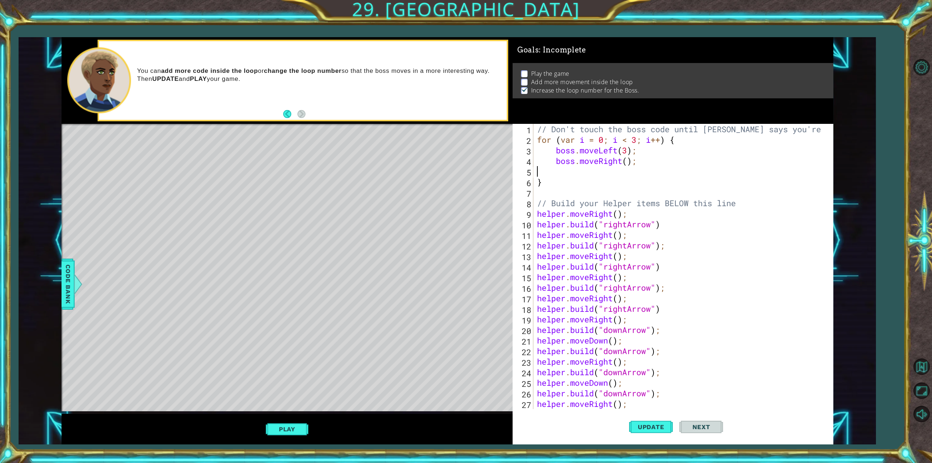
type textarea "h"
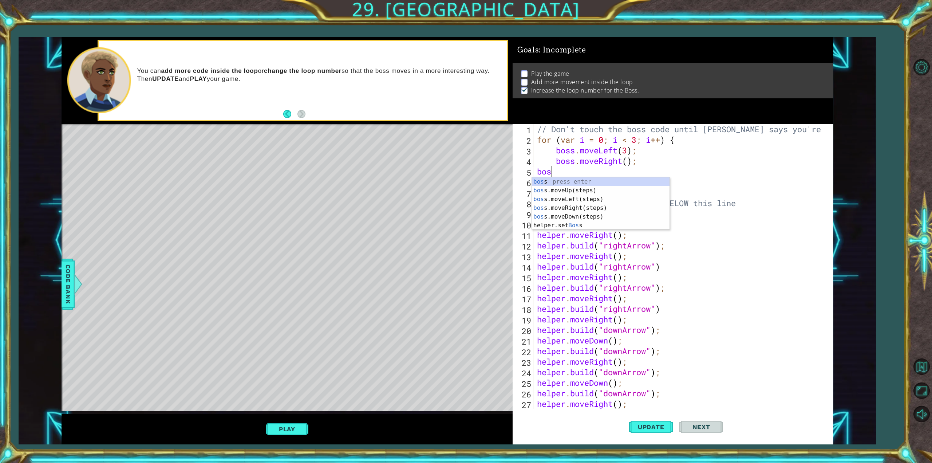
type textarea "boss"
click at [561, 191] on div "boss press enter boss .moveUp(steps) press enter boss .moveLeft(steps) press en…" at bounding box center [601, 212] width 138 height 70
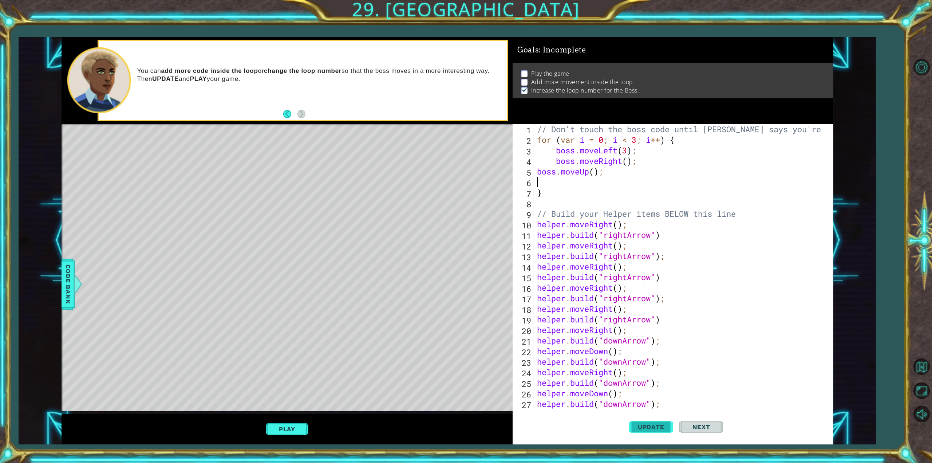
click at [664, 428] on span "Update" at bounding box center [651, 426] width 41 height 7
click at [284, 432] on button "Play" at bounding box center [287, 429] width 43 height 14
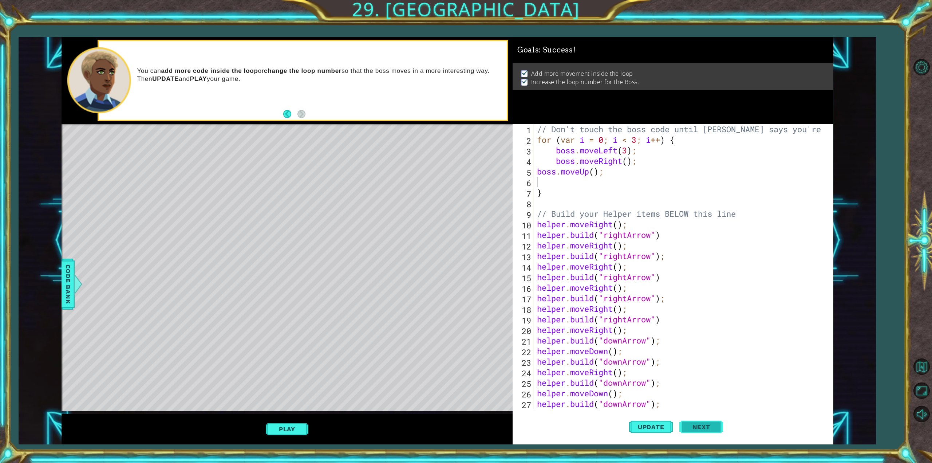
click at [699, 430] on span "Next" at bounding box center [701, 426] width 32 height 7
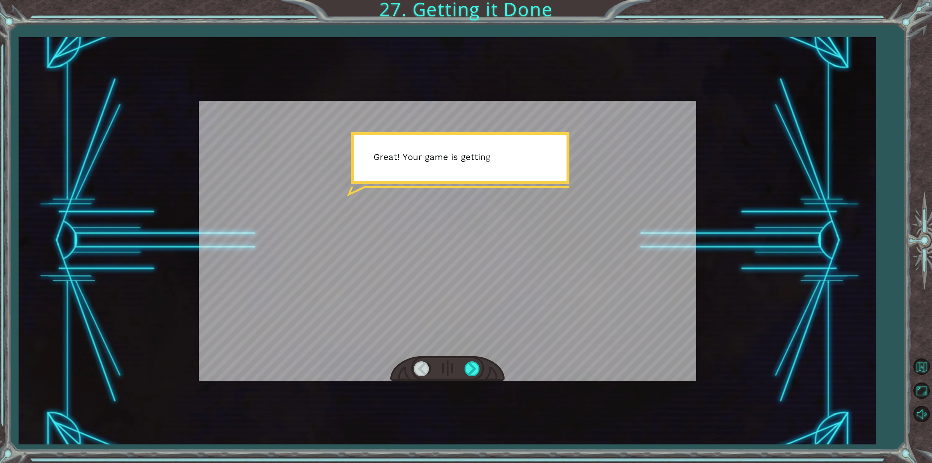
click at [443, 195] on div at bounding box center [447, 241] width 497 height 280
click at [457, 289] on div at bounding box center [447, 241] width 497 height 280
drag, startPoint x: 443, startPoint y: 175, endPoint x: 483, endPoint y: 308, distance: 139.1
click at [476, 295] on div at bounding box center [447, 241] width 497 height 280
click at [475, 371] on div at bounding box center [473, 368] width 16 height 15
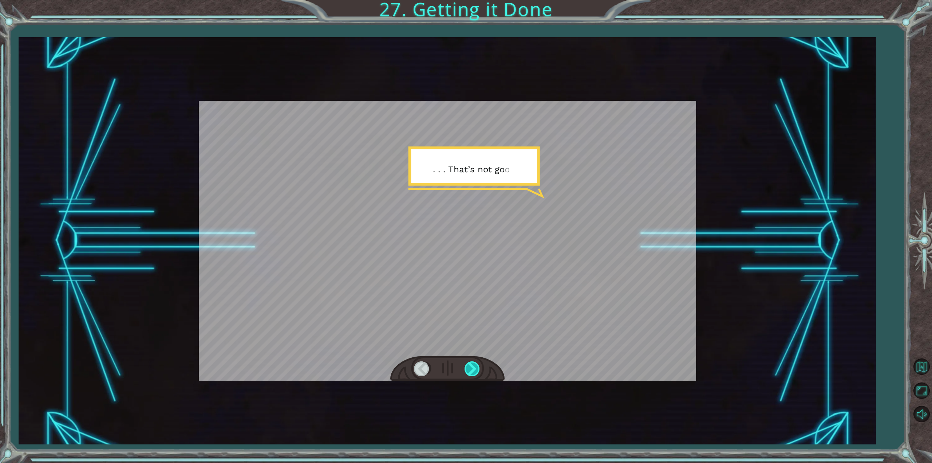
click at [475, 371] on div at bounding box center [473, 368] width 16 height 15
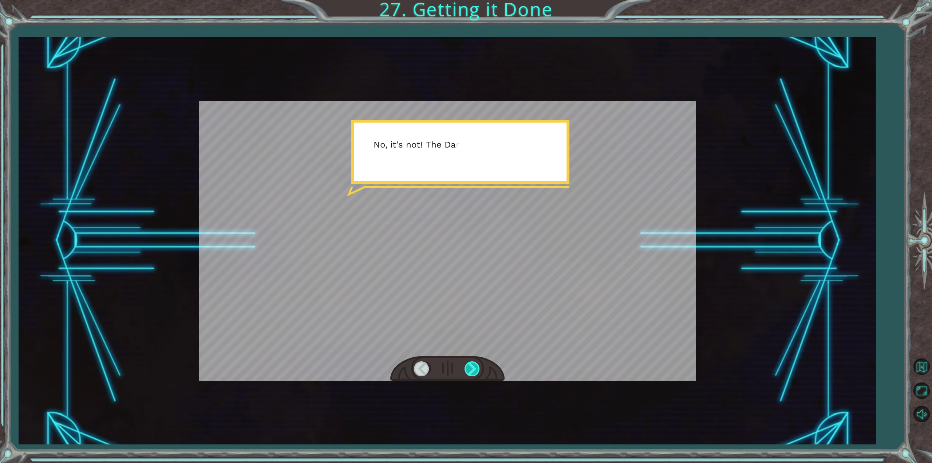
click at [475, 371] on div at bounding box center [473, 368] width 16 height 15
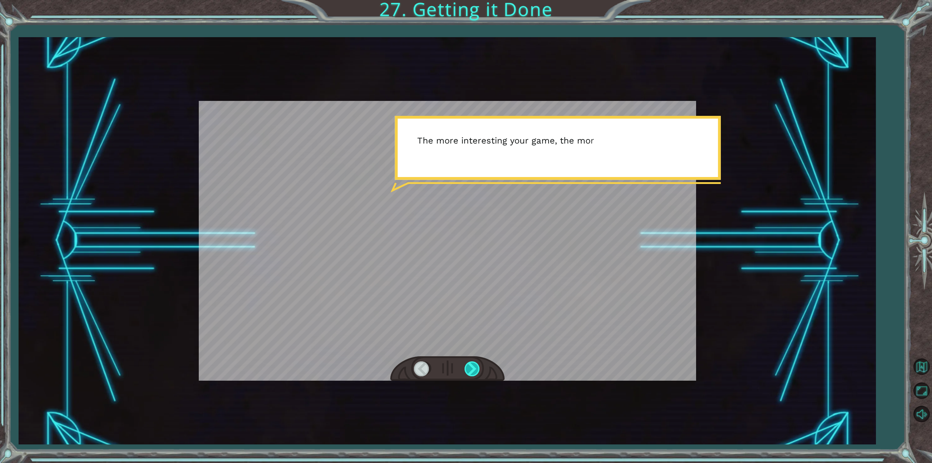
click at [475, 371] on div at bounding box center [473, 368] width 16 height 15
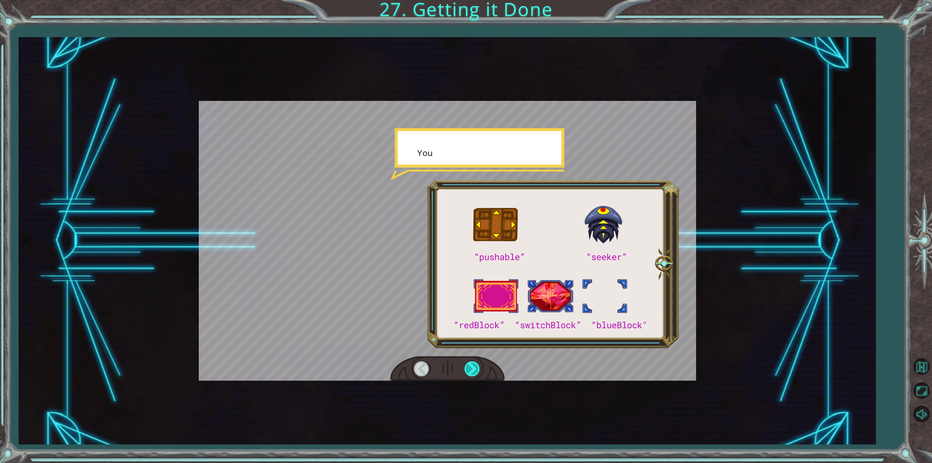
click at [475, 371] on div at bounding box center [473, 368] width 16 height 15
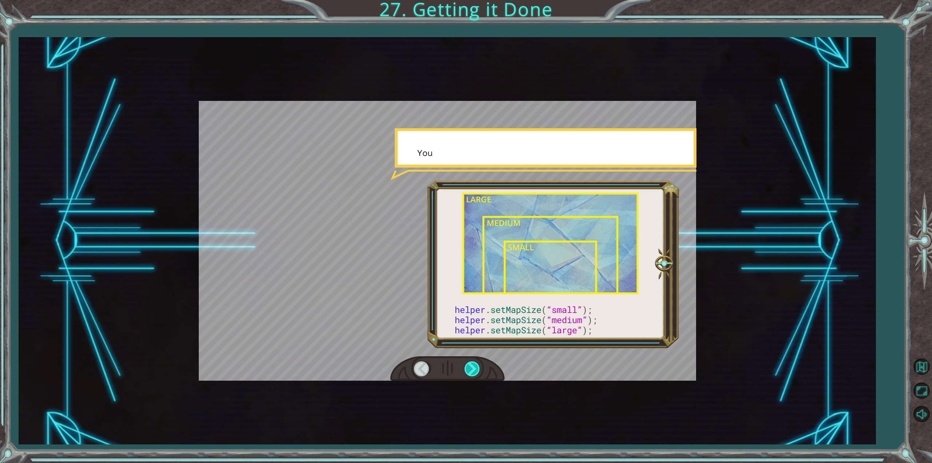
click at [475, 371] on div at bounding box center [473, 368] width 16 height 15
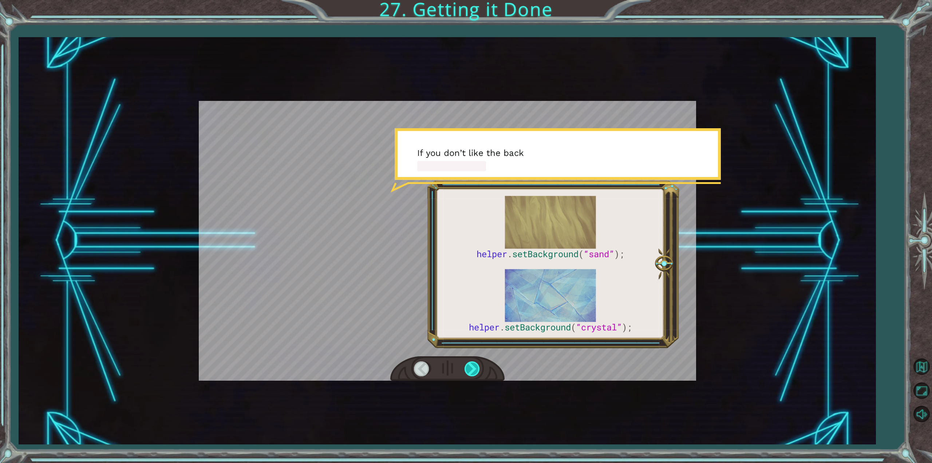
click at [475, 371] on div at bounding box center [473, 368] width 16 height 15
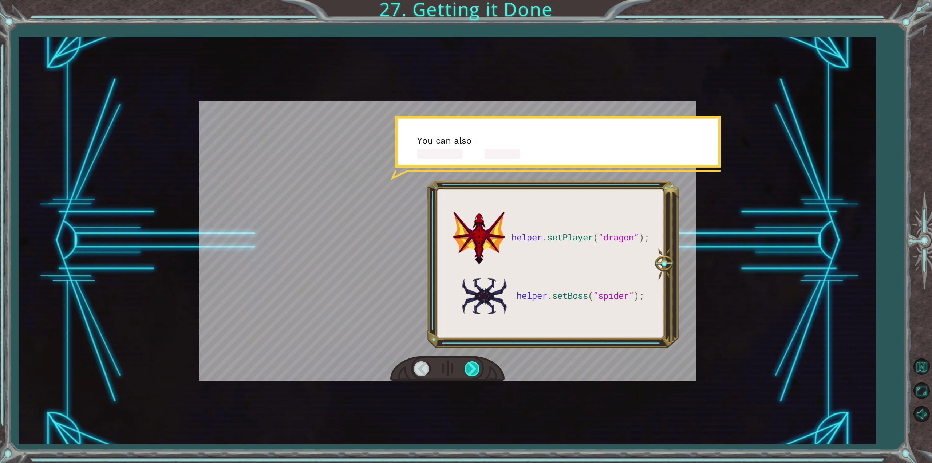
click at [475, 371] on div at bounding box center [473, 368] width 16 height 15
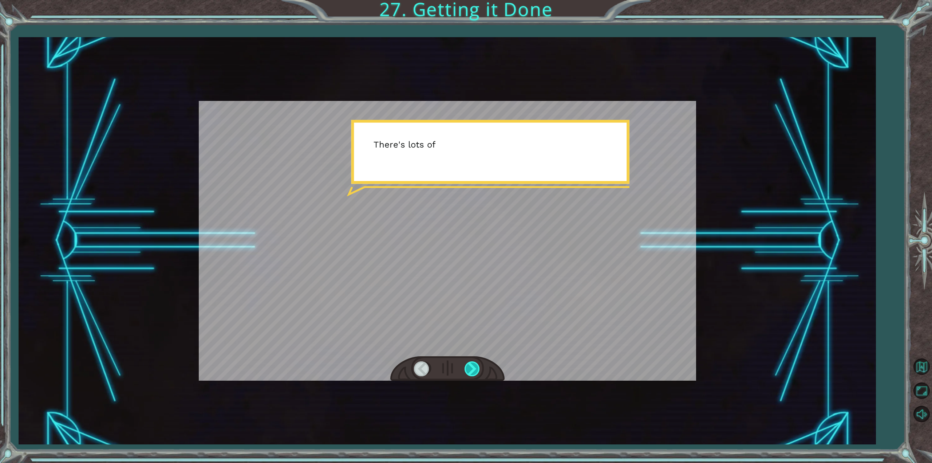
click at [475, 371] on div at bounding box center [473, 368] width 16 height 15
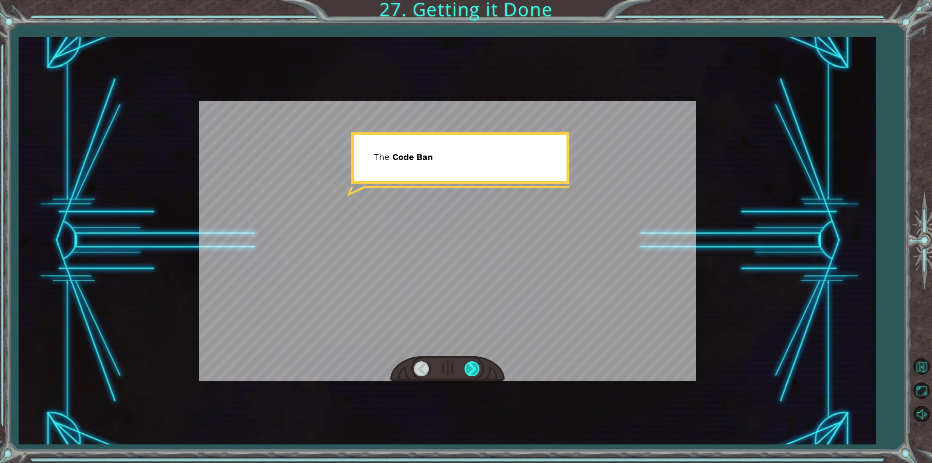
click at [475, 371] on div at bounding box center [473, 368] width 16 height 15
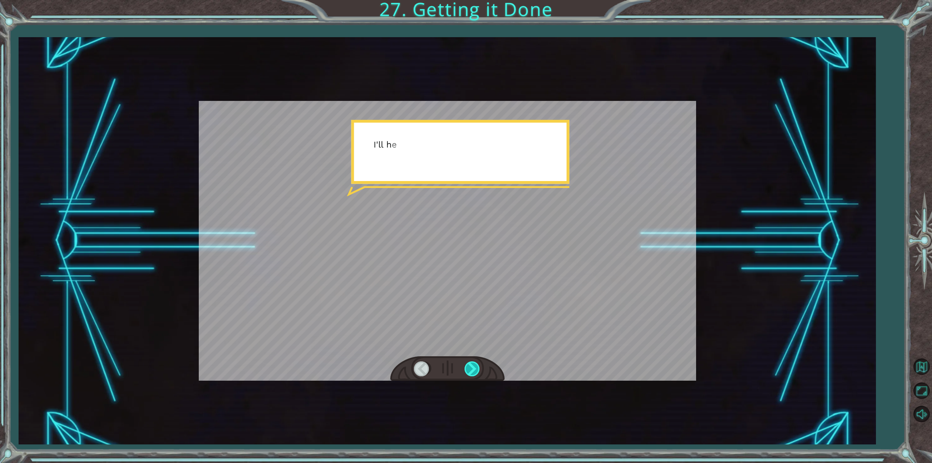
click at [475, 371] on div at bounding box center [473, 368] width 16 height 15
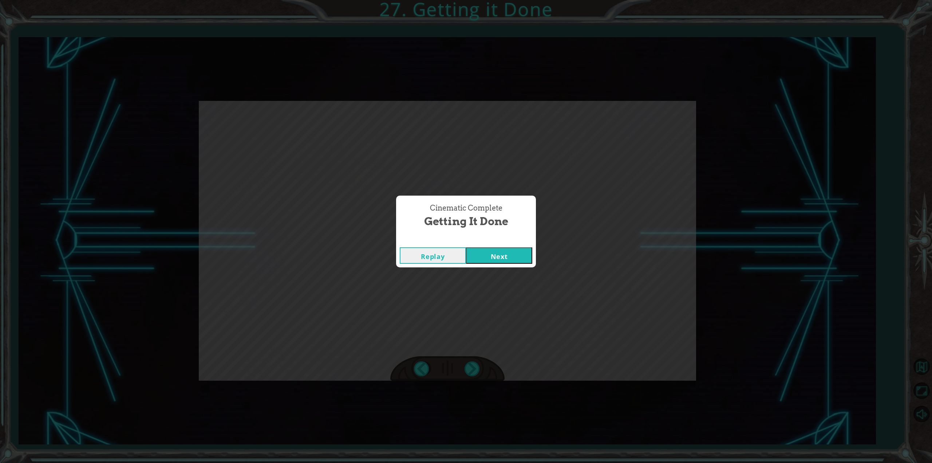
click at [492, 257] on button "Next" at bounding box center [499, 255] width 66 height 16
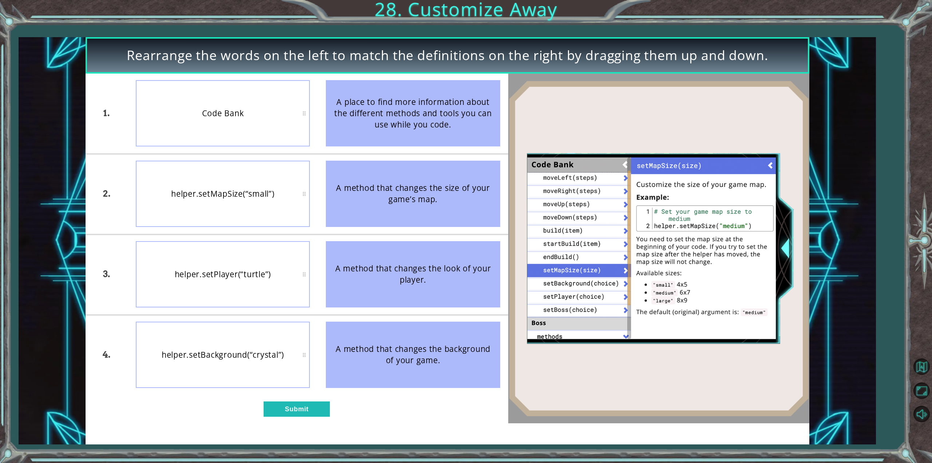
click at [294, 418] on div "1. 2. 3. 4. Code Bank helper.setMapSize(“small”) helper.setPlayer(“turtle”) hel…" at bounding box center [297, 249] width 423 height 350
click at [295, 415] on button "Submit" at bounding box center [297, 408] width 66 height 15
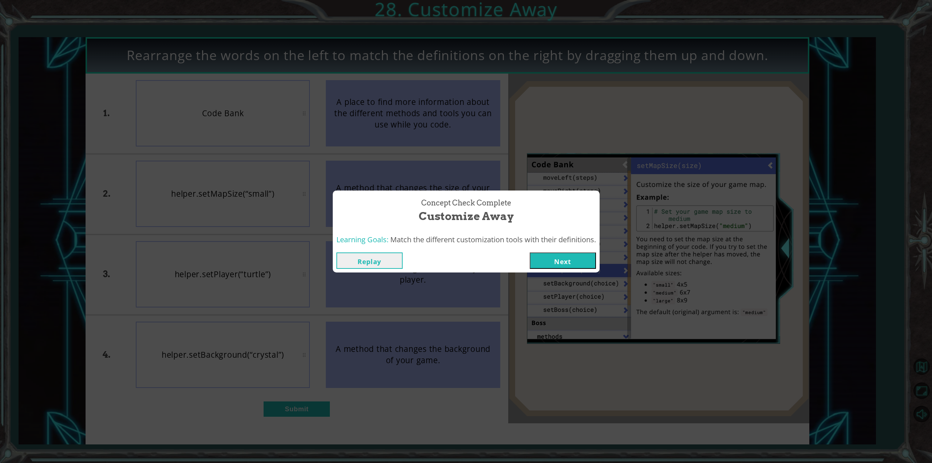
click at [578, 264] on button "Next" at bounding box center [563, 260] width 66 height 16
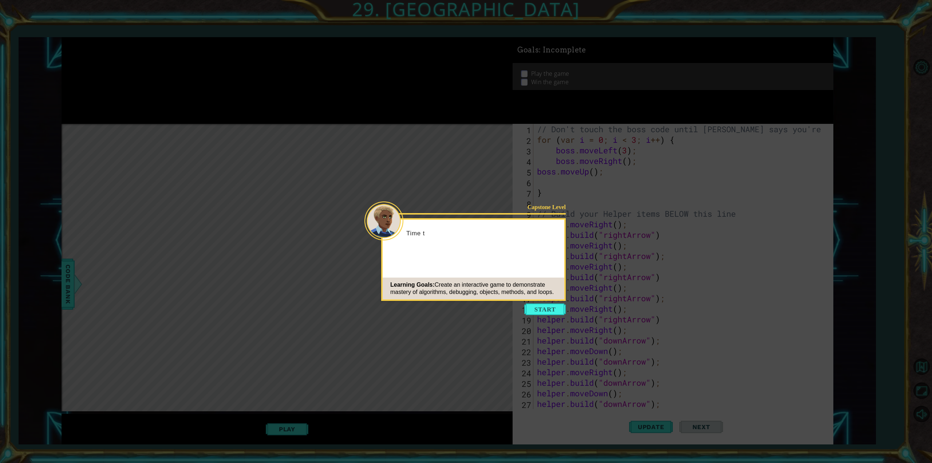
click at [551, 303] on icon at bounding box center [466, 231] width 932 height 463
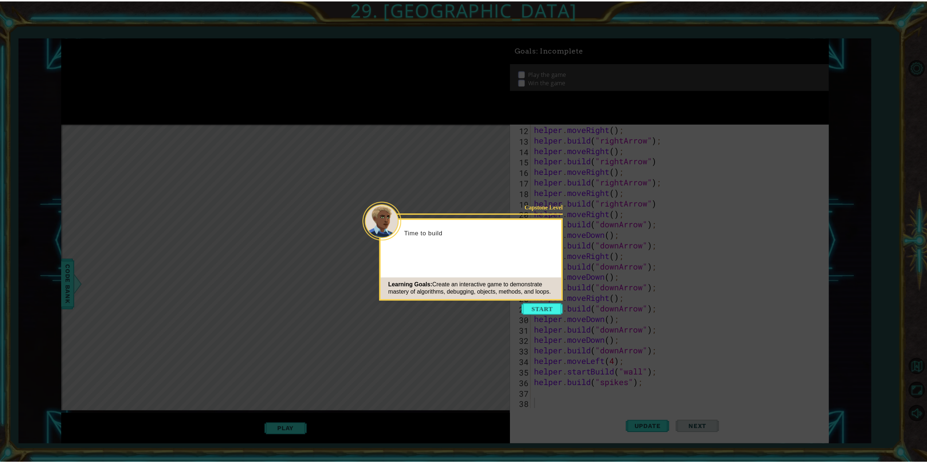
scroll to position [116, 0]
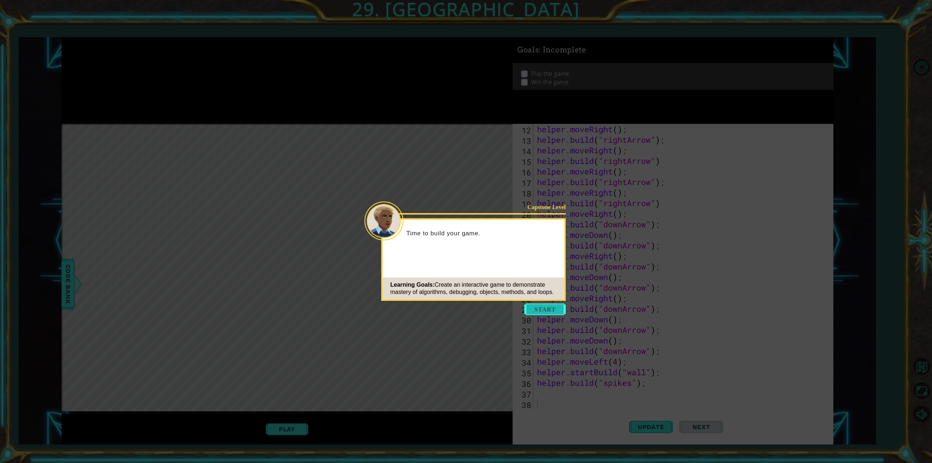
click at [552, 308] on button "Start" at bounding box center [545, 309] width 42 height 12
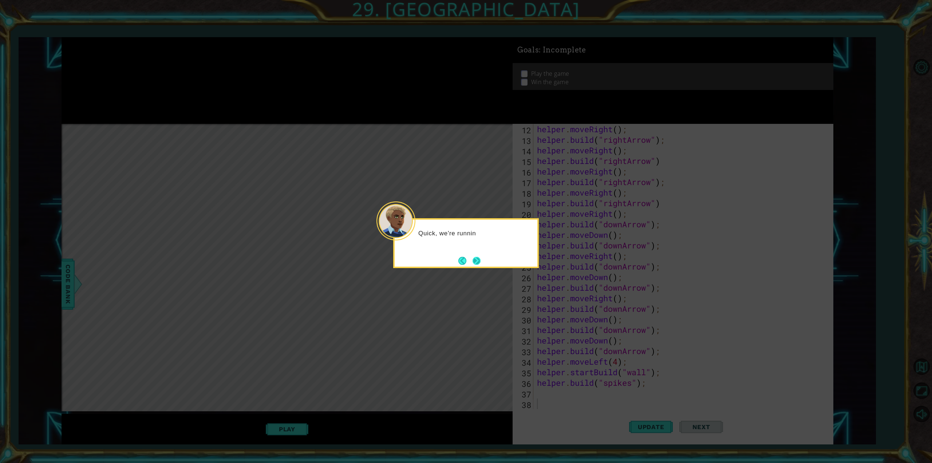
click at [477, 261] on button "Next" at bounding box center [477, 261] width 8 height 8
click at [478, 261] on button "Next" at bounding box center [477, 261] width 8 height 8
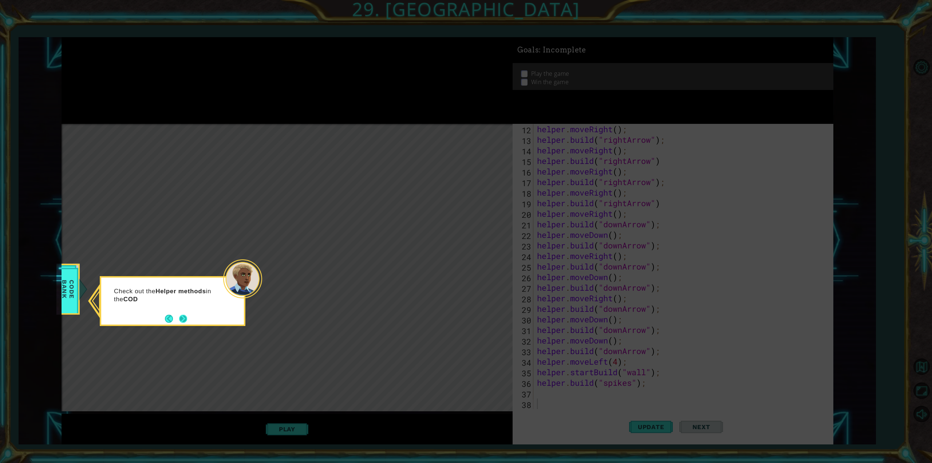
click at [182, 323] on button "Next" at bounding box center [183, 319] width 8 height 8
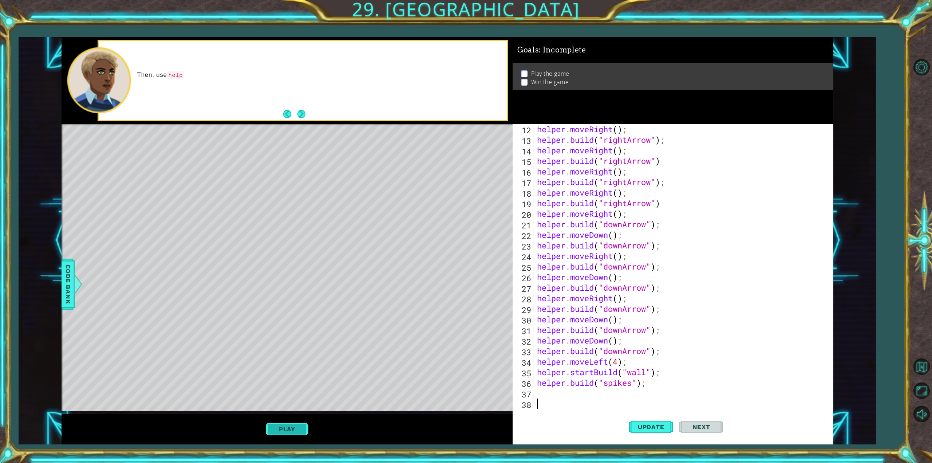
click at [283, 429] on button "Play" at bounding box center [287, 429] width 43 height 14
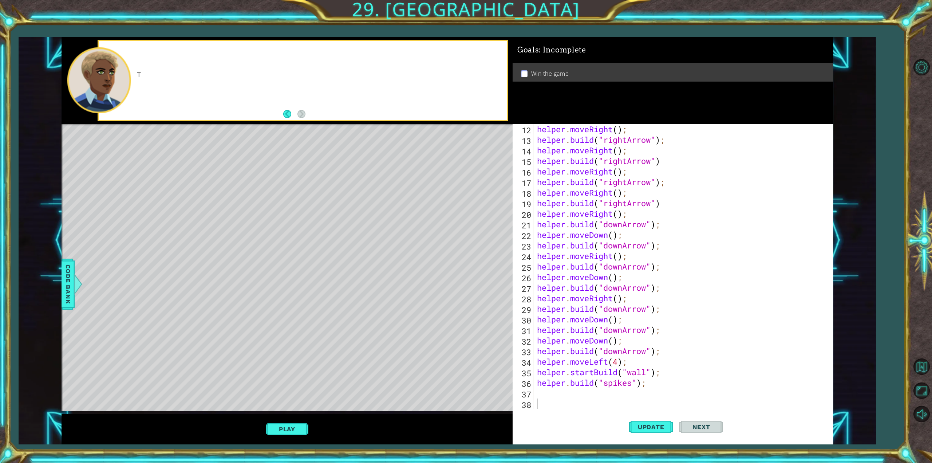
click at [270, 208] on div "Level Map" at bounding box center [230, 231] width 336 height 214
click at [292, 429] on button "Play" at bounding box center [287, 429] width 43 height 14
click at [708, 429] on button "Next" at bounding box center [702, 427] width 44 height 32
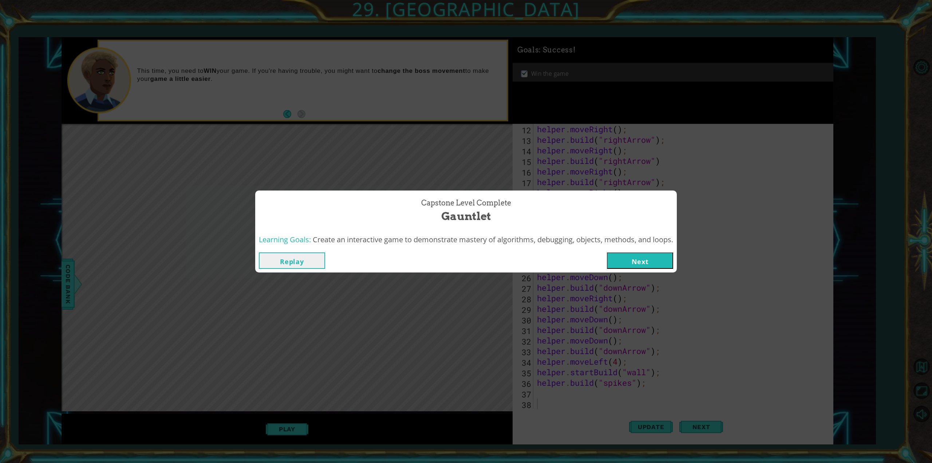
click at [626, 260] on button "Next" at bounding box center [640, 260] width 66 height 16
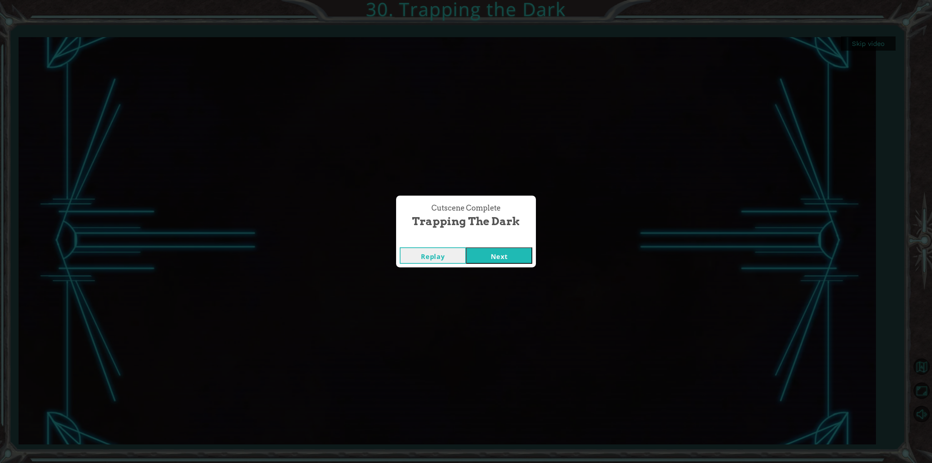
click at [503, 253] on button "Next" at bounding box center [499, 255] width 66 height 16
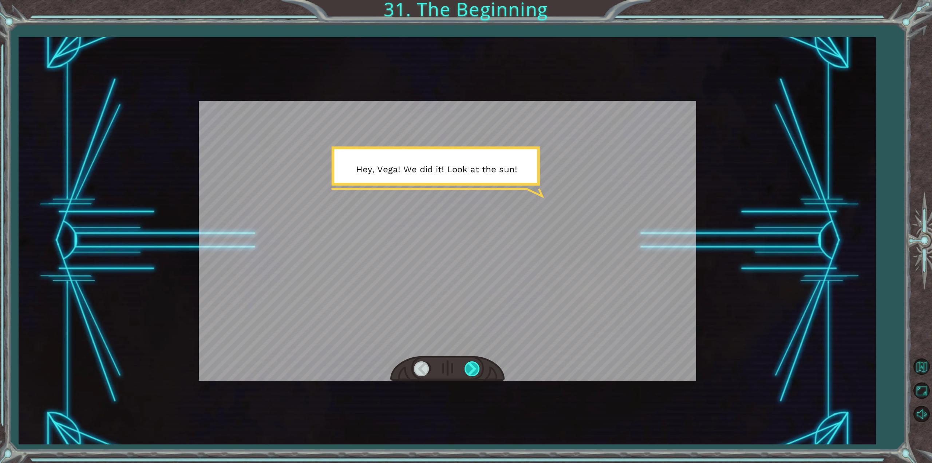
click at [474, 368] on div at bounding box center [473, 368] width 16 height 15
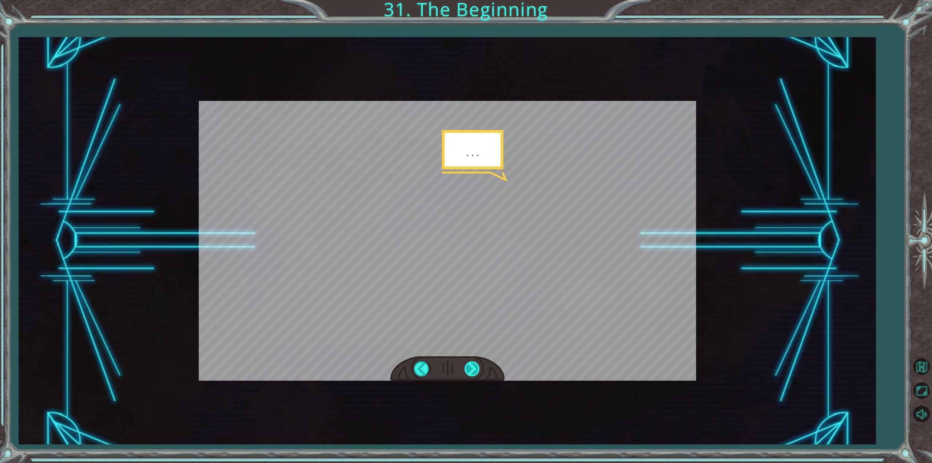
click at [471, 368] on div at bounding box center [473, 368] width 16 height 15
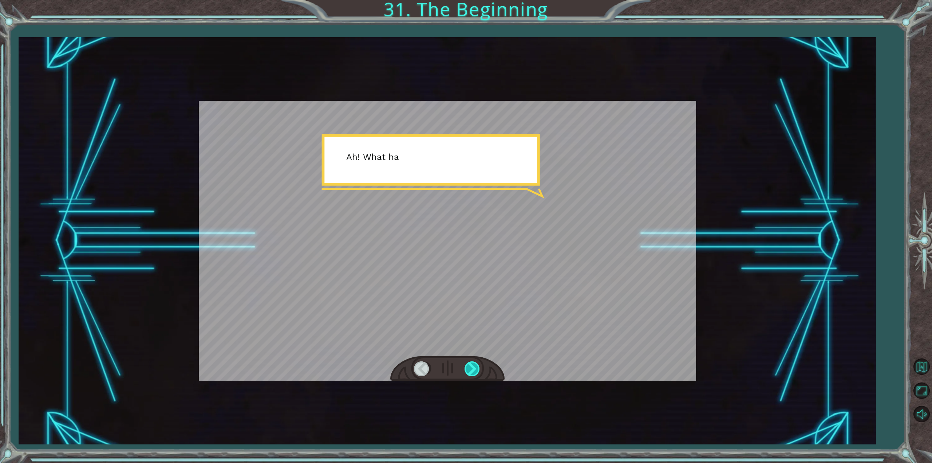
click at [471, 368] on div at bounding box center [473, 368] width 16 height 15
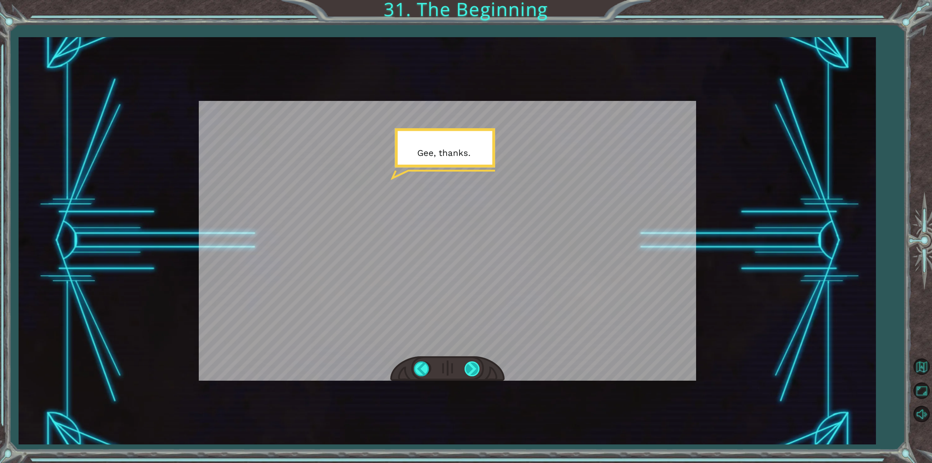
click at [471, 368] on div at bounding box center [473, 368] width 16 height 15
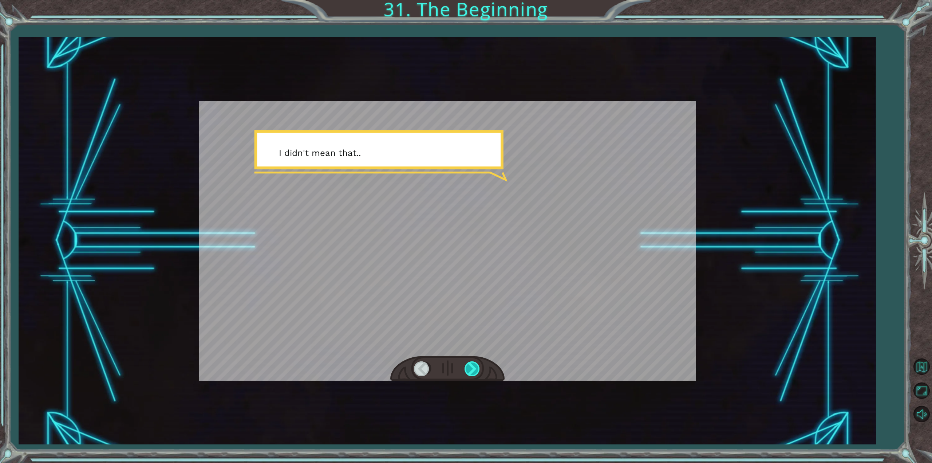
click at [472, 366] on div at bounding box center [473, 368] width 16 height 15
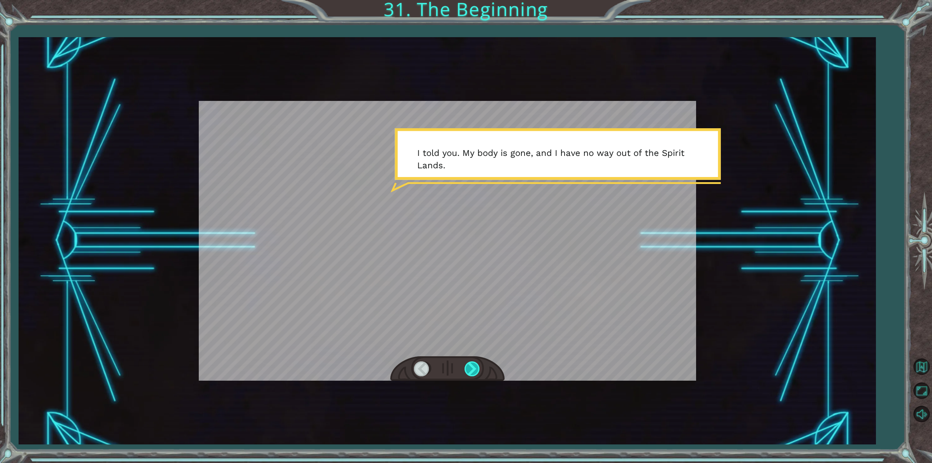
click at [472, 366] on div at bounding box center [473, 368] width 16 height 15
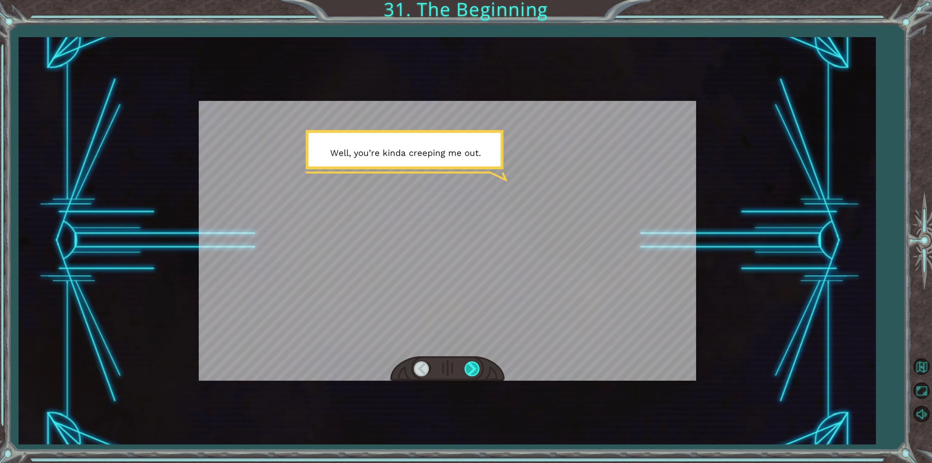
click at [469, 367] on div at bounding box center [473, 368] width 16 height 15
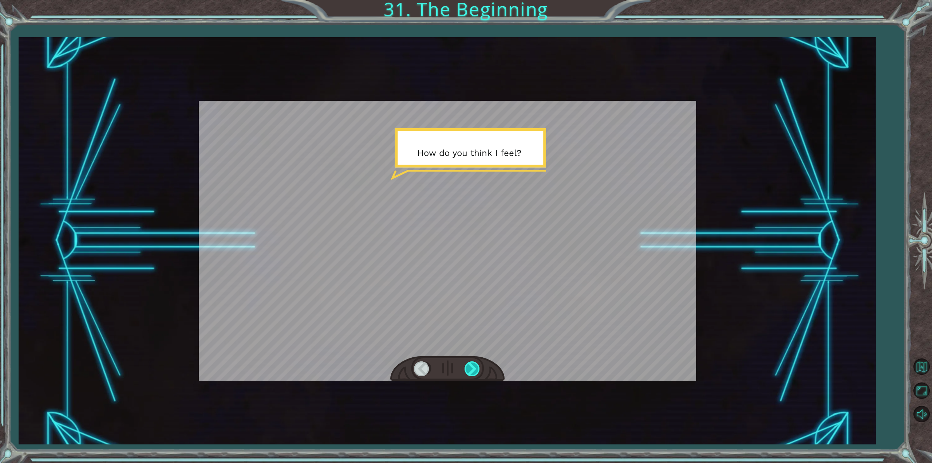
click at [469, 367] on div at bounding box center [473, 368] width 16 height 15
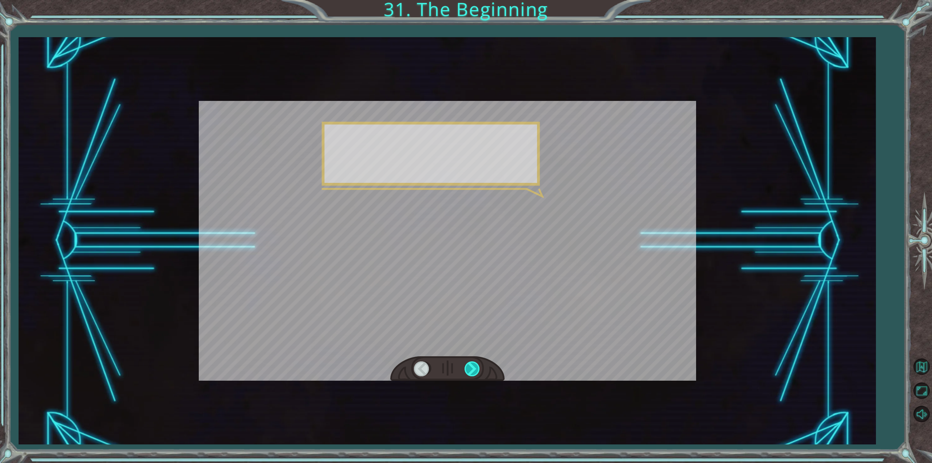
click at [469, 367] on div at bounding box center [473, 368] width 16 height 15
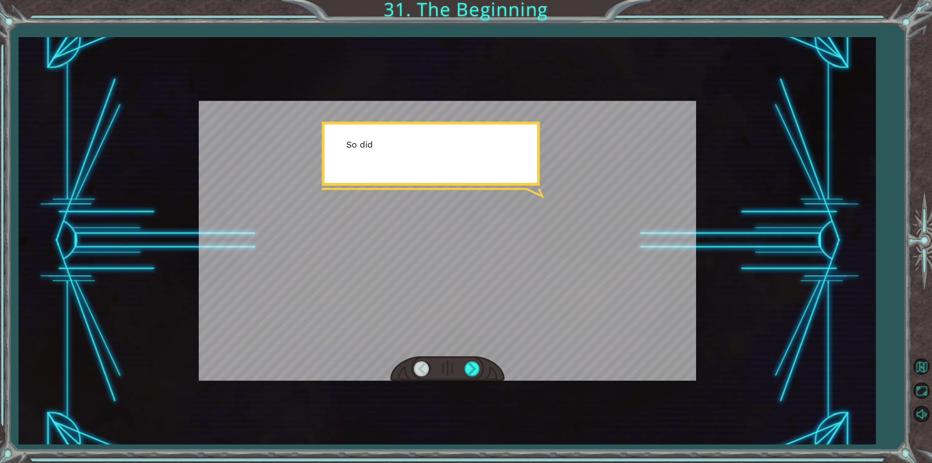
click at [479, 403] on div "Temporary Text H e y , V e g a ! W e d i d i t ! L o o k a t t h e s u n ! . . …" at bounding box center [448, 241] width 858 height 408
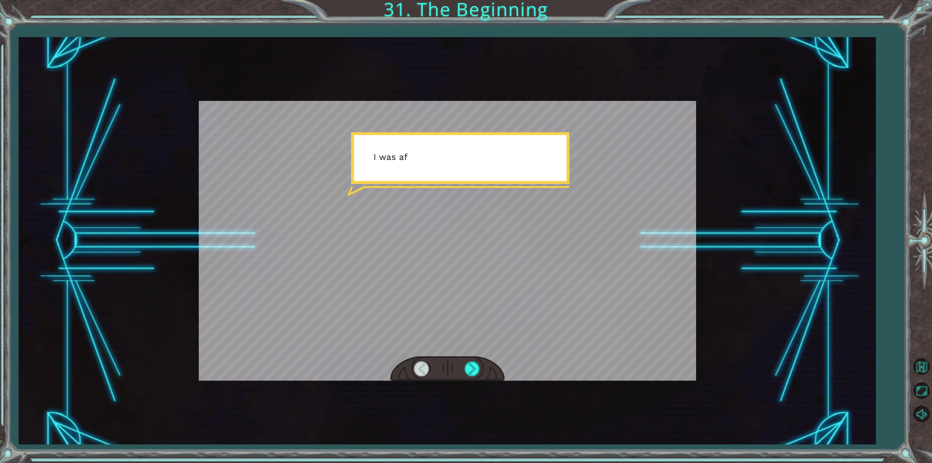
click at [458, 365] on div at bounding box center [447, 368] width 114 height 25
click at [466, 369] on div at bounding box center [473, 368] width 16 height 15
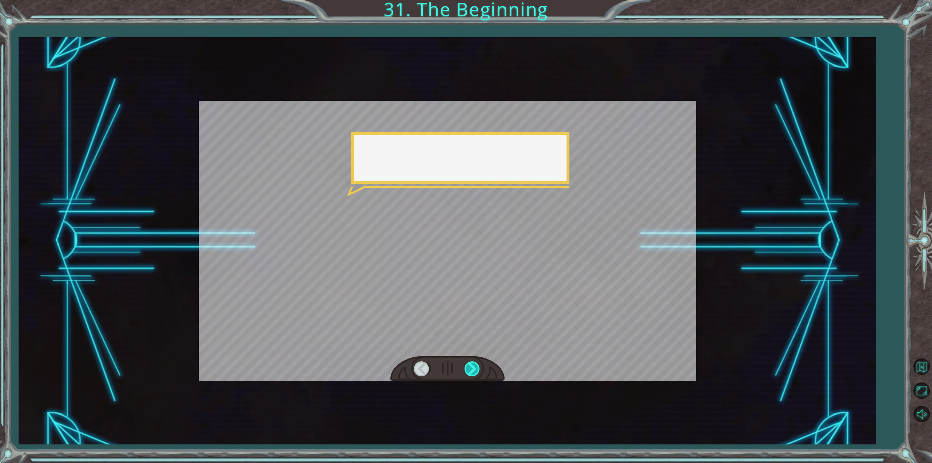
click at [466, 369] on div at bounding box center [473, 368] width 16 height 15
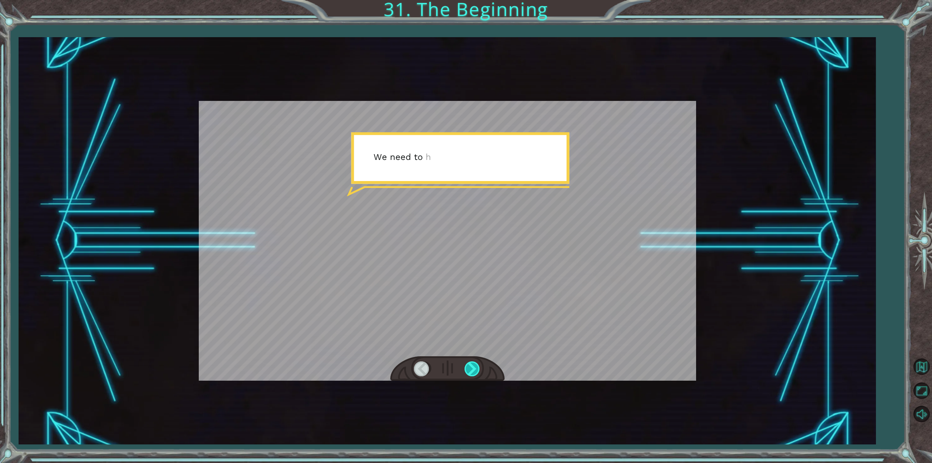
click at [466, 369] on div at bounding box center [473, 368] width 16 height 15
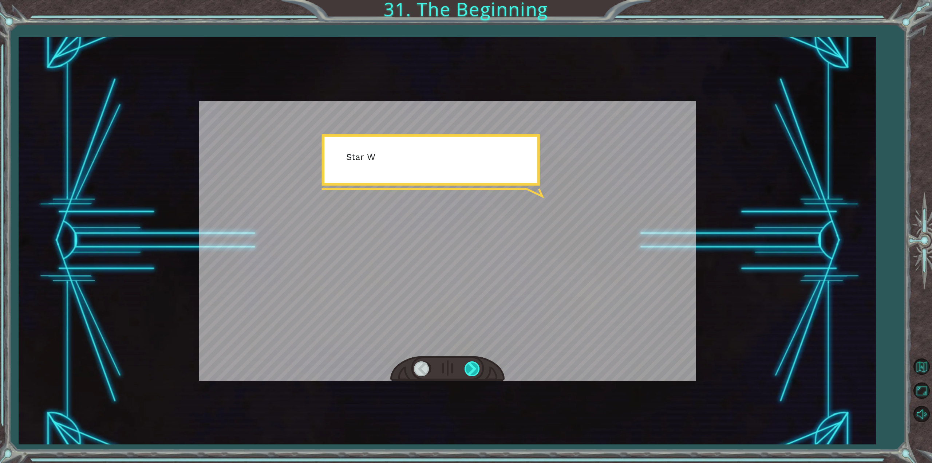
click at [467, 369] on div at bounding box center [473, 368] width 16 height 15
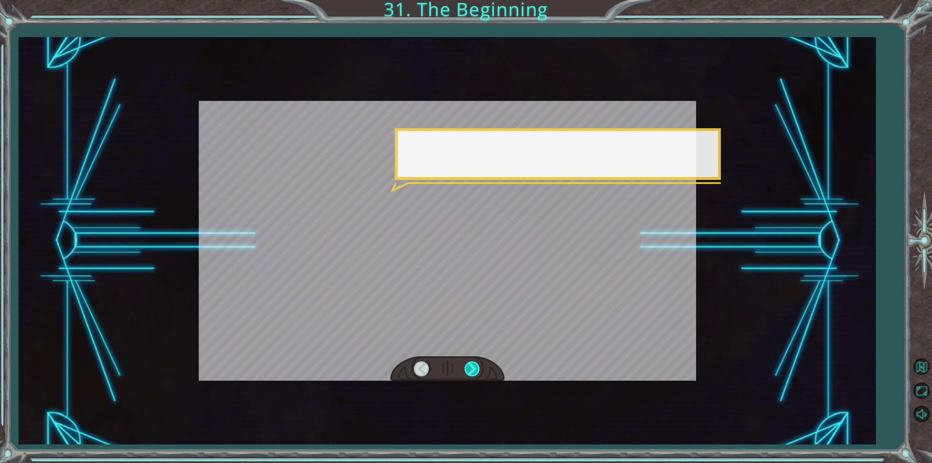
click at [467, 369] on div at bounding box center [473, 368] width 16 height 15
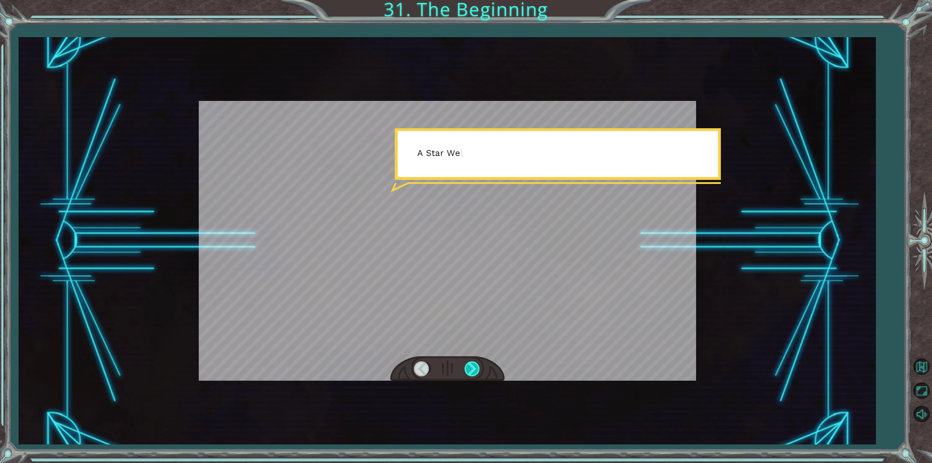
click at [467, 369] on div at bounding box center [473, 368] width 16 height 15
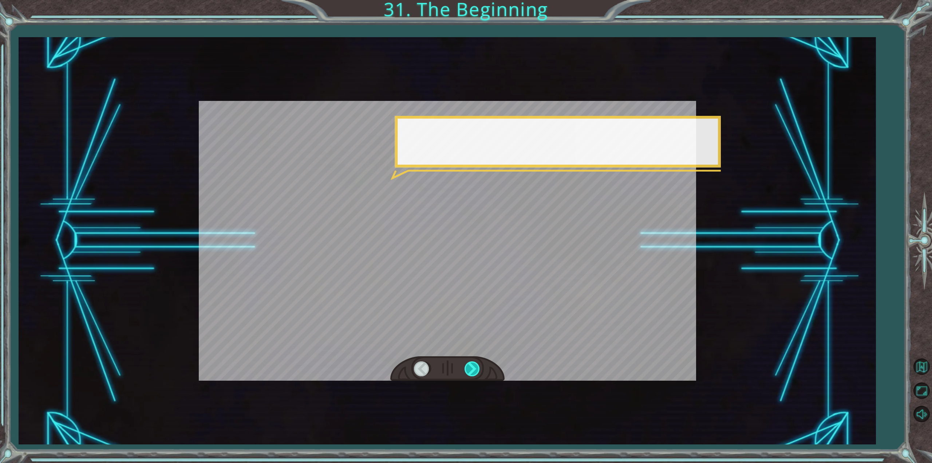
click at [467, 369] on div at bounding box center [473, 368] width 16 height 15
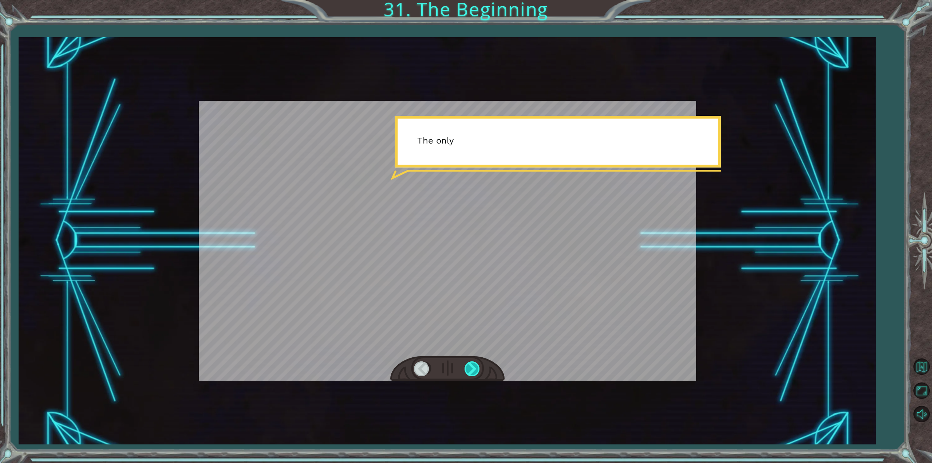
click at [467, 369] on div at bounding box center [473, 368] width 16 height 15
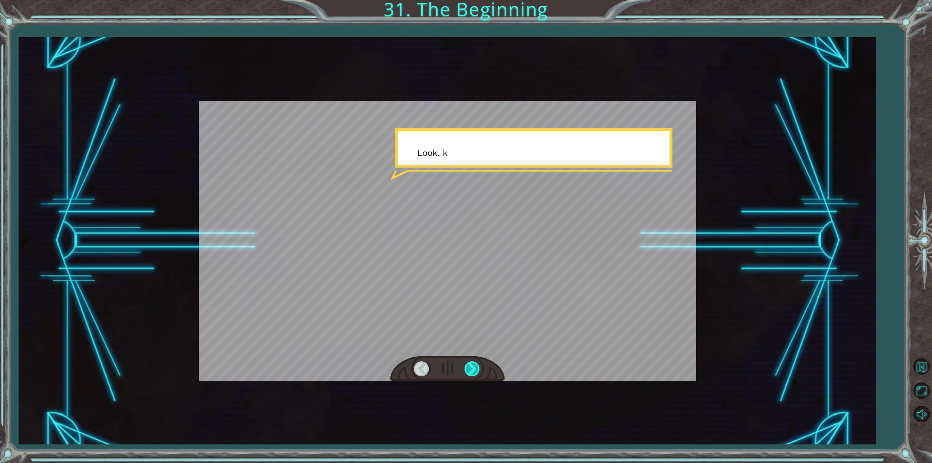
click at [467, 369] on div at bounding box center [473, 368] width 16 height 15
click at [469, 369] on div at bounding box center [473, 368] width 16 height 15
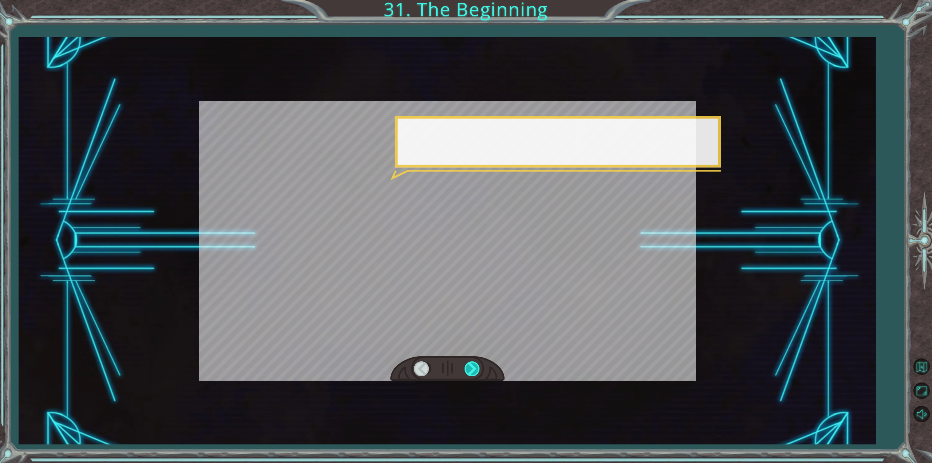
click at [469, 369] on div at bounding box center [473, 368] width 16 height 15
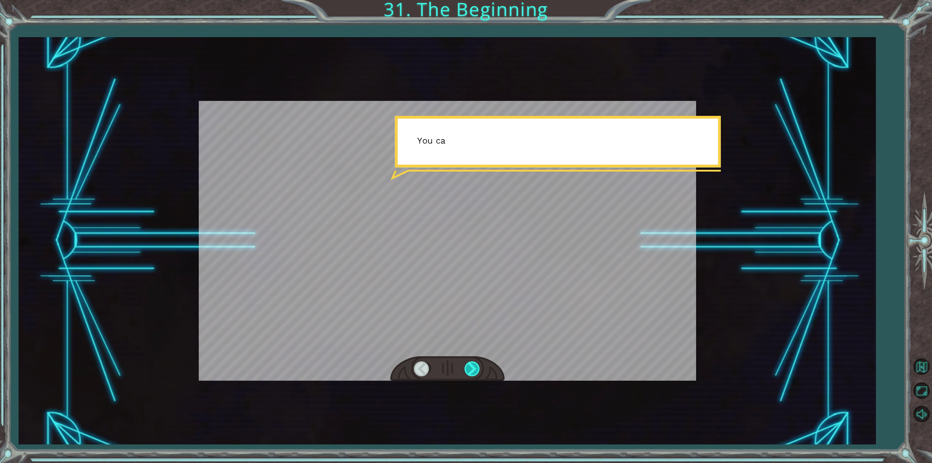
click at [469, 369] on div at bounding box center [473, 368] width 16 height 15
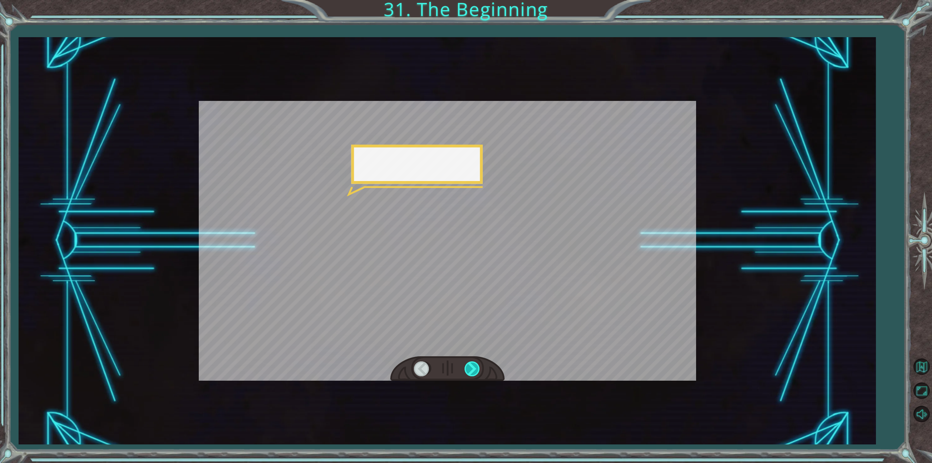
click at [469, 369] on div at bounding box center [473, 368] width 16 height 15
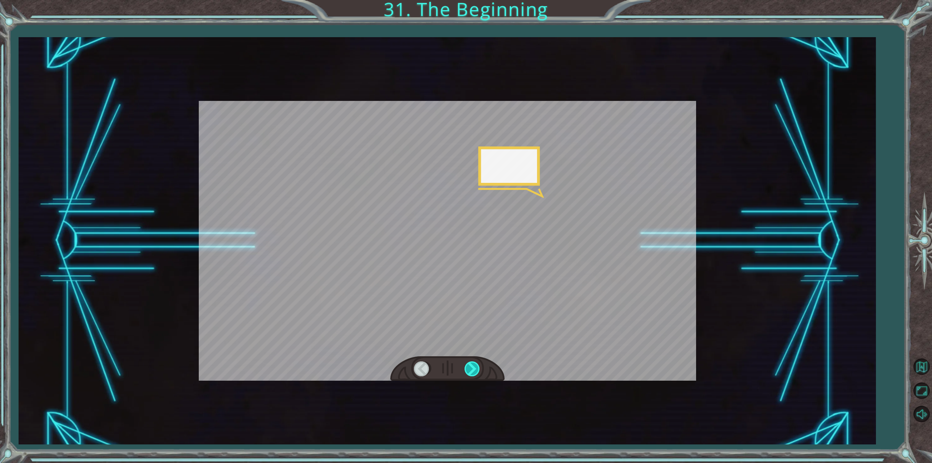
click at [469, 369] on div at bounding box center [473, 368] width 16 height 15
click at [470, 369] on div at bounding box center [473, 368] width 16 height 15
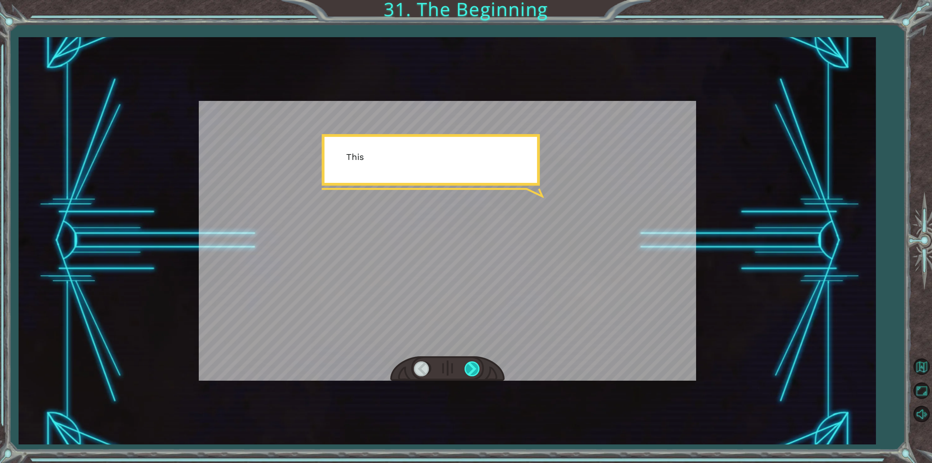
click at [470, 370] on div at bounding box center [473, 368] width 16 height 15
click at [469, 374] on div at bounding box center [473, 368] width 16 height 15
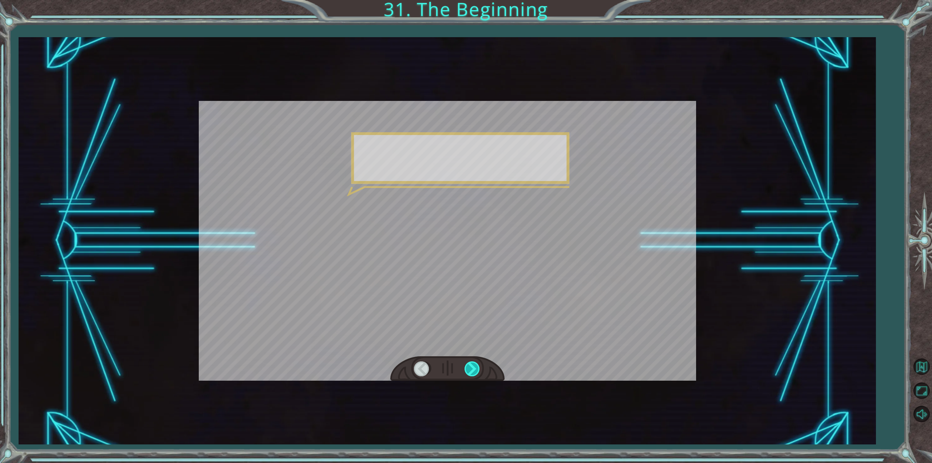
click at [469, 374] on div at bounding box center [473, 368] width 16 height 15
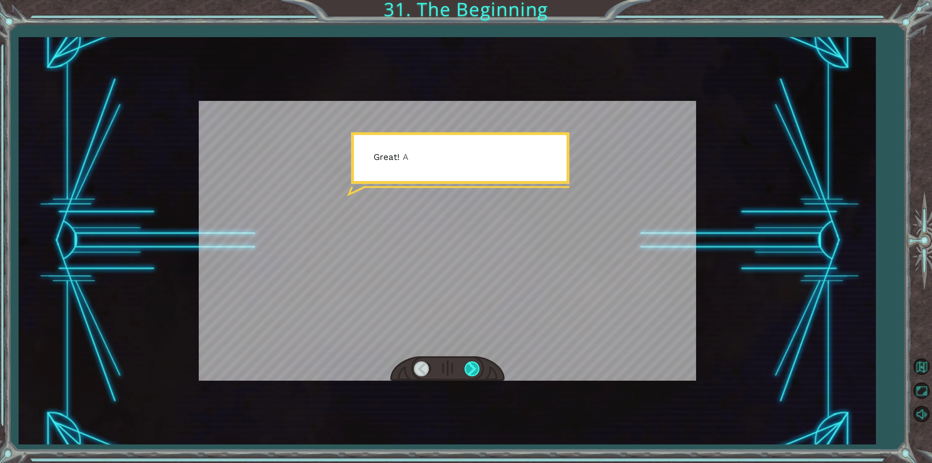
click at [469, 374] on div at bounding box center [473, 368] width 16 height 15
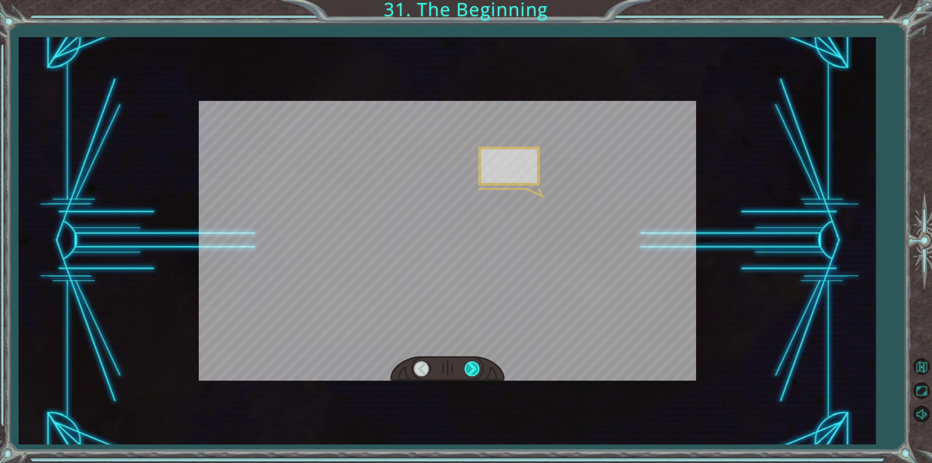
click at [469, 374] on div at bounding box center [473, 368] width 16 height 15
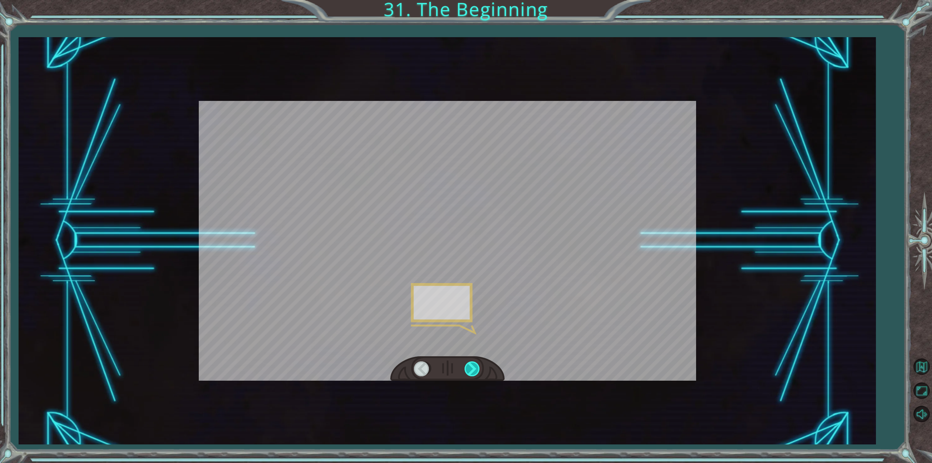
click at [469, 374] on div at bounding box center [473, 368] width 16 height 15
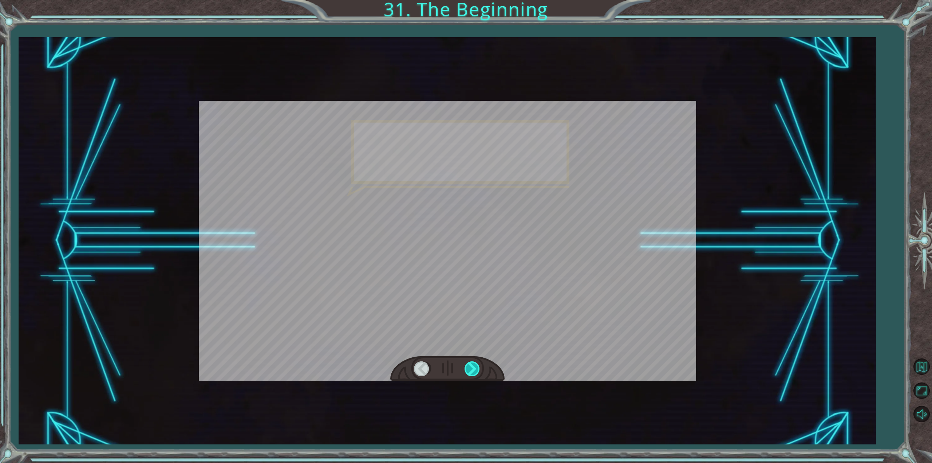
click at [469, 374] on div at bounding box center [473, 368] width 16 height 15
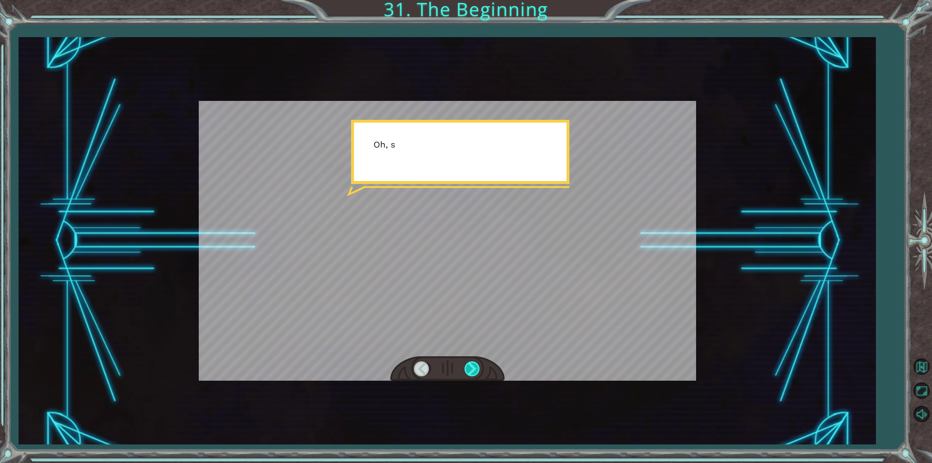
click at [469, 374] on div at bounding box center [473, 368] width 16 height 15
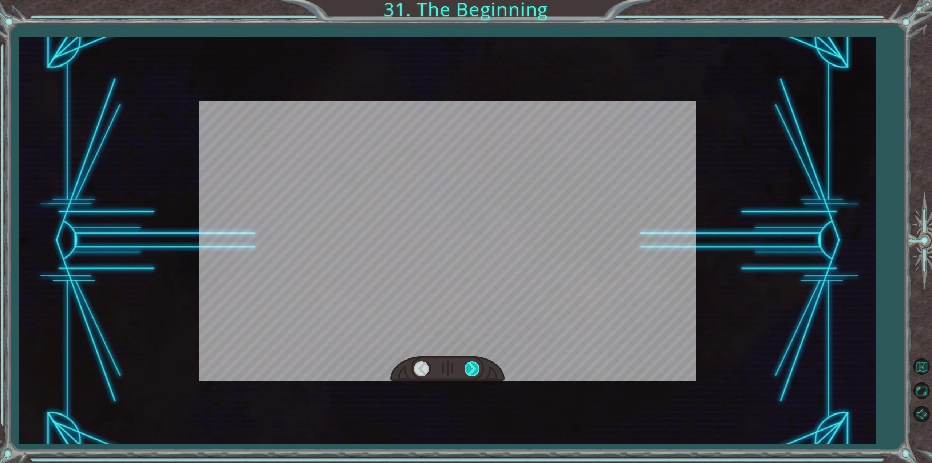
click at [469, 374] on div at bounding box center [473, 368] width 16 height 15
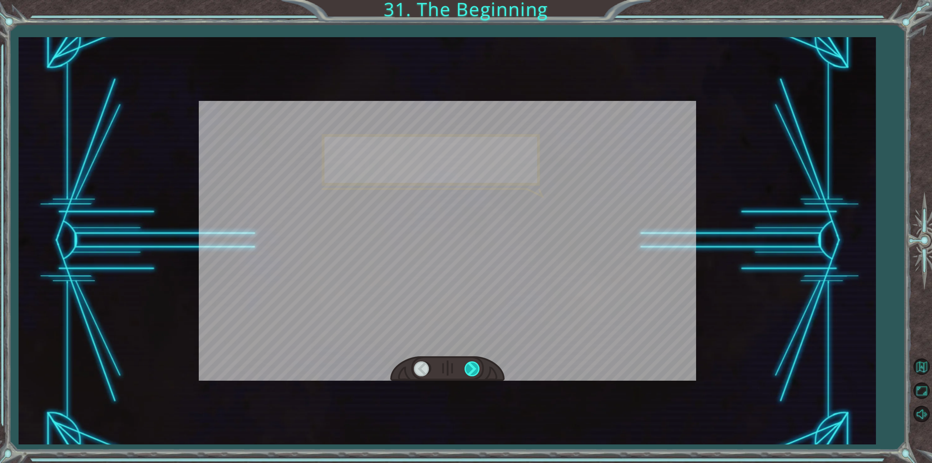
click at [469, 374] on div at bounding box center [473, 368] width 16 height 15
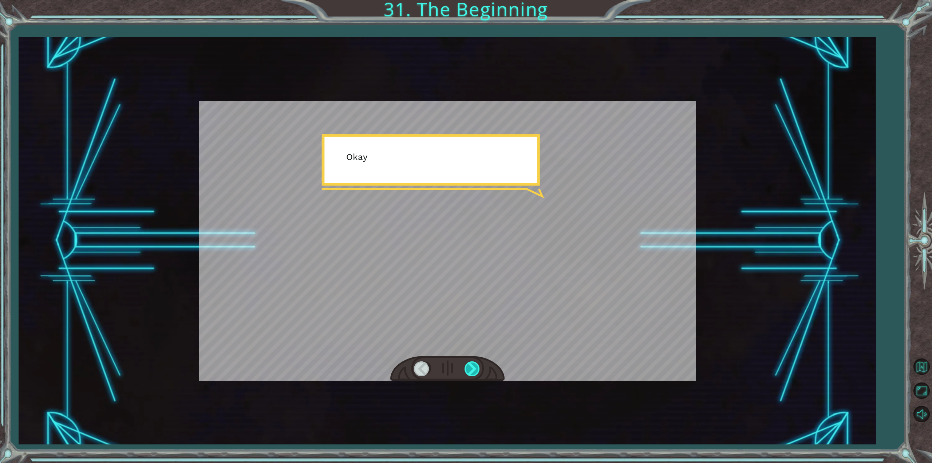
click at [469, 374] on div at bounding box center [473, 368] width 16 height 15
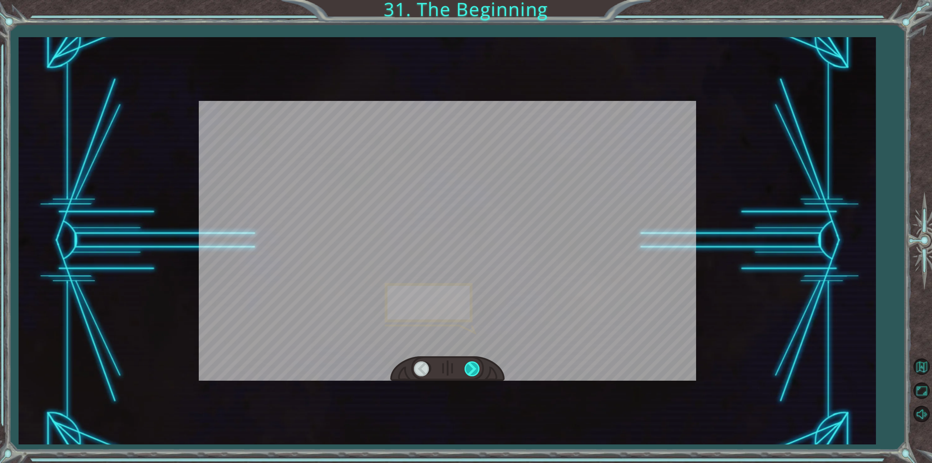
click at [469, 374] on div at bounding box center [473, 368] width 16 height 15
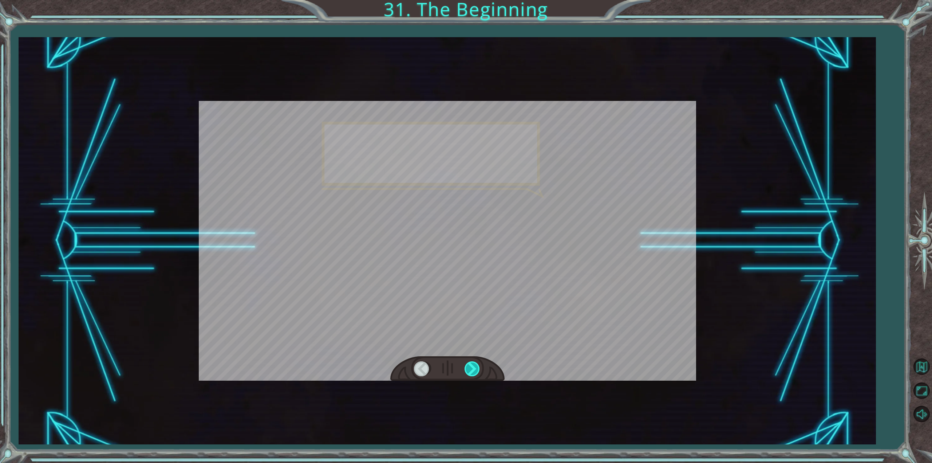
click at [469, 374] on div at bounding box center [473, 368] width 16 height 15
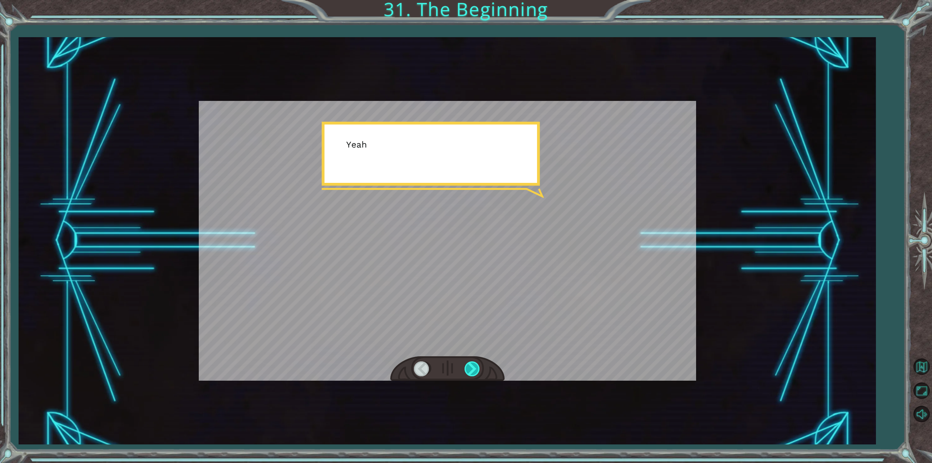
click at [469, 374] on div at bounding box center [473, 368] width 16 height 15
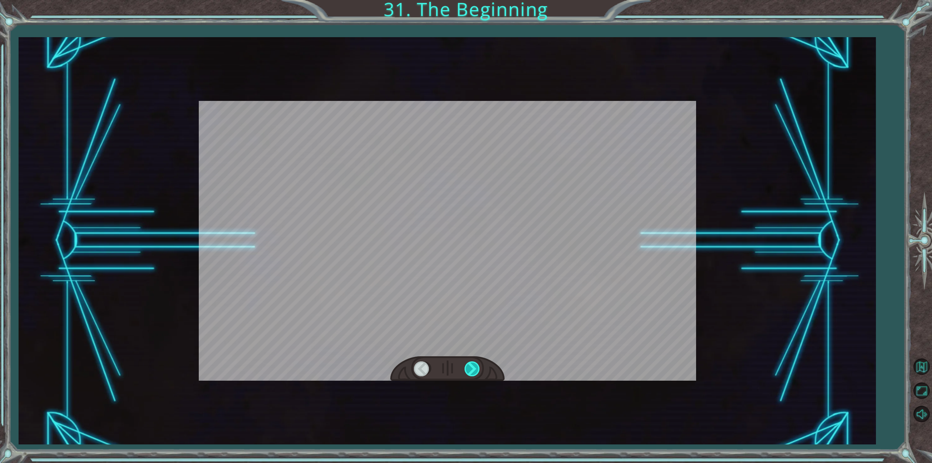
click at [469, 374] on div at bounding box center [473, 368] width 16 height 15
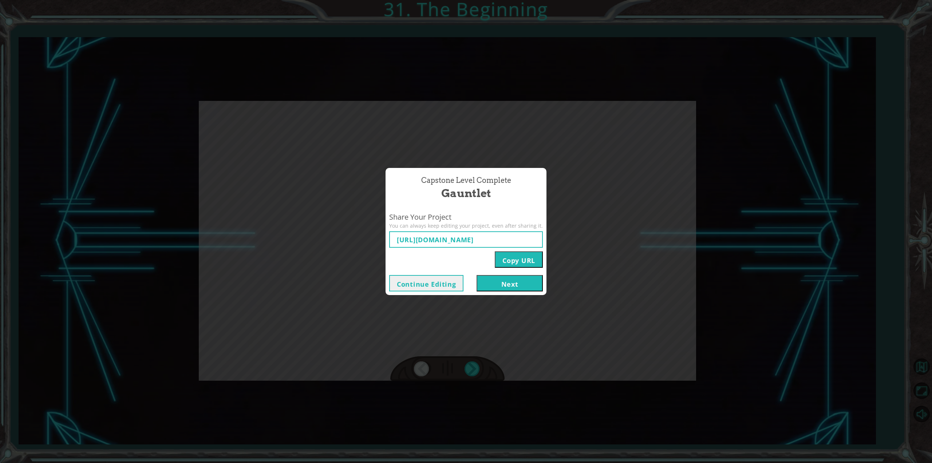
click at [487, 283] on button "Next" at bounding box center [510, 283] width 66 height 16
